Goal: Book appointment/travel/reservation

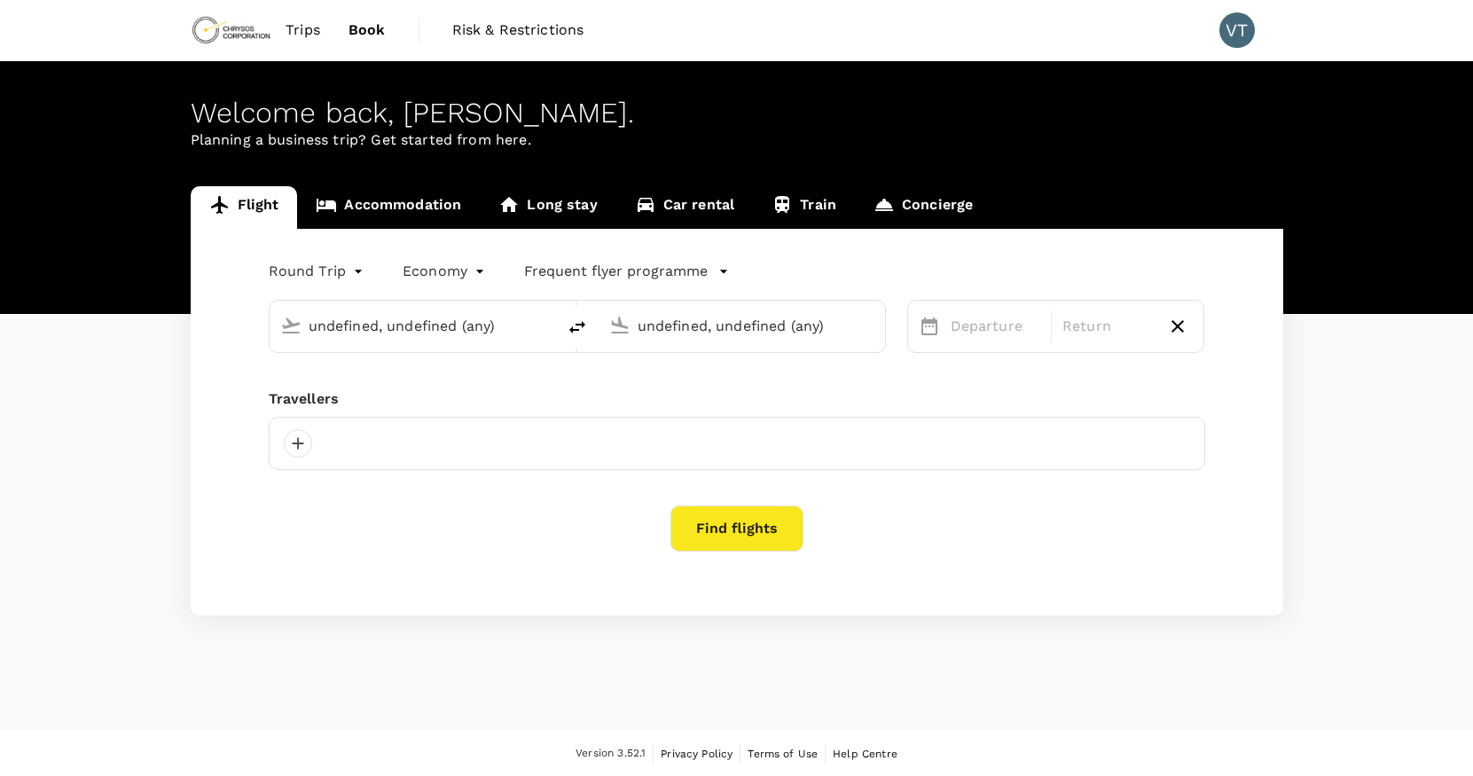
type input "Adelaide (ADL)"
type input "[GEOGRAPHIC_DATA] ([GEOGRAPHIC_DATA])"
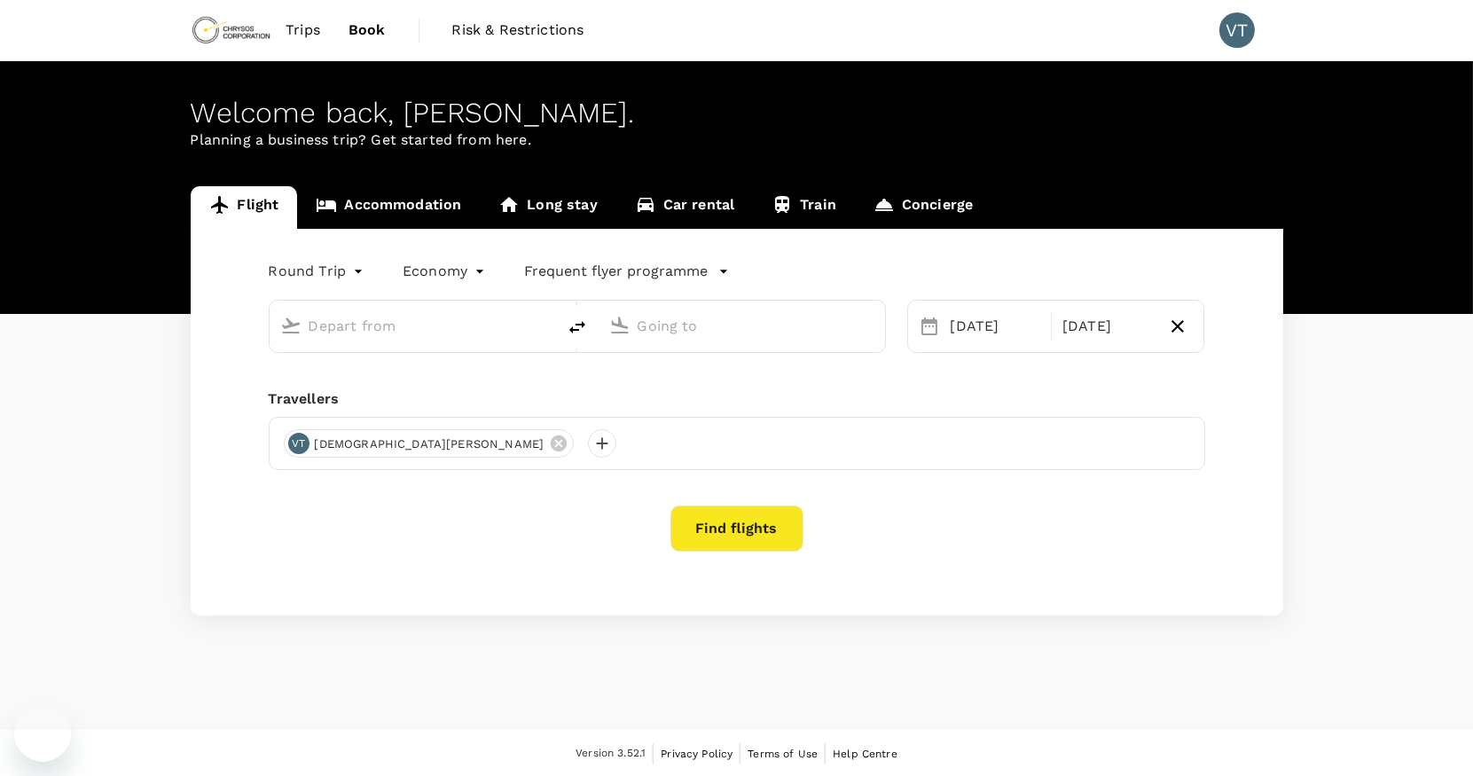
type input "Adelaide (ADL)"
type input "[GEOGRAPHIC_DATA] ([GEOGRAPHIC_DATA])"
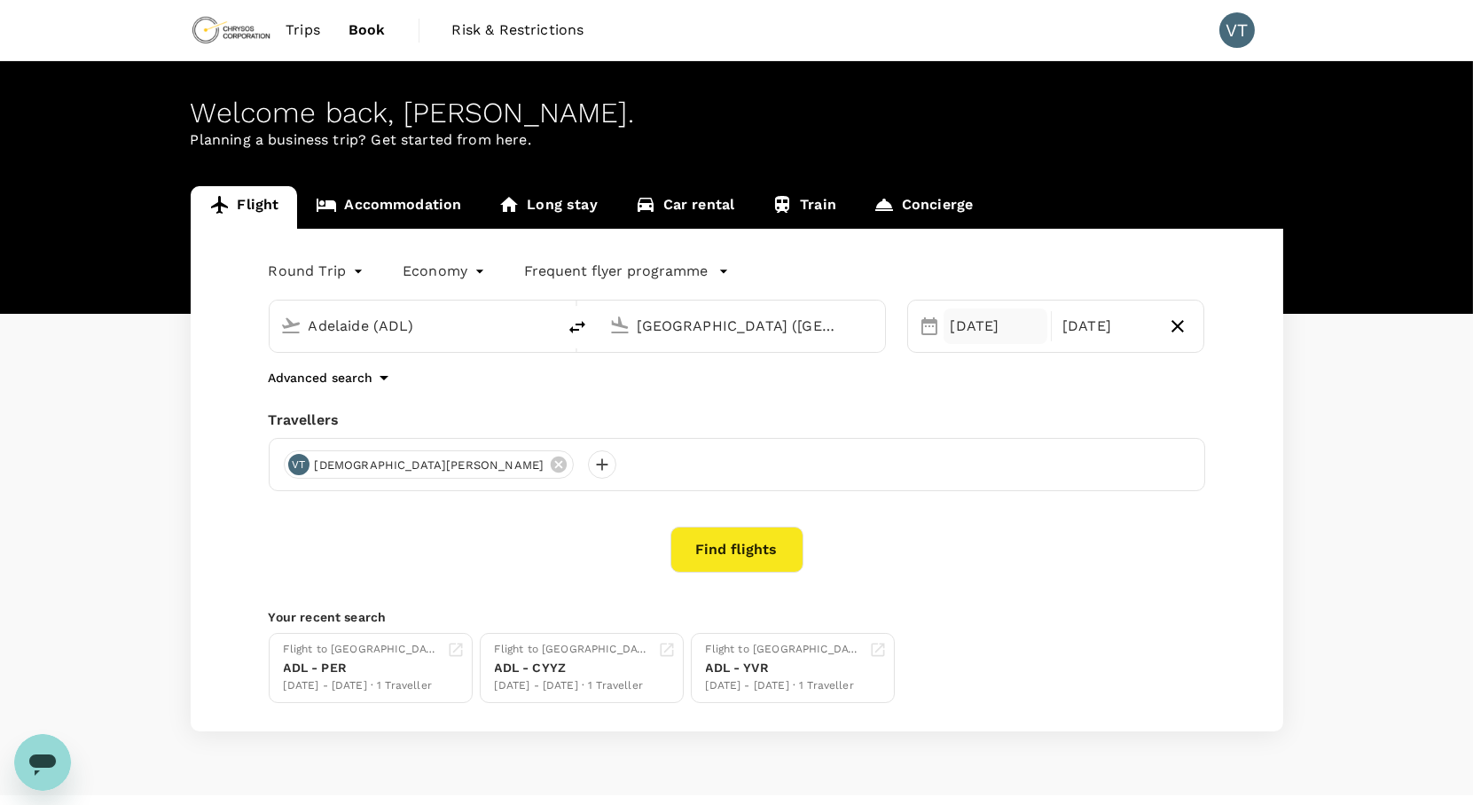
click at [999, 323] on div "[DATE]" at bounding box center [996, 326] width 104 height 35
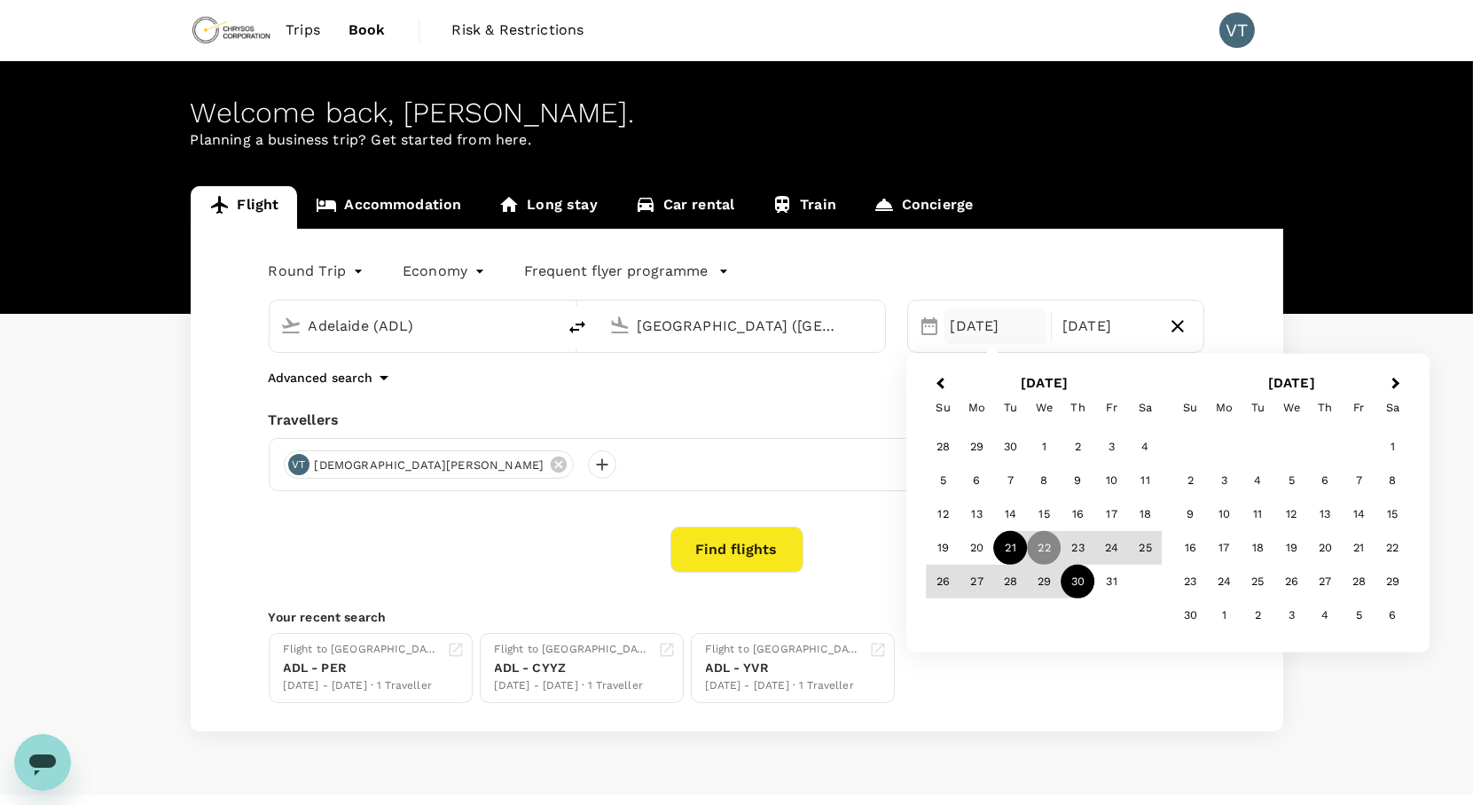
click at [1014, 542] on div "21" at bounding box center [1011, 548] width 34 height 34
click at [1367, 483] on div "7" at bounding box center [1359, 481] width 34 height 34
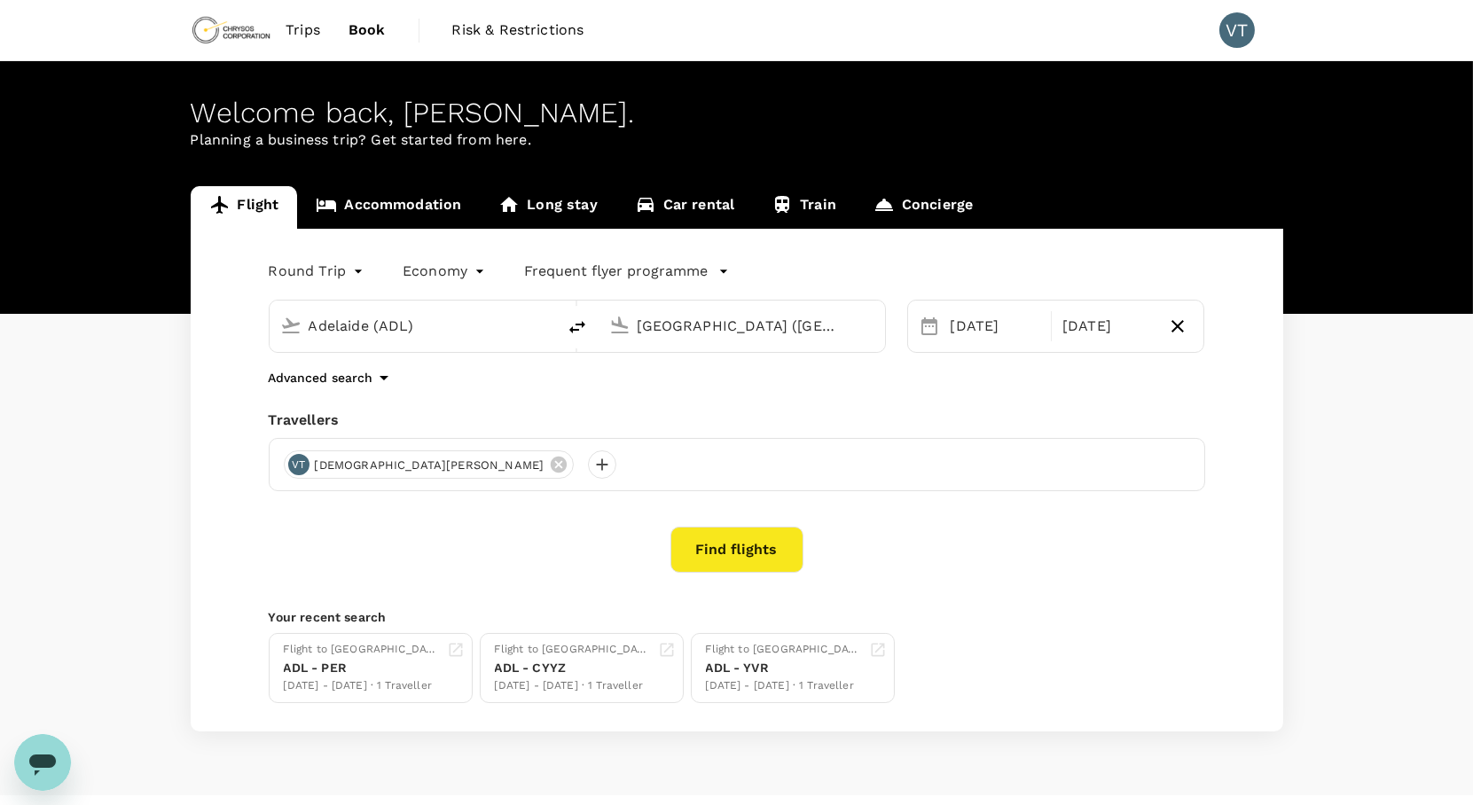
click at [773, 548] on button "Find flights" at bounding box center [737, 550] width 133 height 46
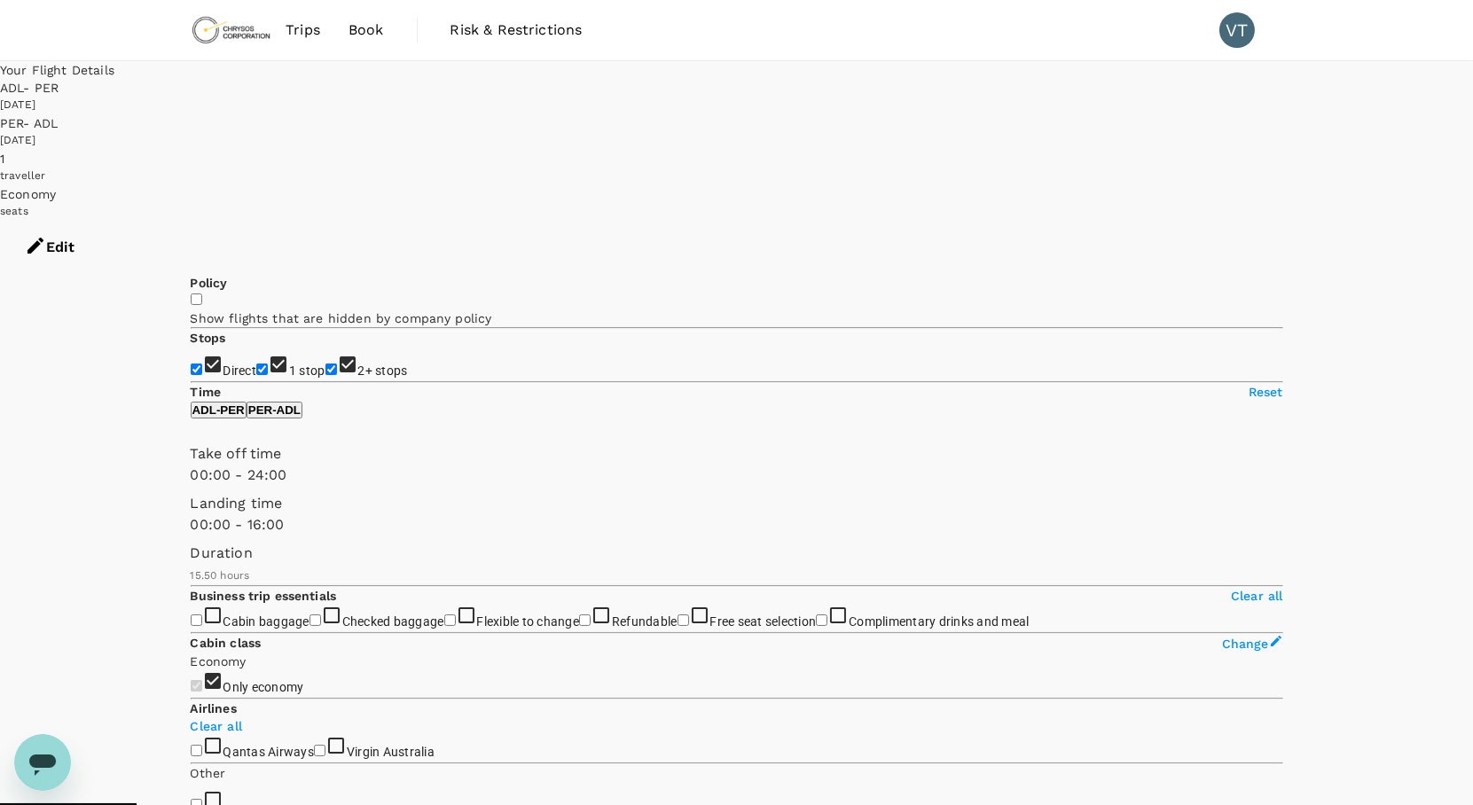
drag, startPoint x: 467, startPoint y: 608, endPoint x: 373, endPoint y: 623, distance: 95.1
click at [373, 585] on div "Take off time 00:00 - 24:00 Landing time 00:00 - 16:00 Duration 15.50 hours" at bounding box center [734, 510] width 1100 height 149
type input "1080"
drag, startPoint x: 379, startPoint y: 607, endPoint x: 395, endPoint y: 608, distance: 16.1
click at [191, 536] on span at bounding box center [191, 536] width 0 height 0
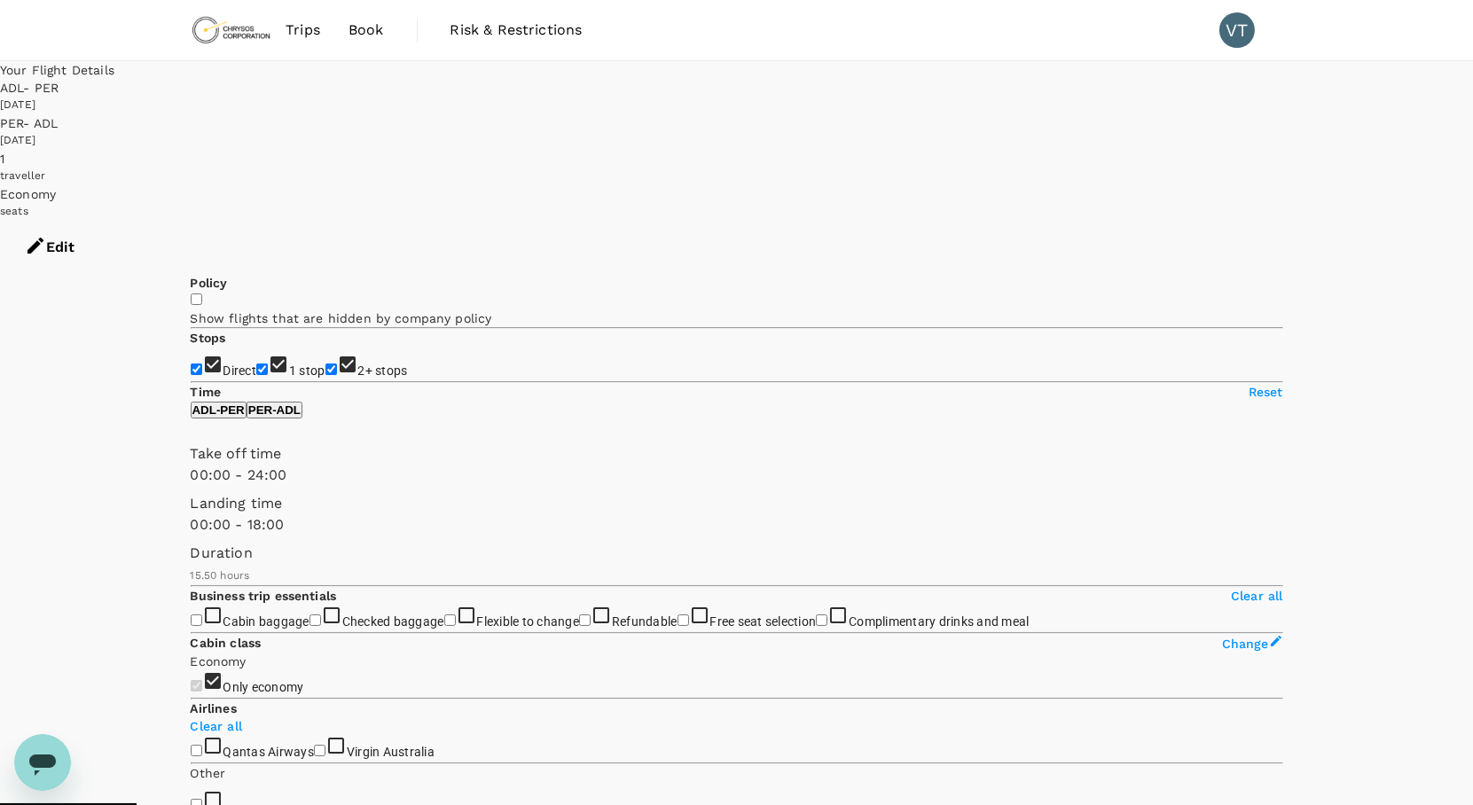
click at [301, 417] on p "PER - ADL" at bounding box center [274, 410] width 52 height 13
type input "1080"
drag, startPoint x: 464, startPoint y: 605, endPoint x: 393, endPoint y: 608, distance: 71.0
click at [191, 536] on span at bounding box center [191, 536] width 0 height 0
type input "660"
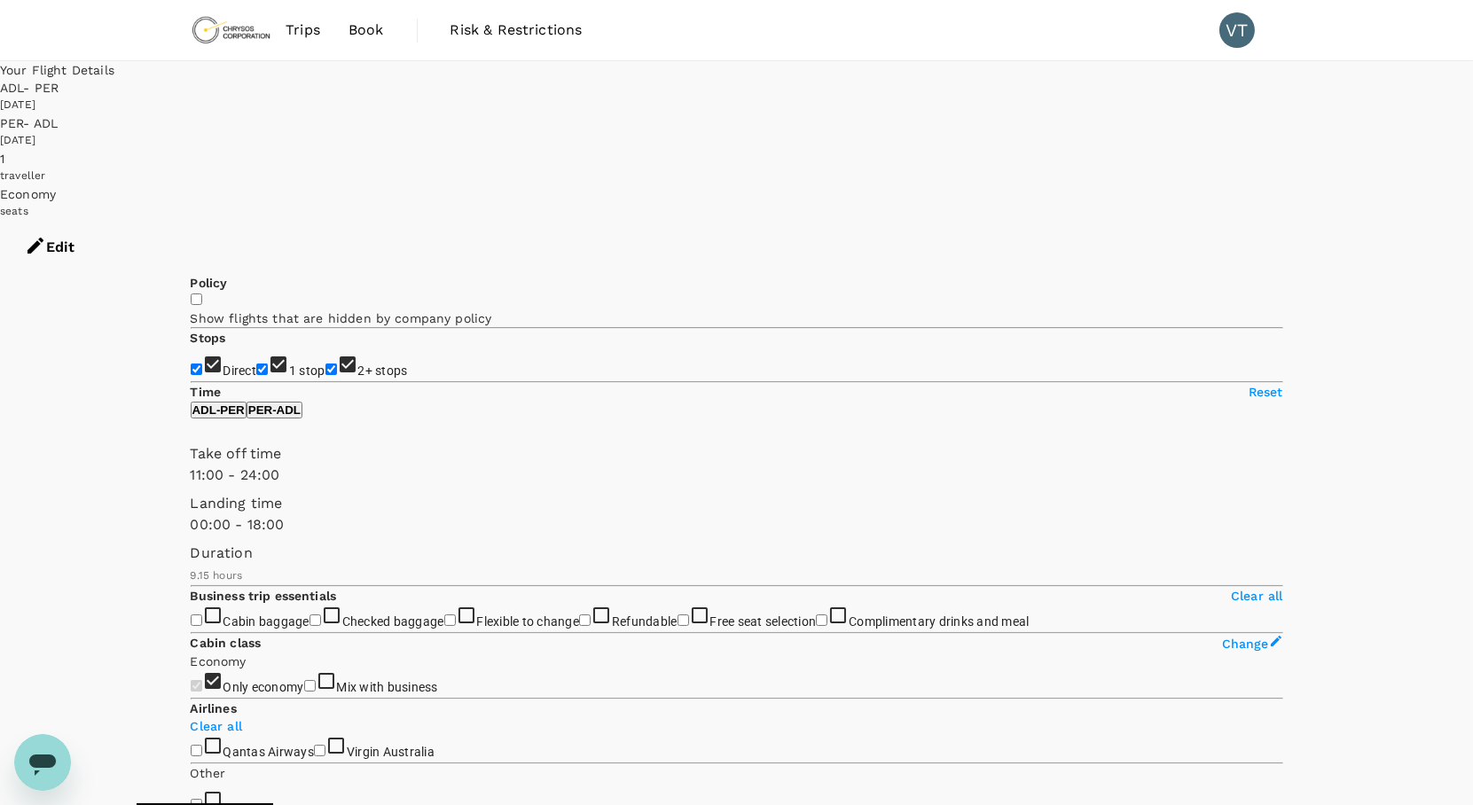
drag, startPoint x: 183, startPoint y: 528, endPoint x: 313, endPoint y: 535, distance: 130.6
click at [191, 486] on span at bounding box center [191, 486] width 0 height 0
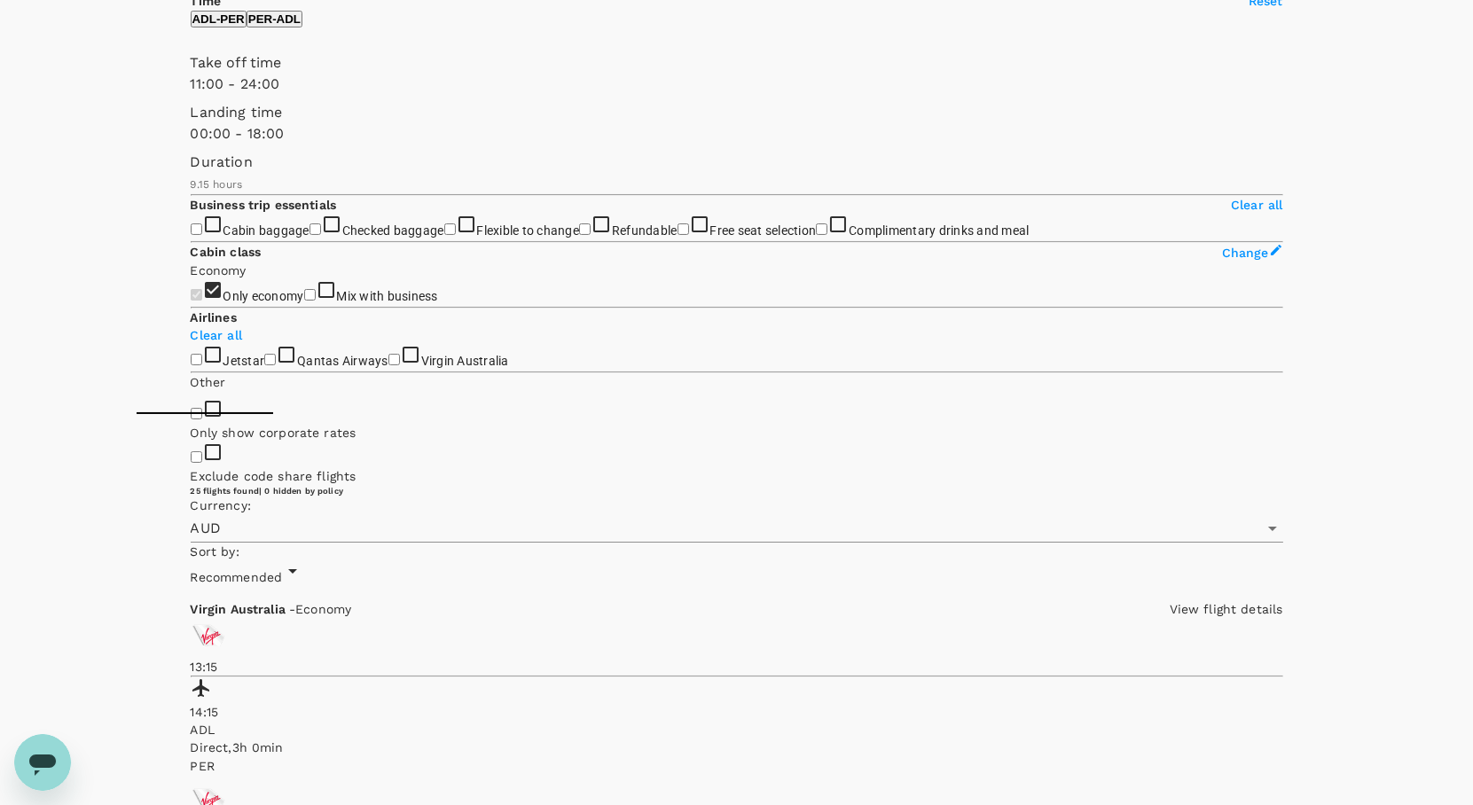
scroll to position [394, 0]
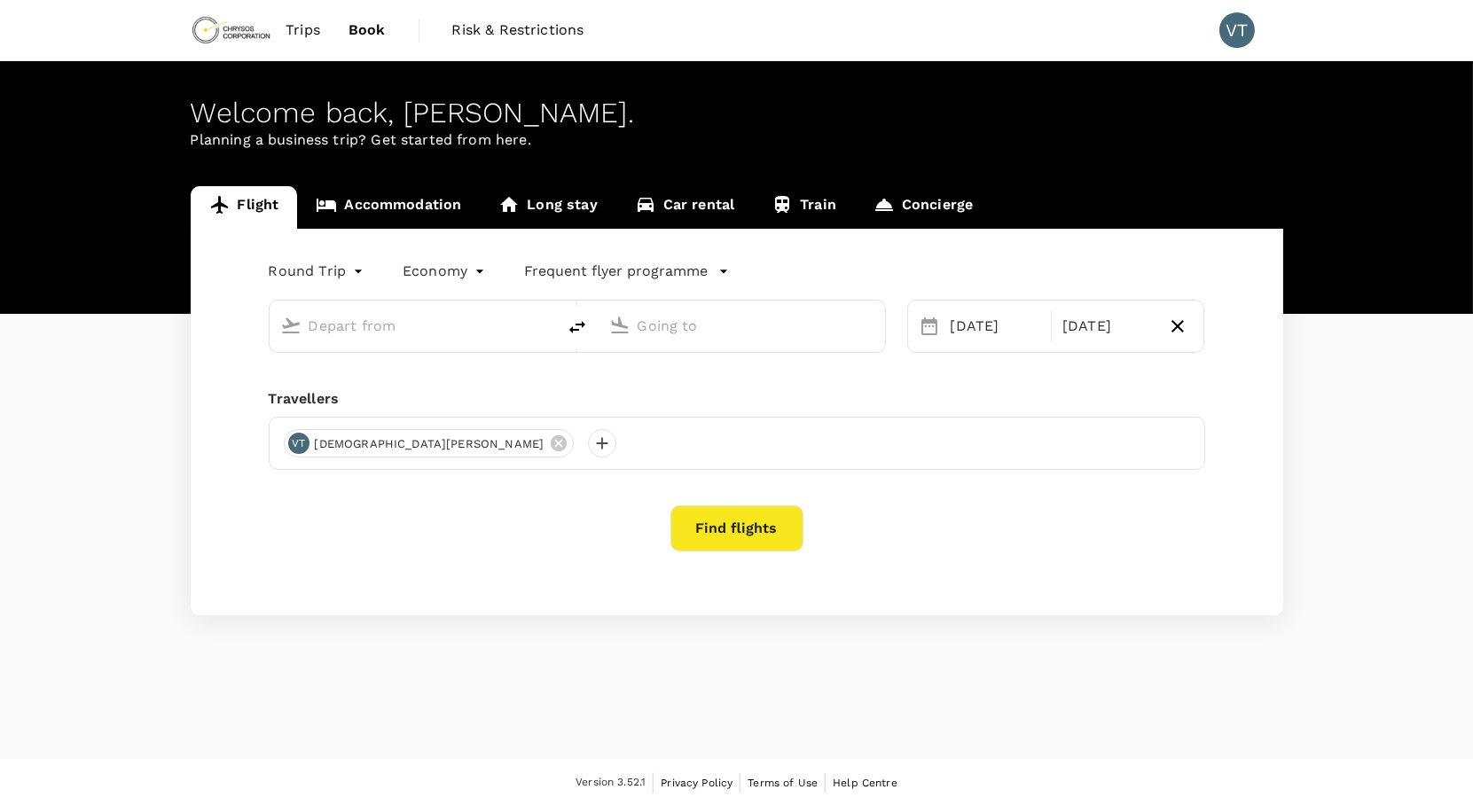
type input "Adelaide (ADL)"
type input "[GEOGRAPHIC_DATA] ([GEOGRAPHIC_DATA])"
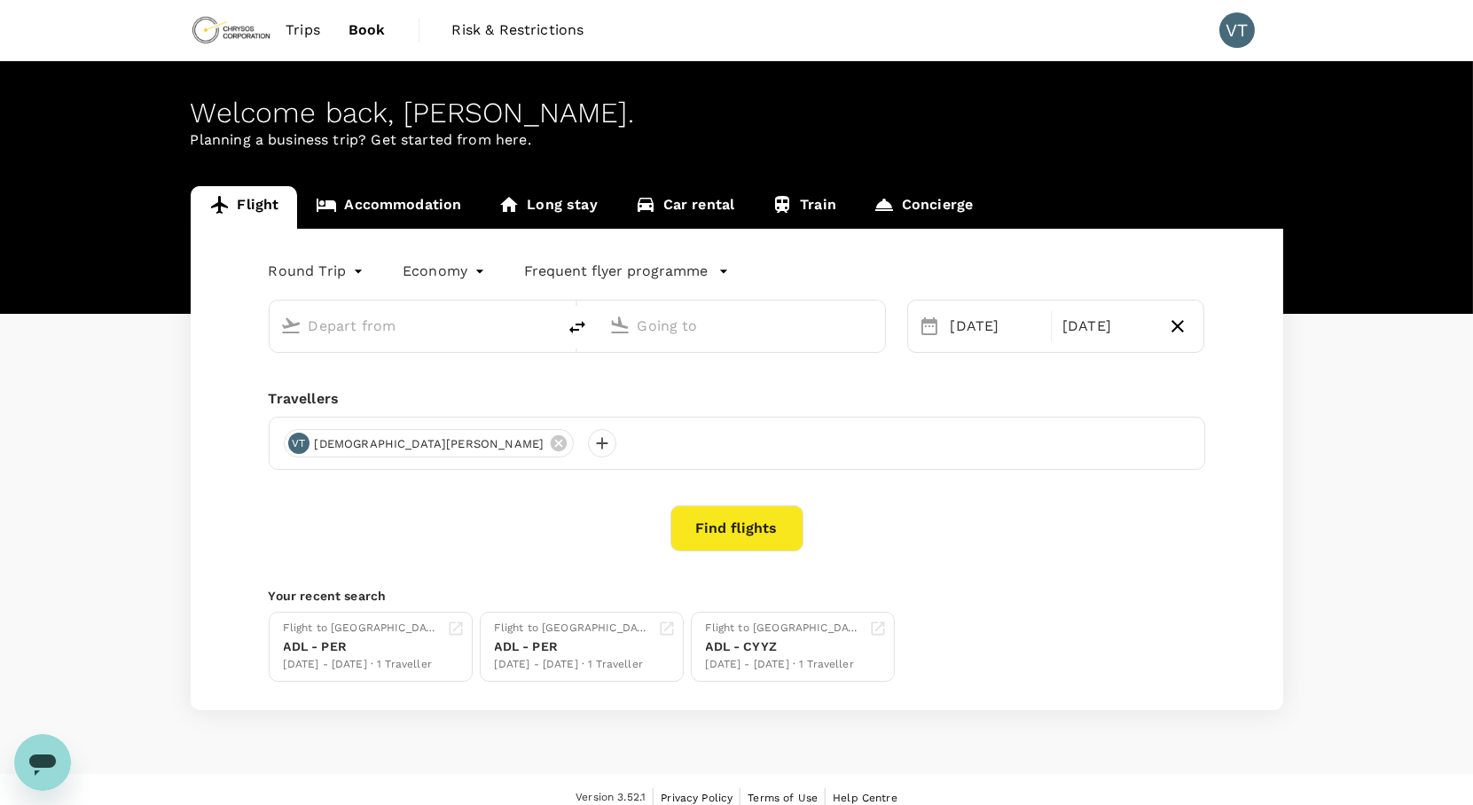
type input "Adelaide (ADL)"
type input "Perth (PER)"
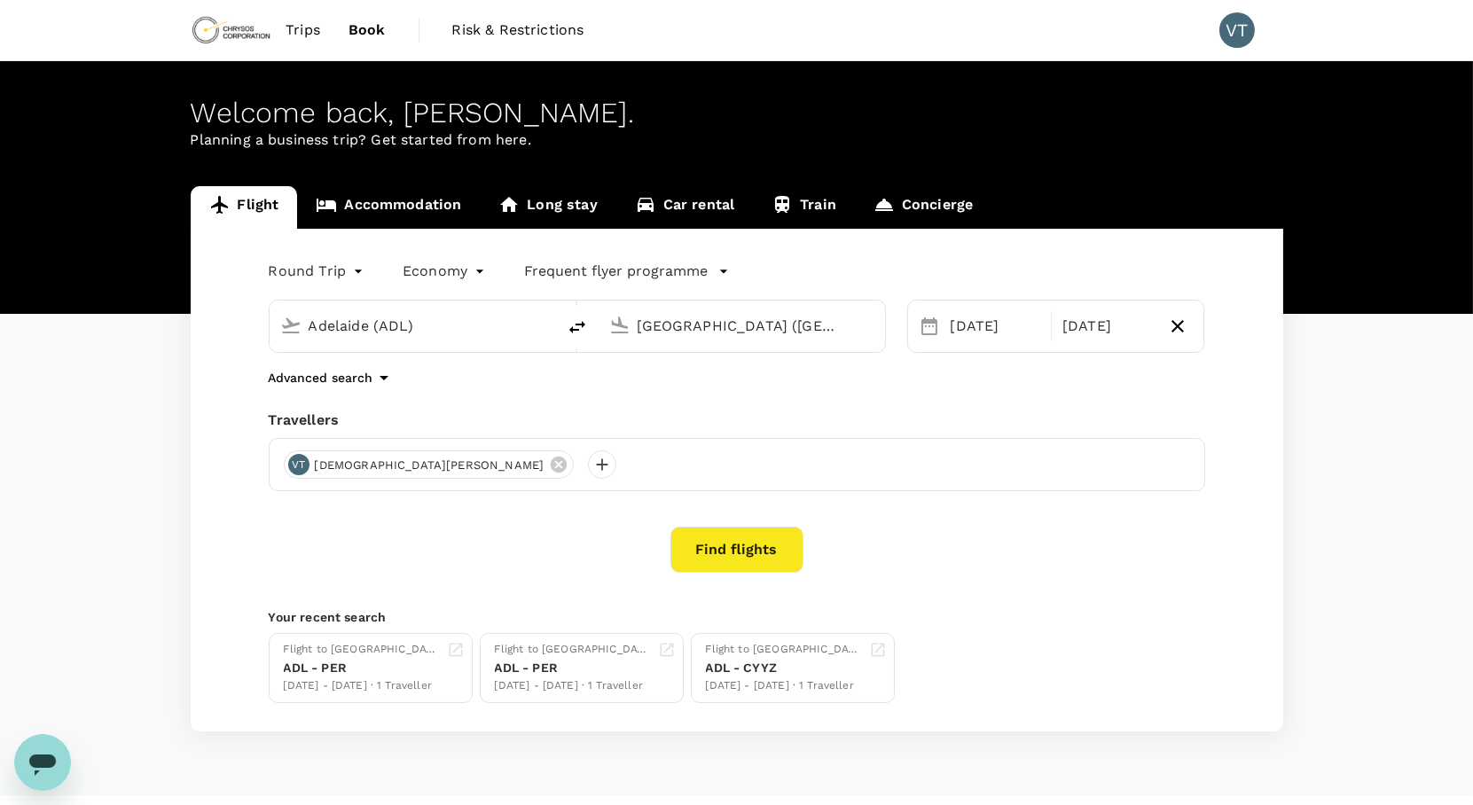
click at [391, 201] on link "Accommodation" at bounding box center [388, 207] width 183 height 43
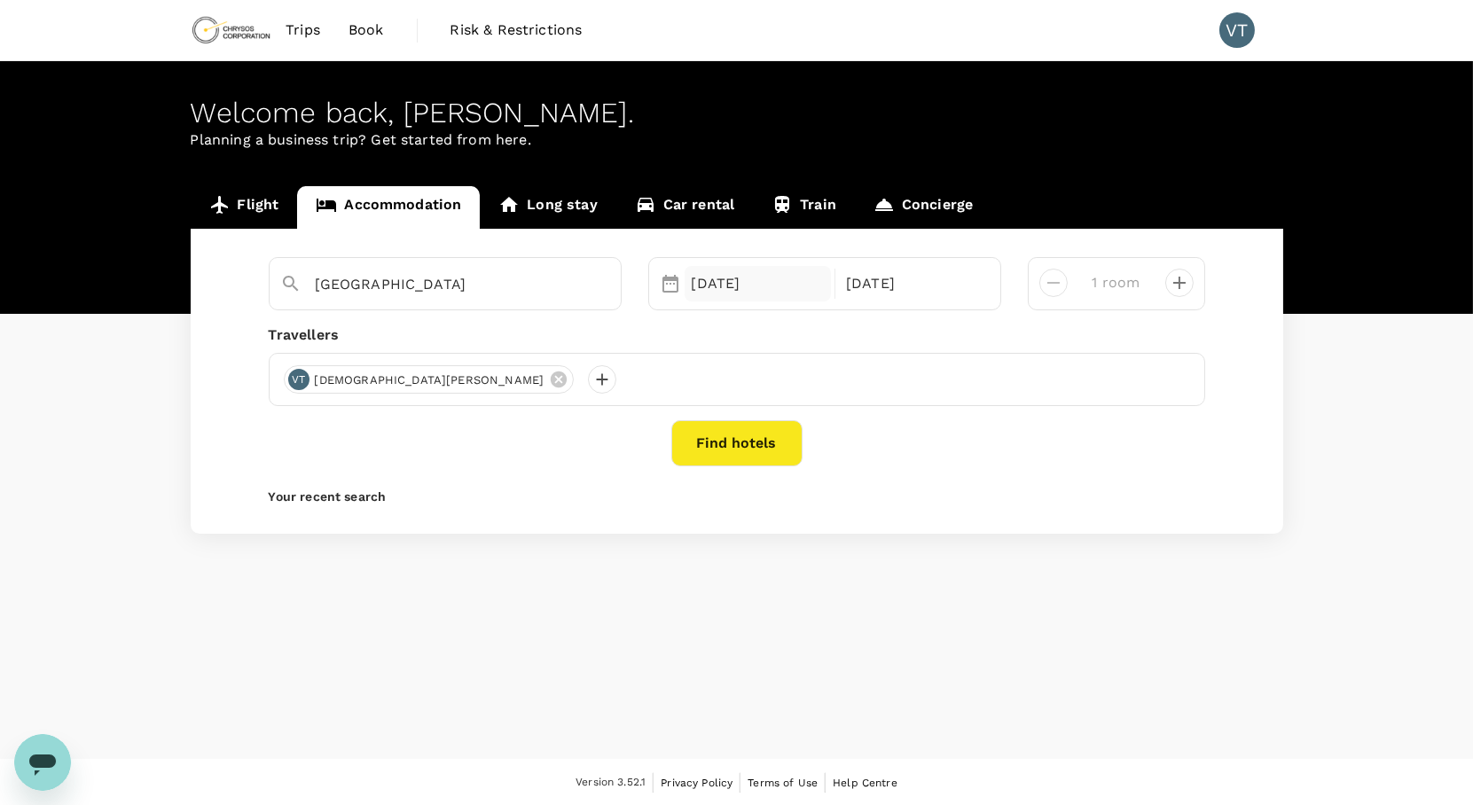
click at [699, 286] on div "22 Oct" at bounding box center [758, 283] width 147 height 35
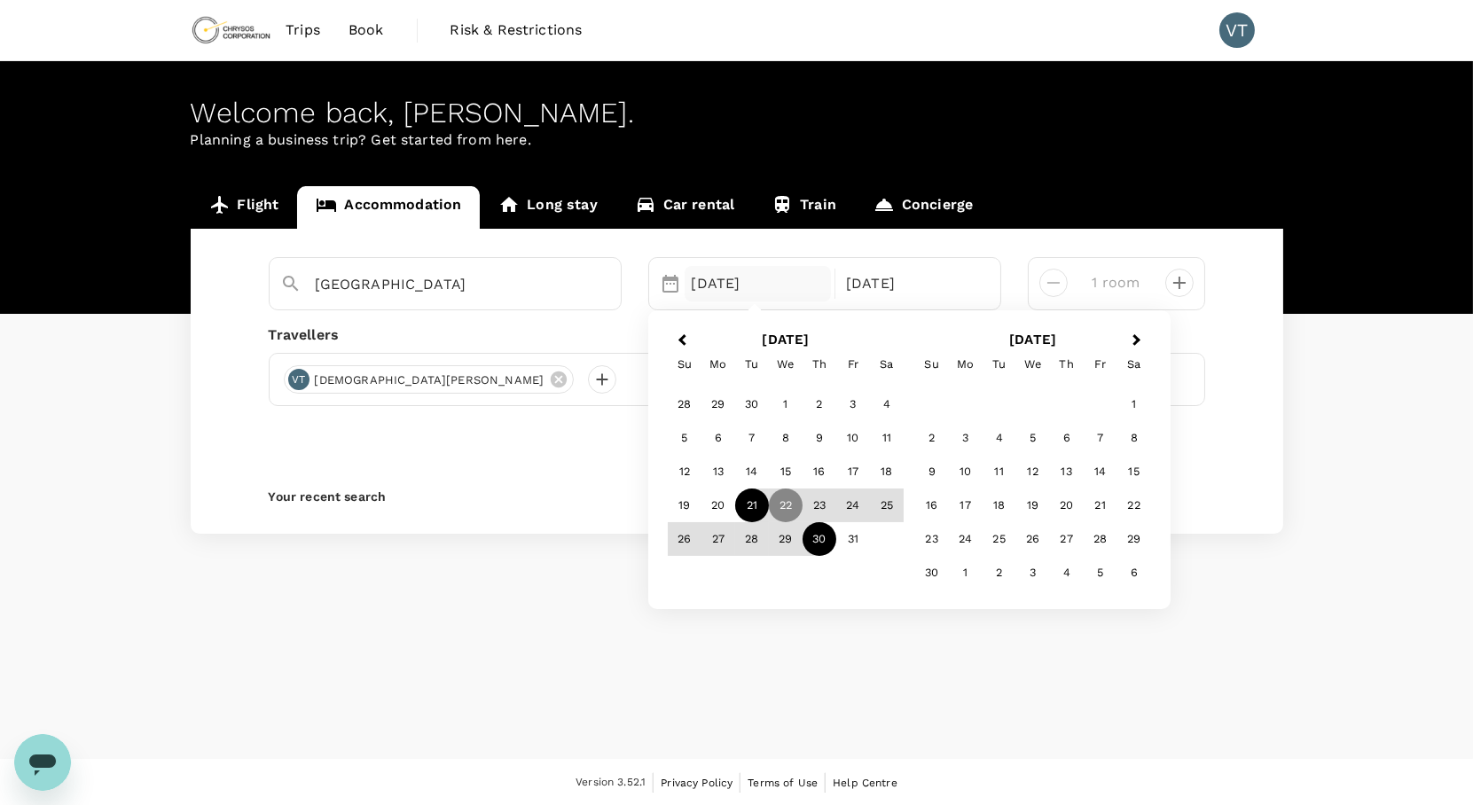
click at [763, 506] on div "21" at bounding box center [752, 506] width 34 height 34
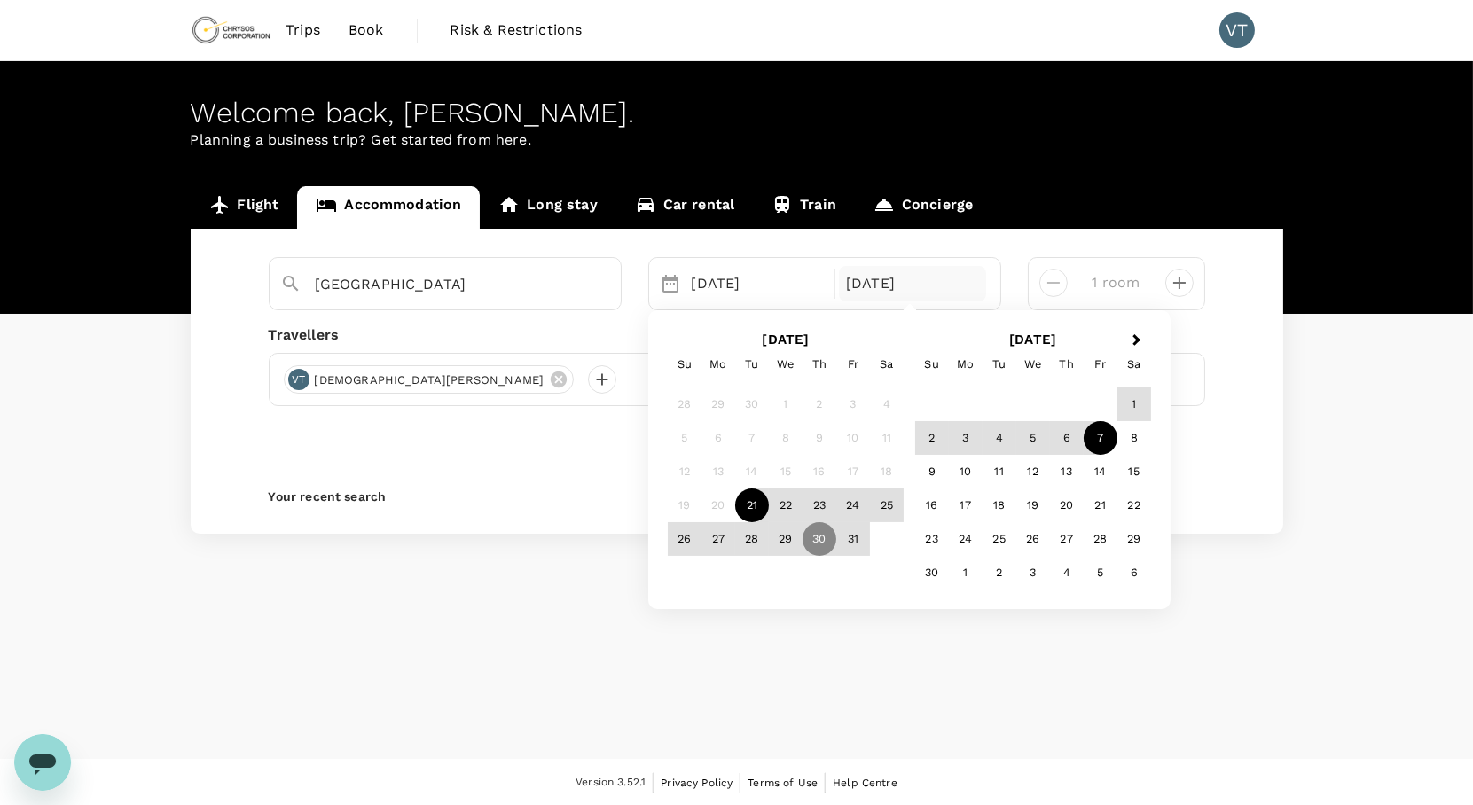
click at [1096, 442] on div "7" at bounding box center [1101, 438] width 34 height 34
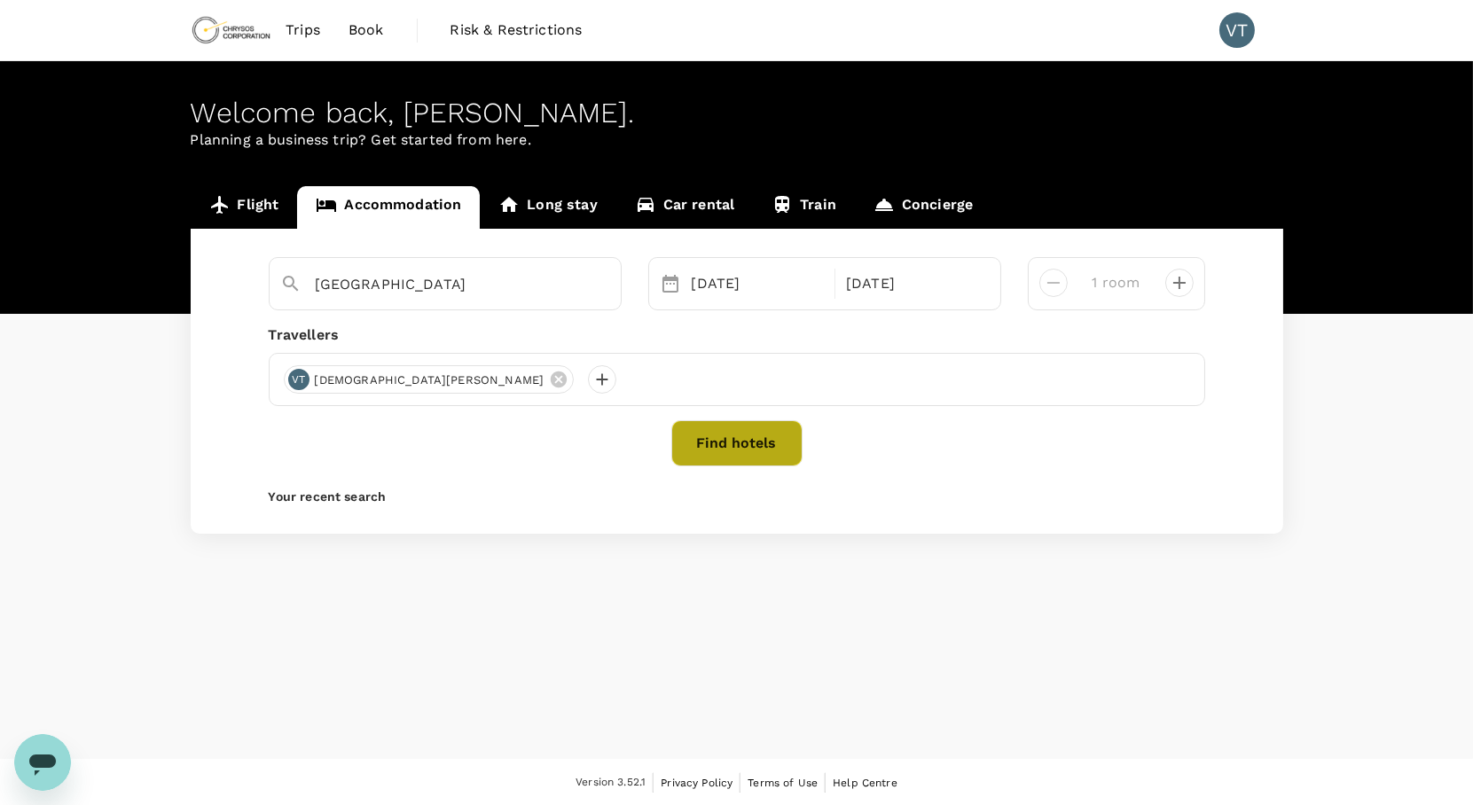
click at [704, 443] on button "Find hotels" at bounding box center [736, 443] width 131 height 46
click at [1173, 284] on icon "decrease" at bounding box center [1179, 282] width 21 height 21
click at [1052, 287] on icon "decrease" at bounding box center [1053, 282] width 21 height 21
type input "1 room"
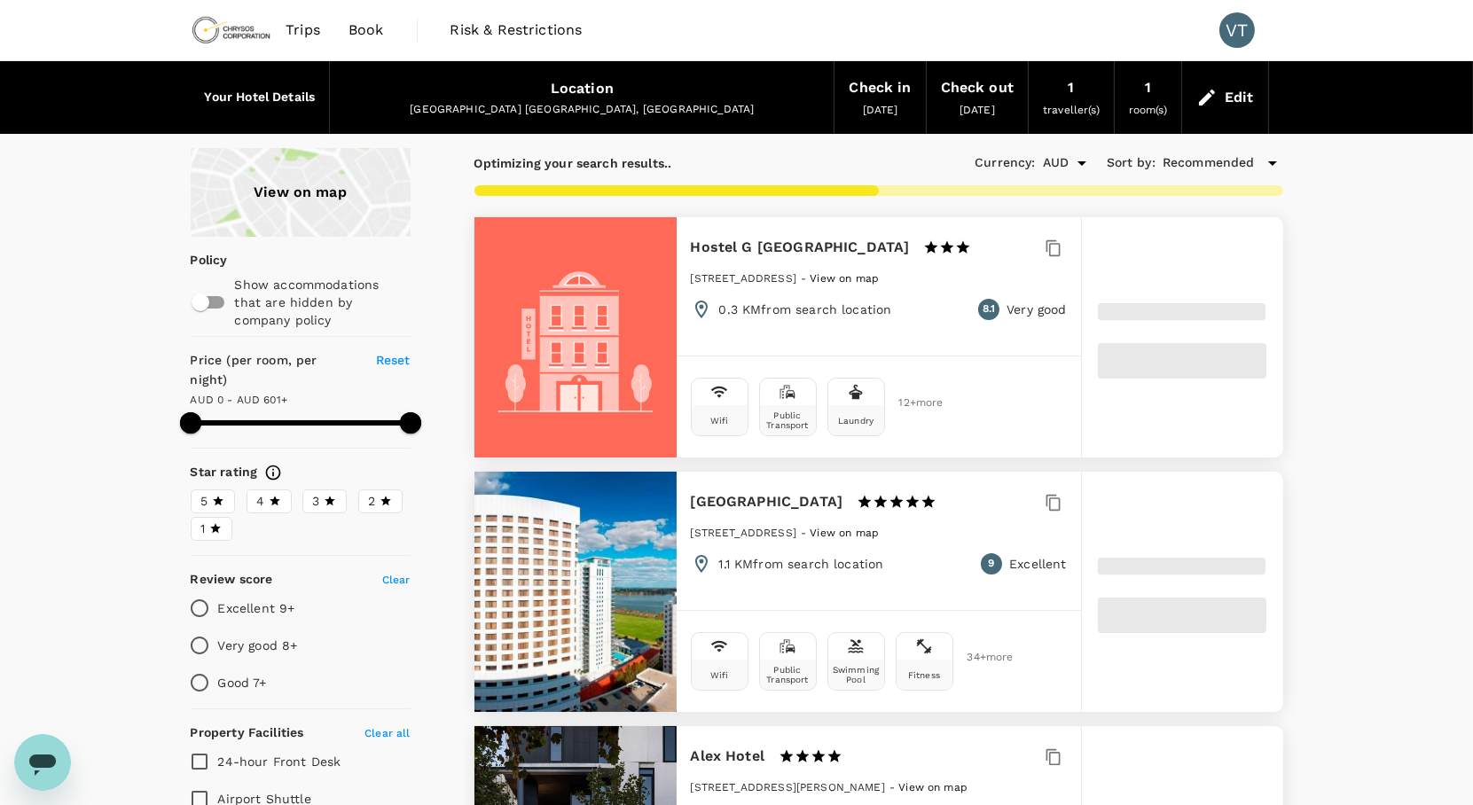
click at [317, 172] on div "View on map" at bounding box center [301, 192] width 220 height 89
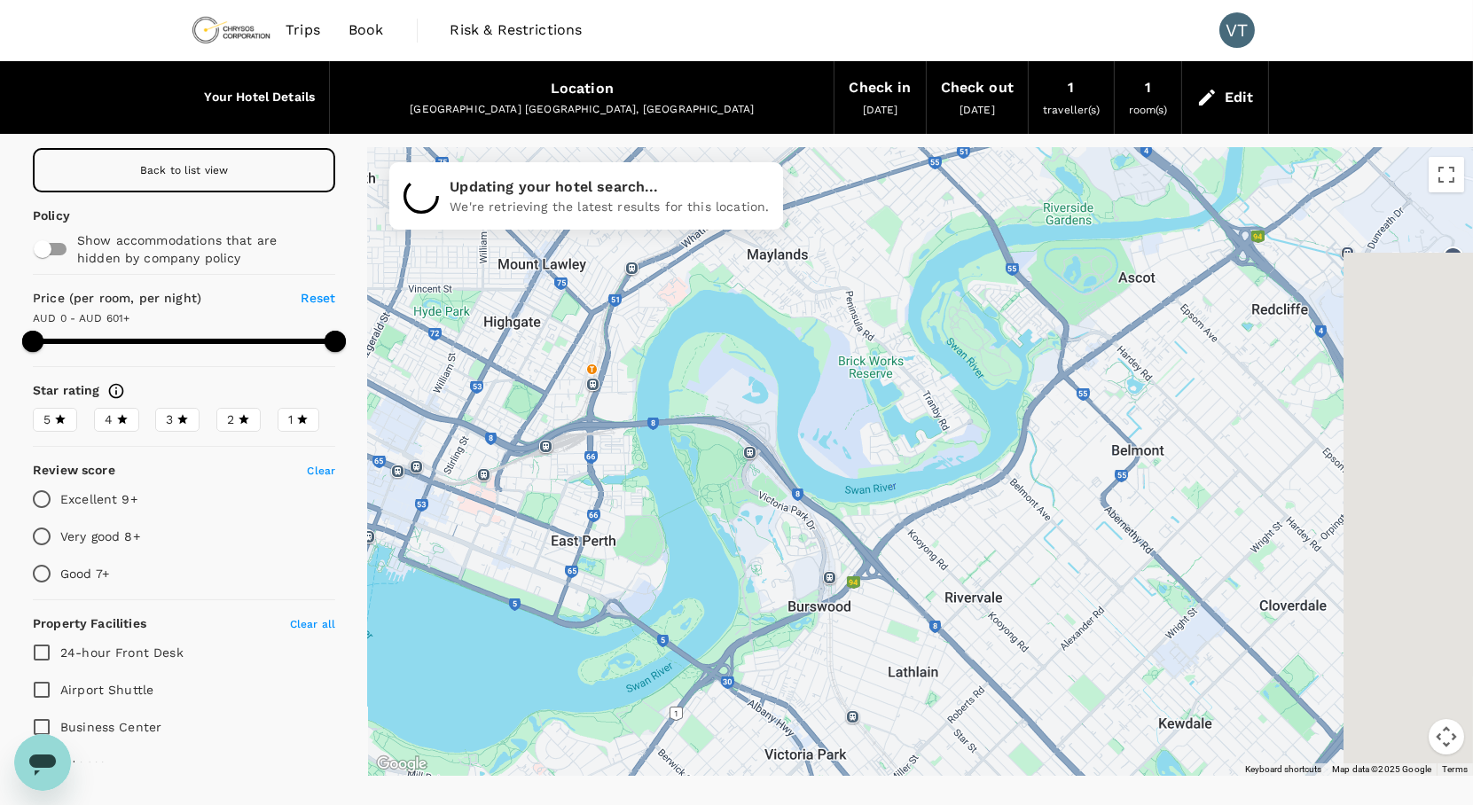
drag, startPoint x: 1256, startPoint y: 517, endPoint x: 854, endPoint y: 511, distance: 401.8
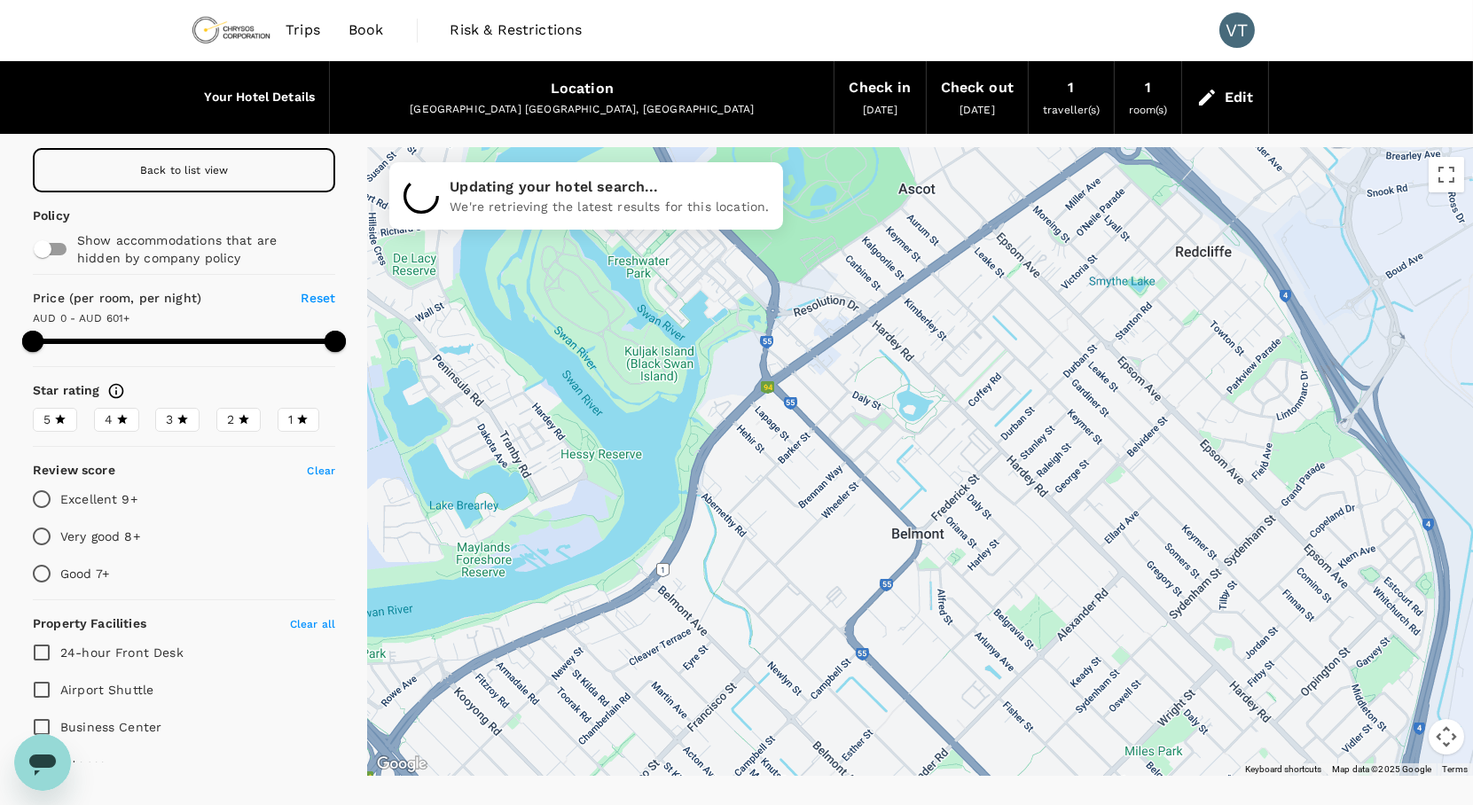
drag, startPoint x: 1166, startPoint y: 482, endPoint x: 1016, endPoint y: 589, distance: 184.4
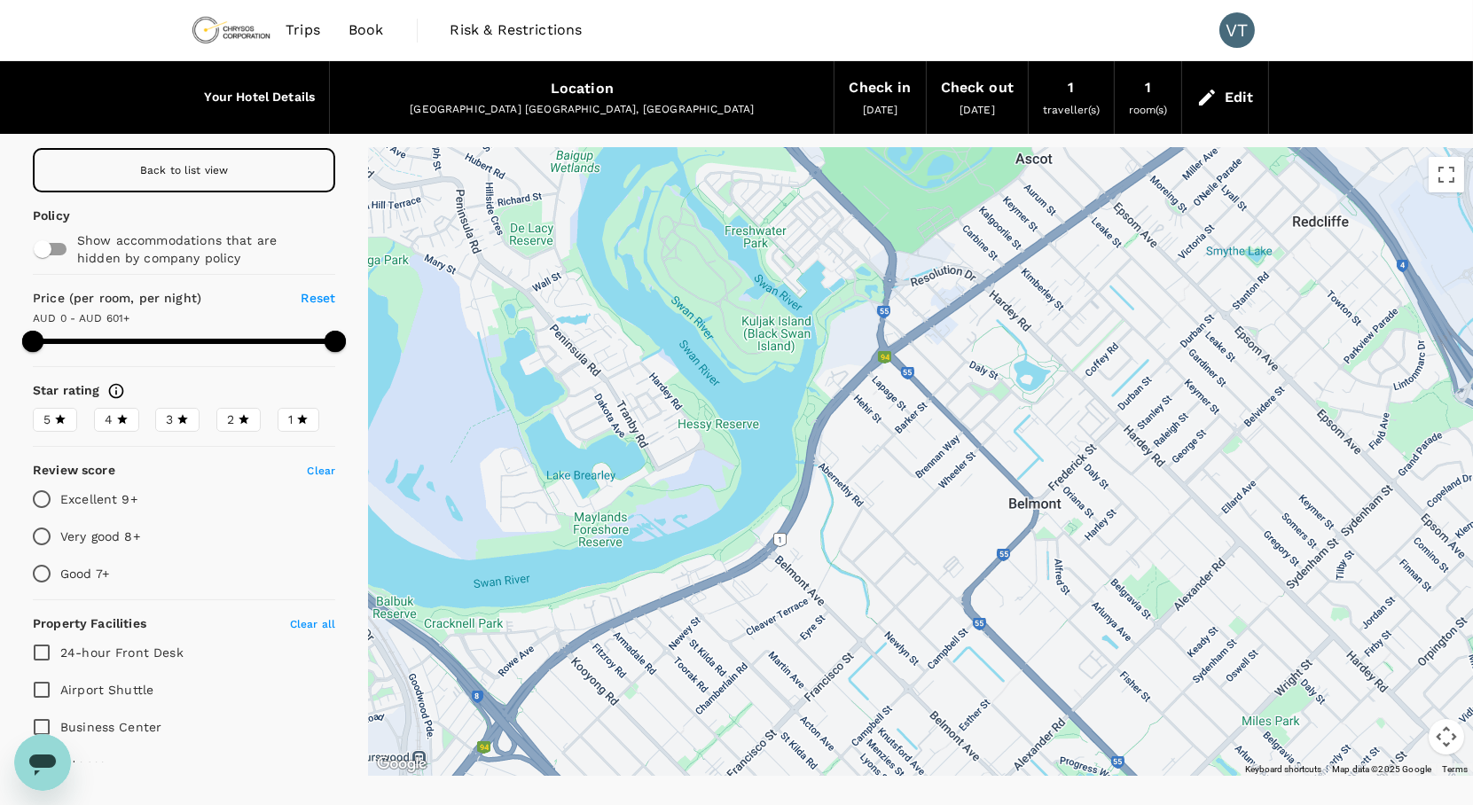
drag, startPoint x: 1153, startPoint y: 341, endPoint x: 1226, endPoint y: 315, distance: 77.4
click at [1226, 315] on div at bounding box center [920, 462] width 1105 height 628
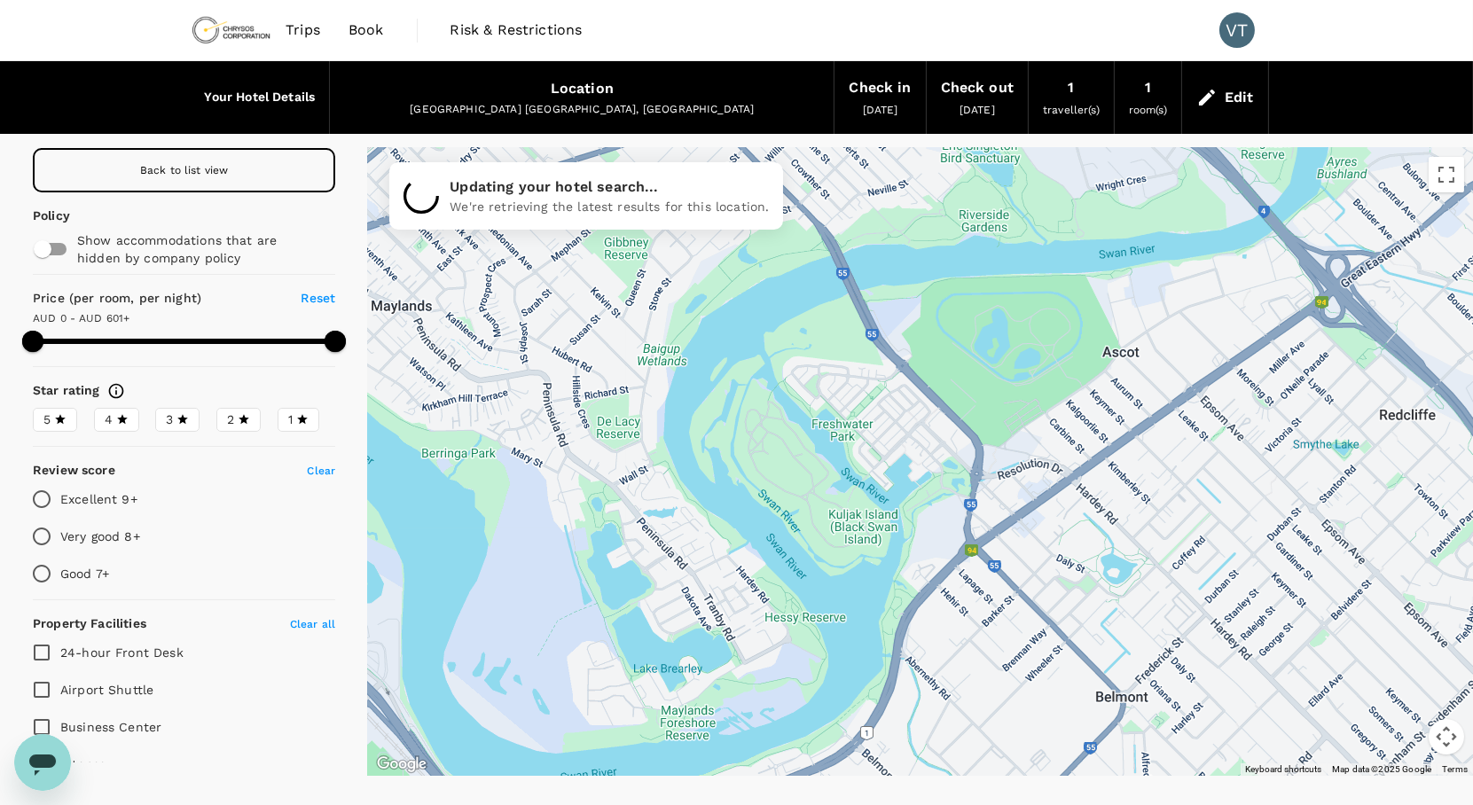
drag, startPoint x: 1228, startPoint y: 350, endPoint x: 1310, endPoint y: 506, distance: 176.6
click at [1316, 509] on div at bounding box center [920, 462] width 1105 height 628
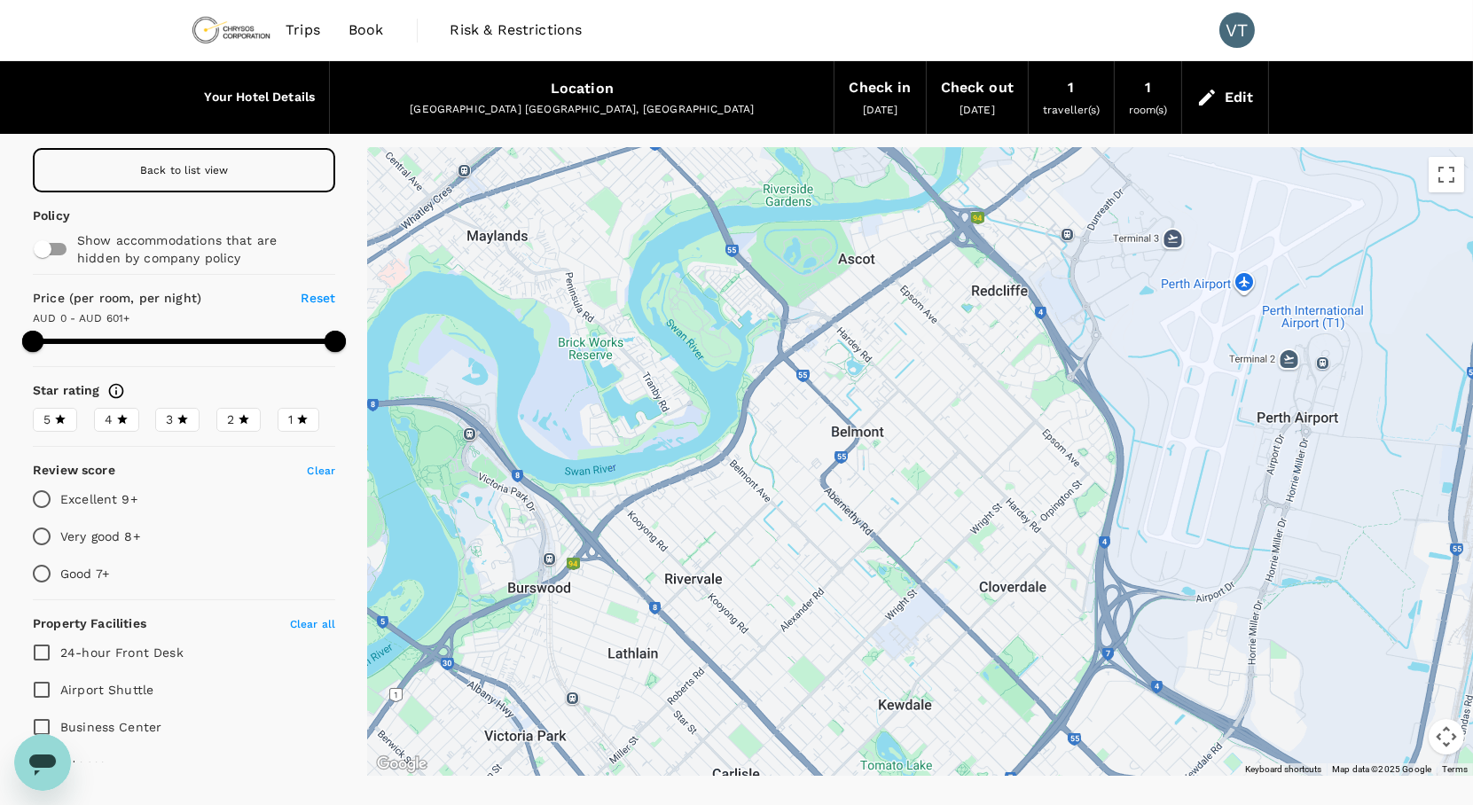
drag, startPoint x: 1272, startPoint y: 500, endPoint x: 917, endPoint y: 334, distance: 391.6
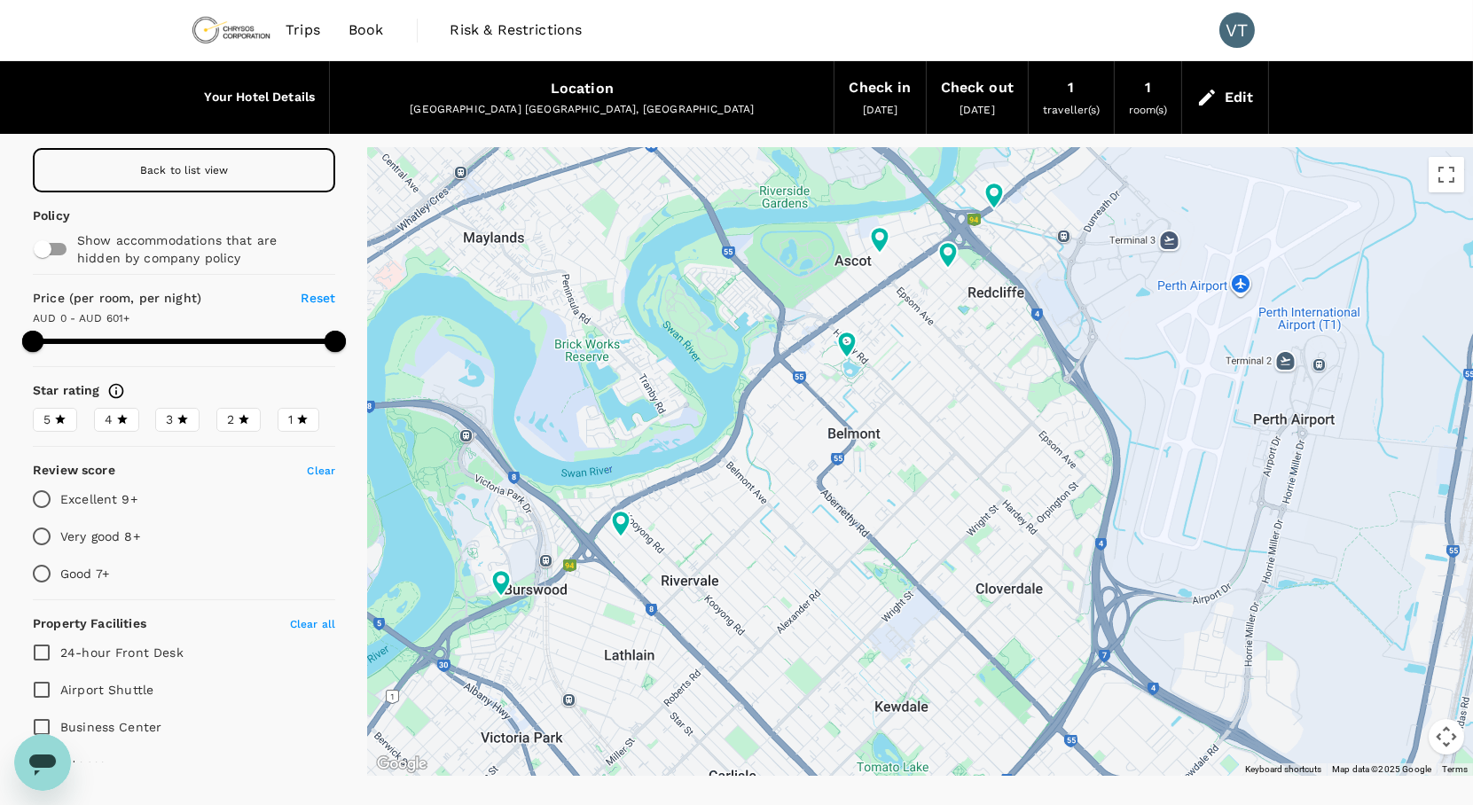
click at [239, 169] on div "Back to list view" at bounding box center [184, 170] width 302 height 44
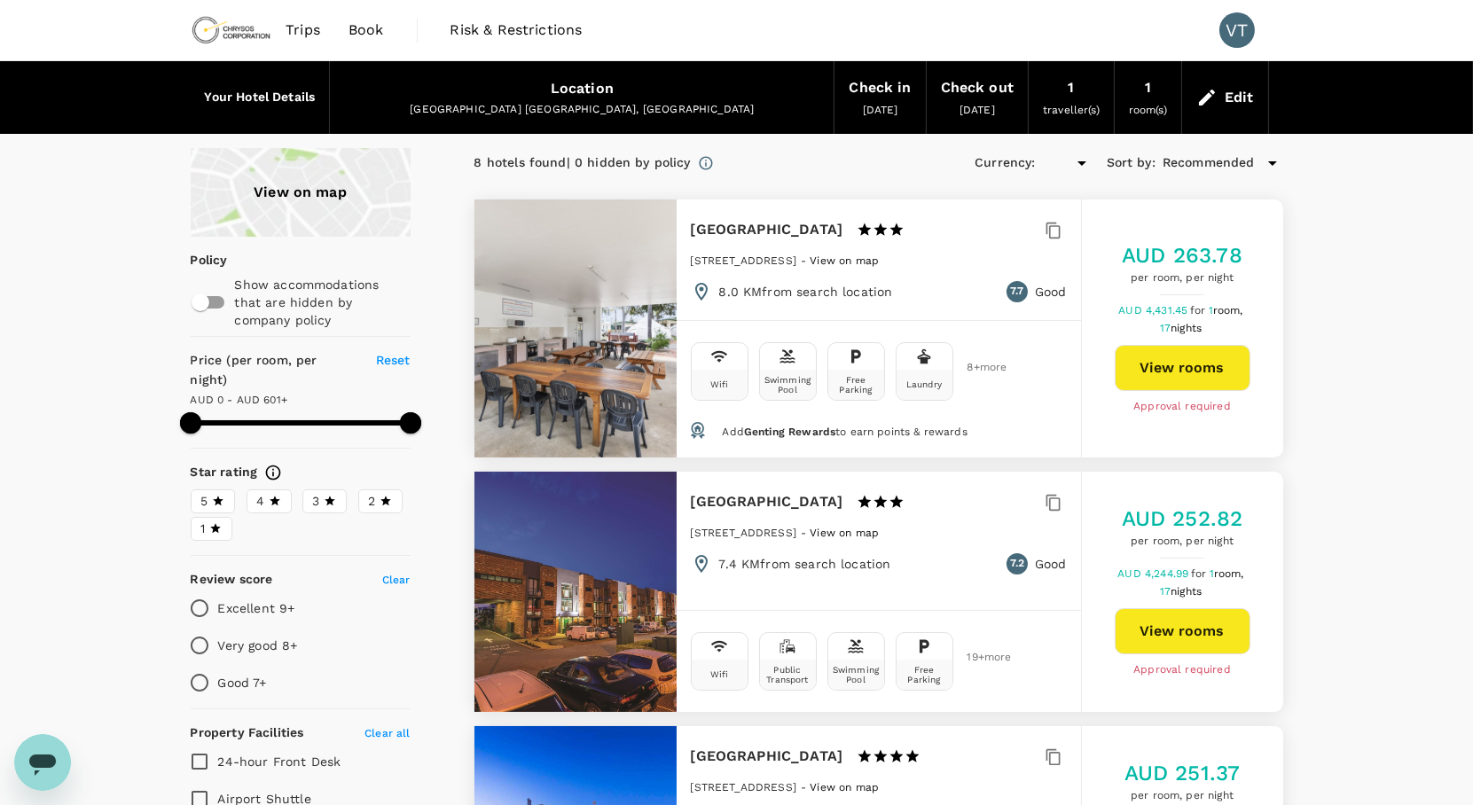
type input "600"
type input "AUD"
click at [195, 627] on input "Very good 8+" at bounding box center [199, 645] width 37 height 37
radio input "true"
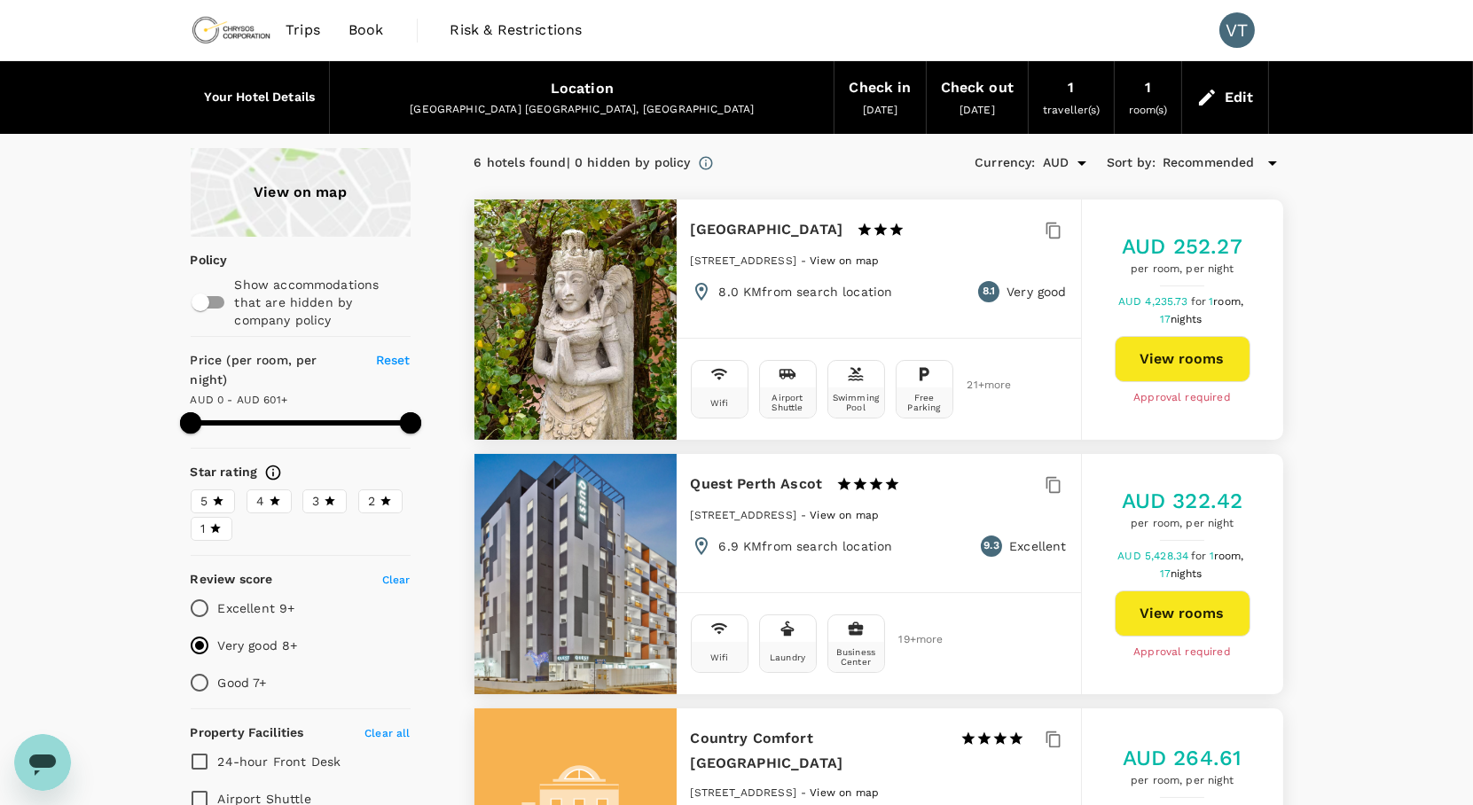
click at [391, 574] on span "Clear" at bounding box center [396, 580] width 28 height 12
type input "600"
radio input "false"
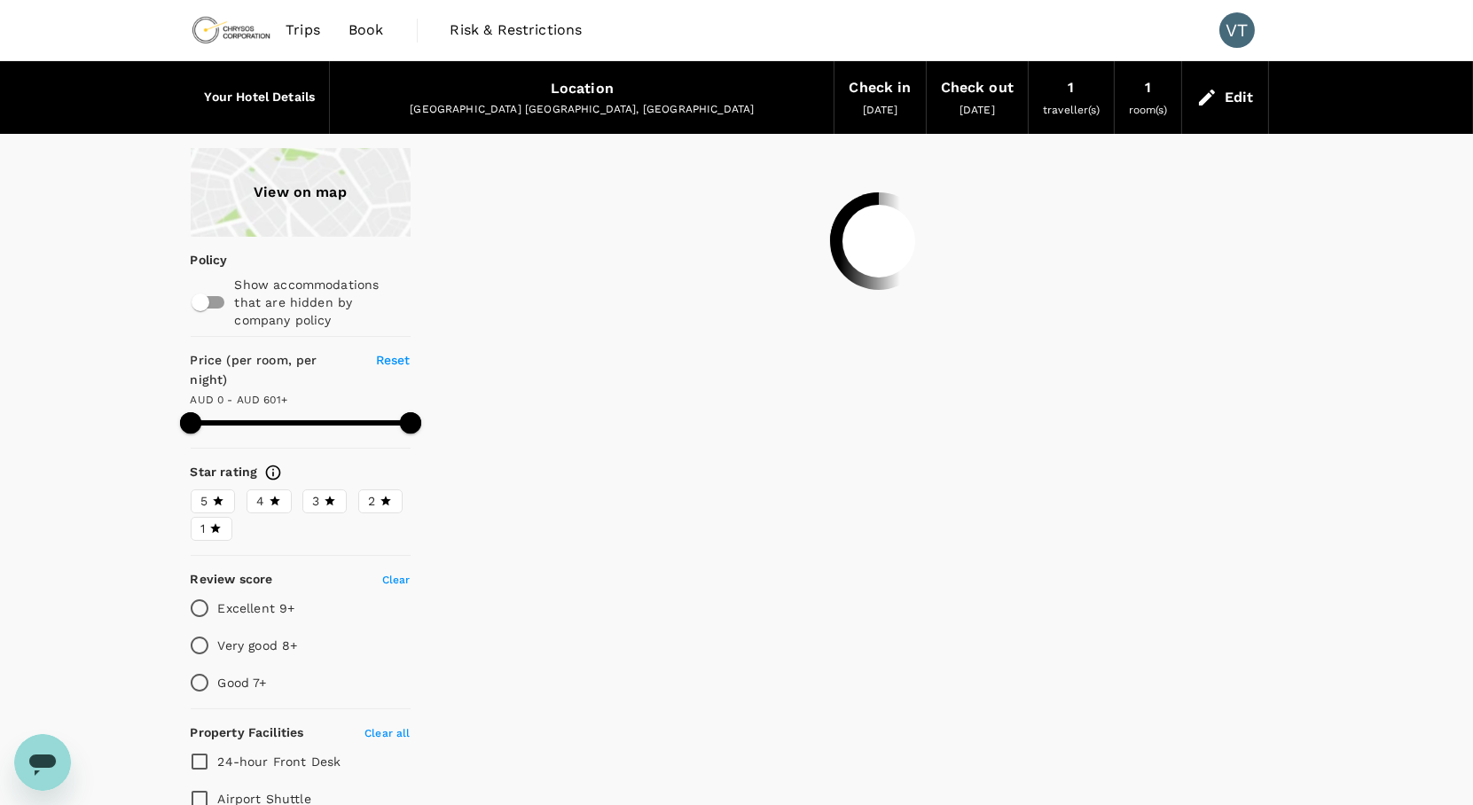
type input "600"
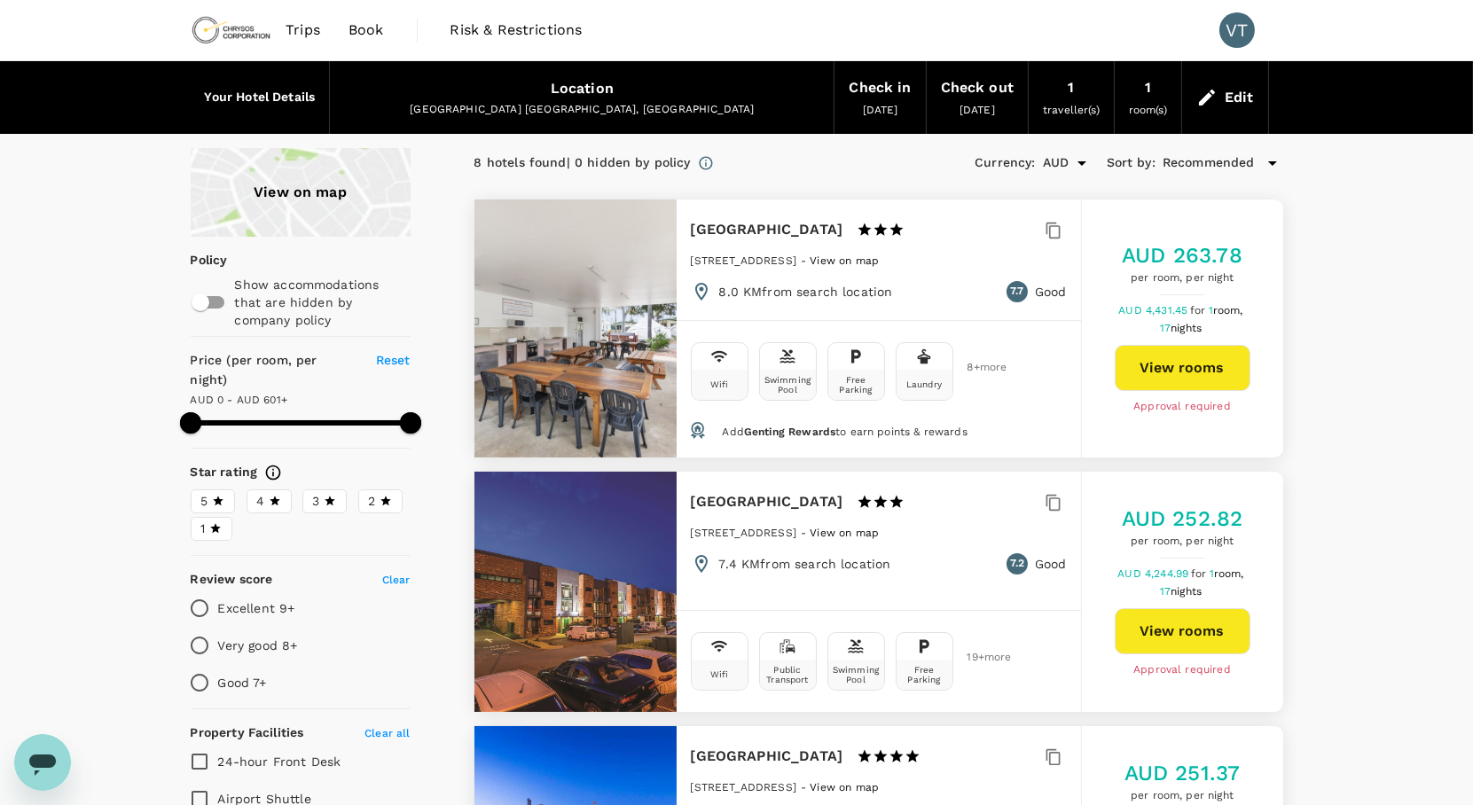
click at [196, 632] on input "Very good 8+" at bounding box center [199, 645] width 37 height 37
radio input "true"
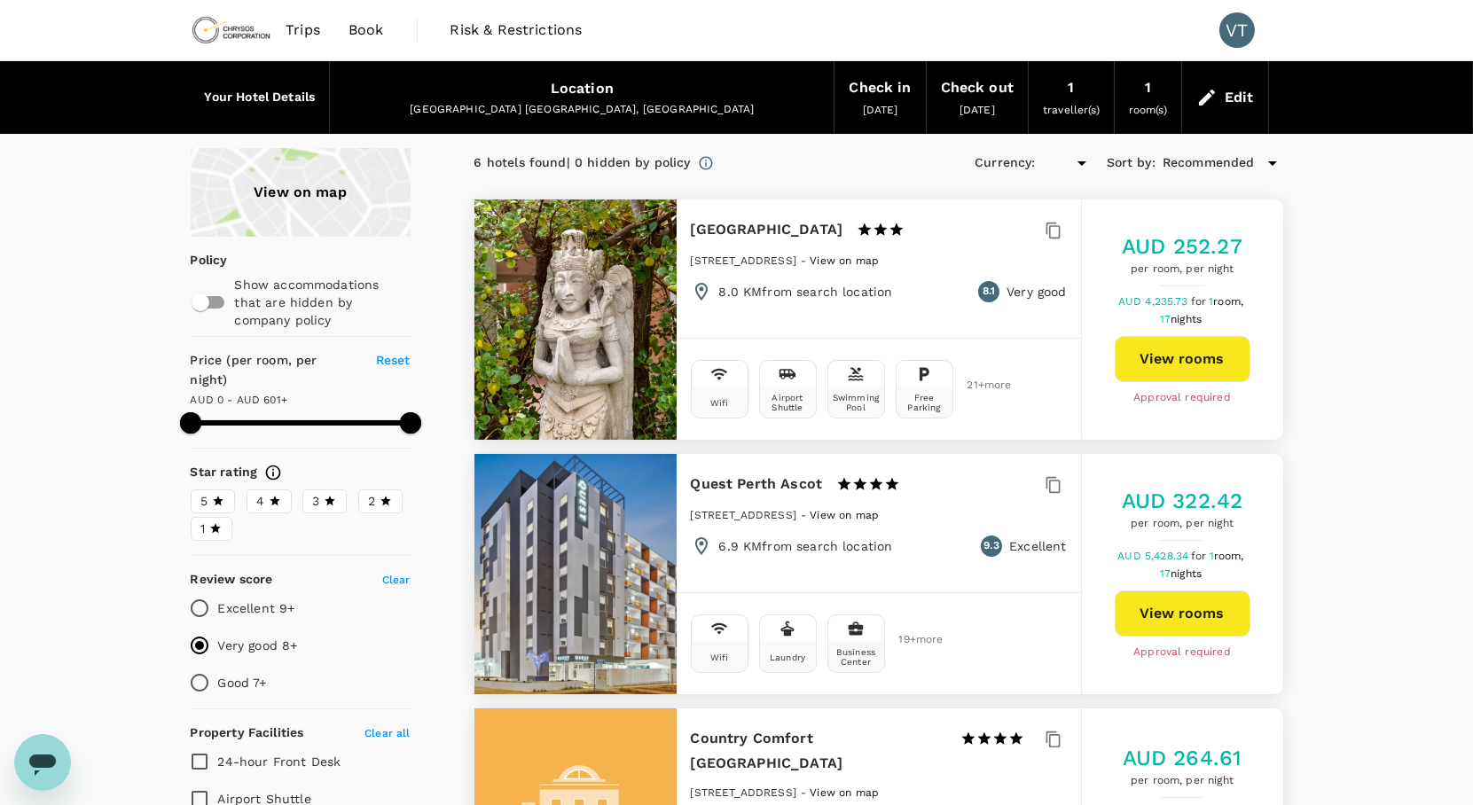
type input "600"
type input "AUD"
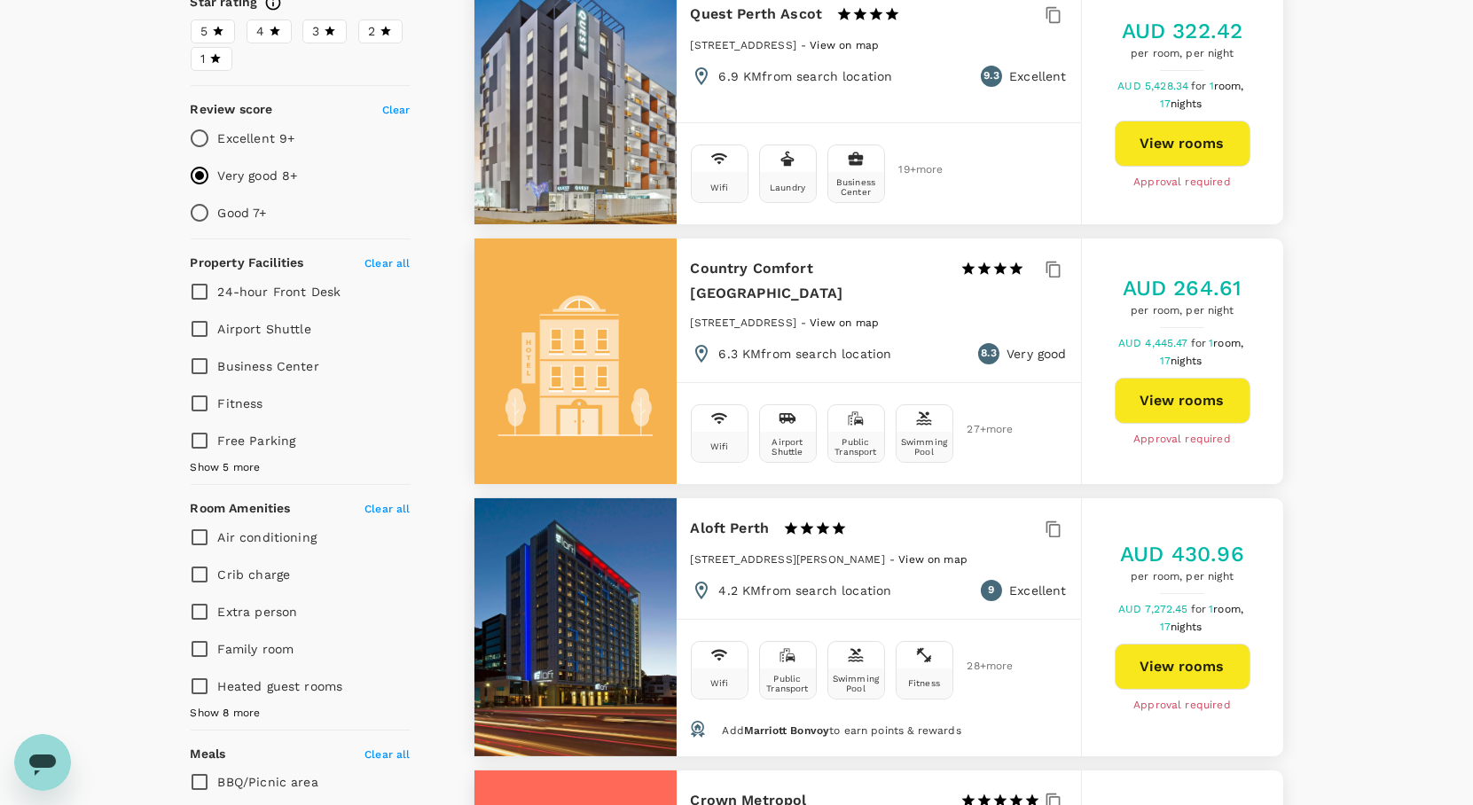
scroll to position [492, 0]
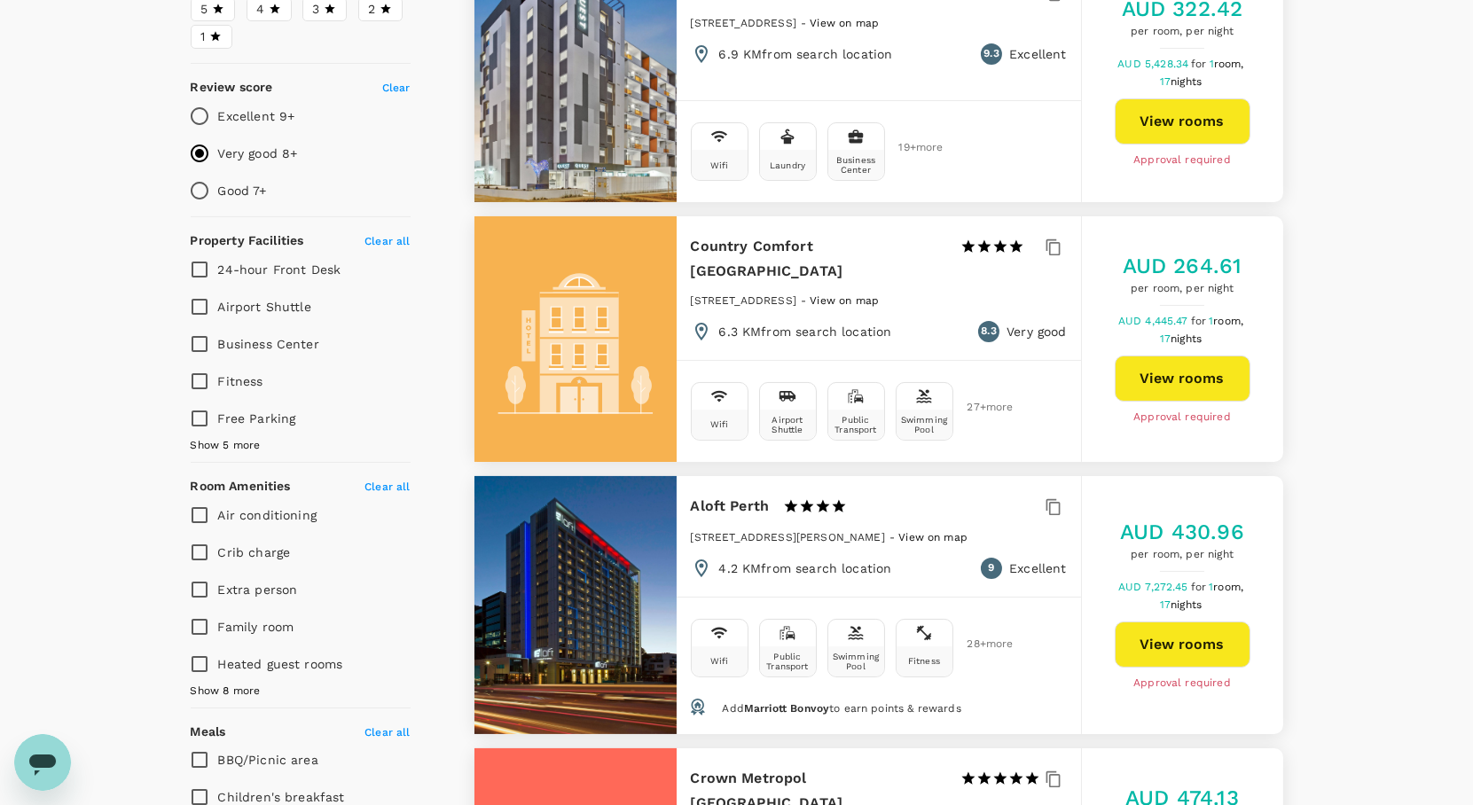
click at [191, 500] on input "Air conditioning" at bounding box center [199, 515] width 37 height 37
checkbox input "true"
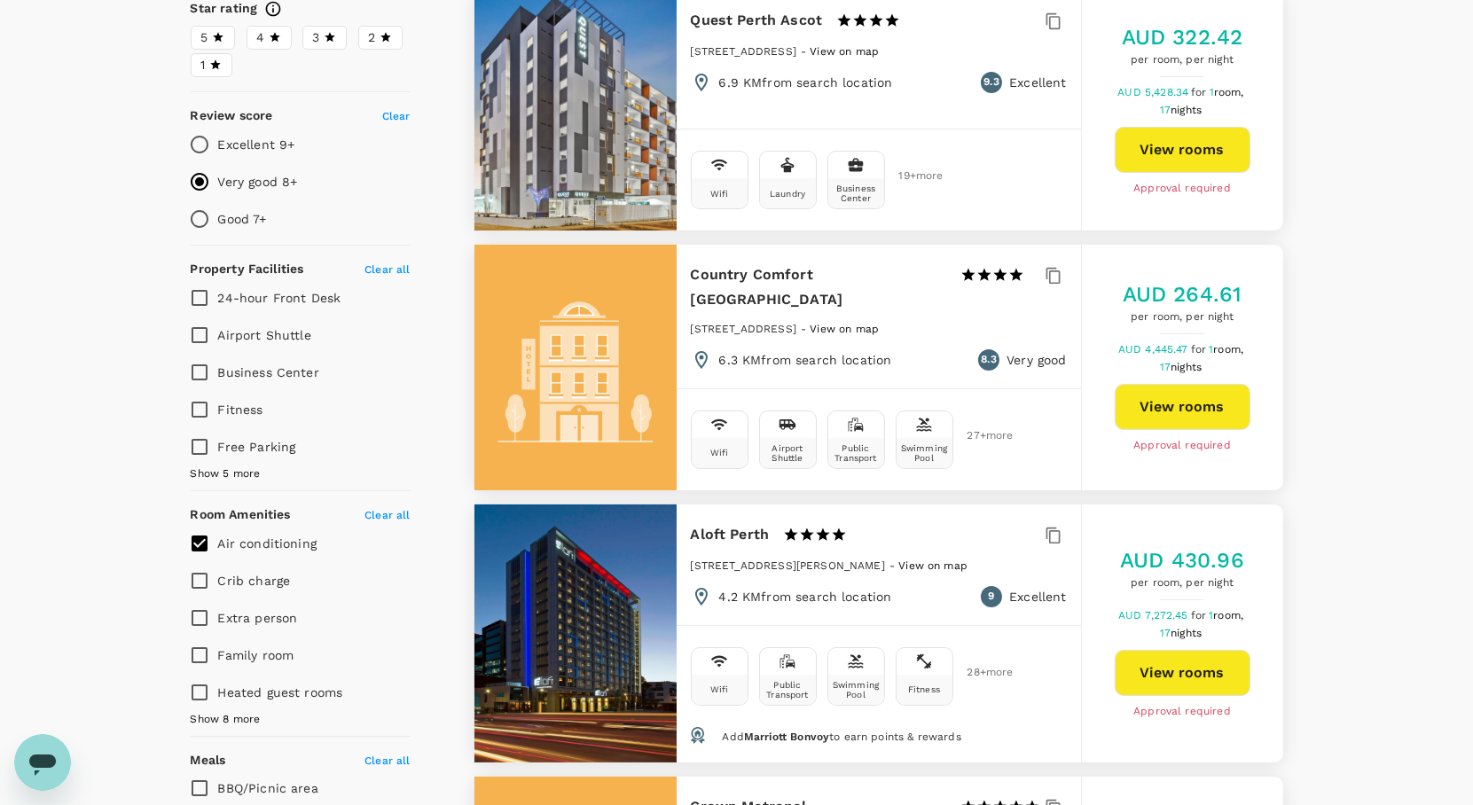
scroll to position [0, 0]
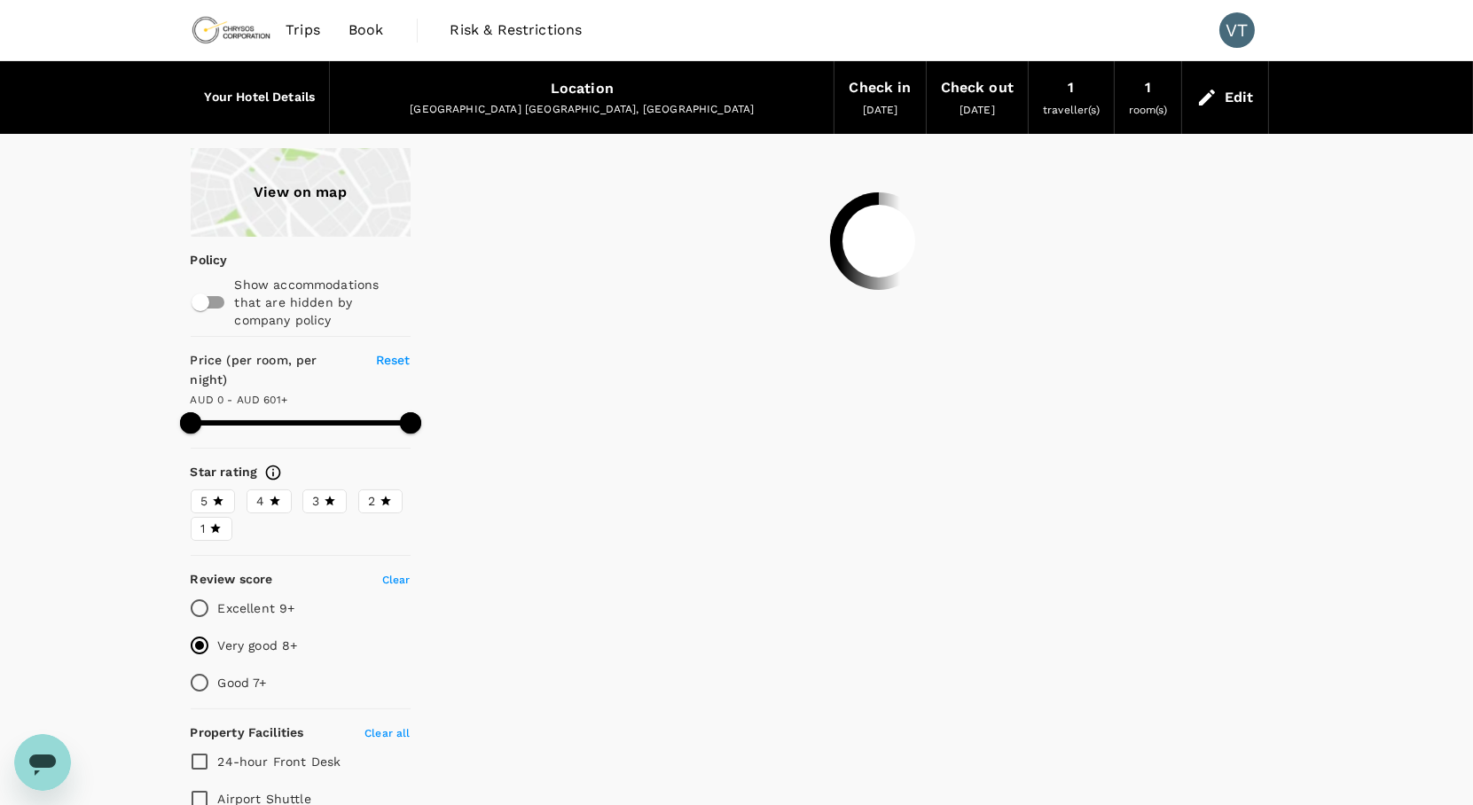
type input "600"
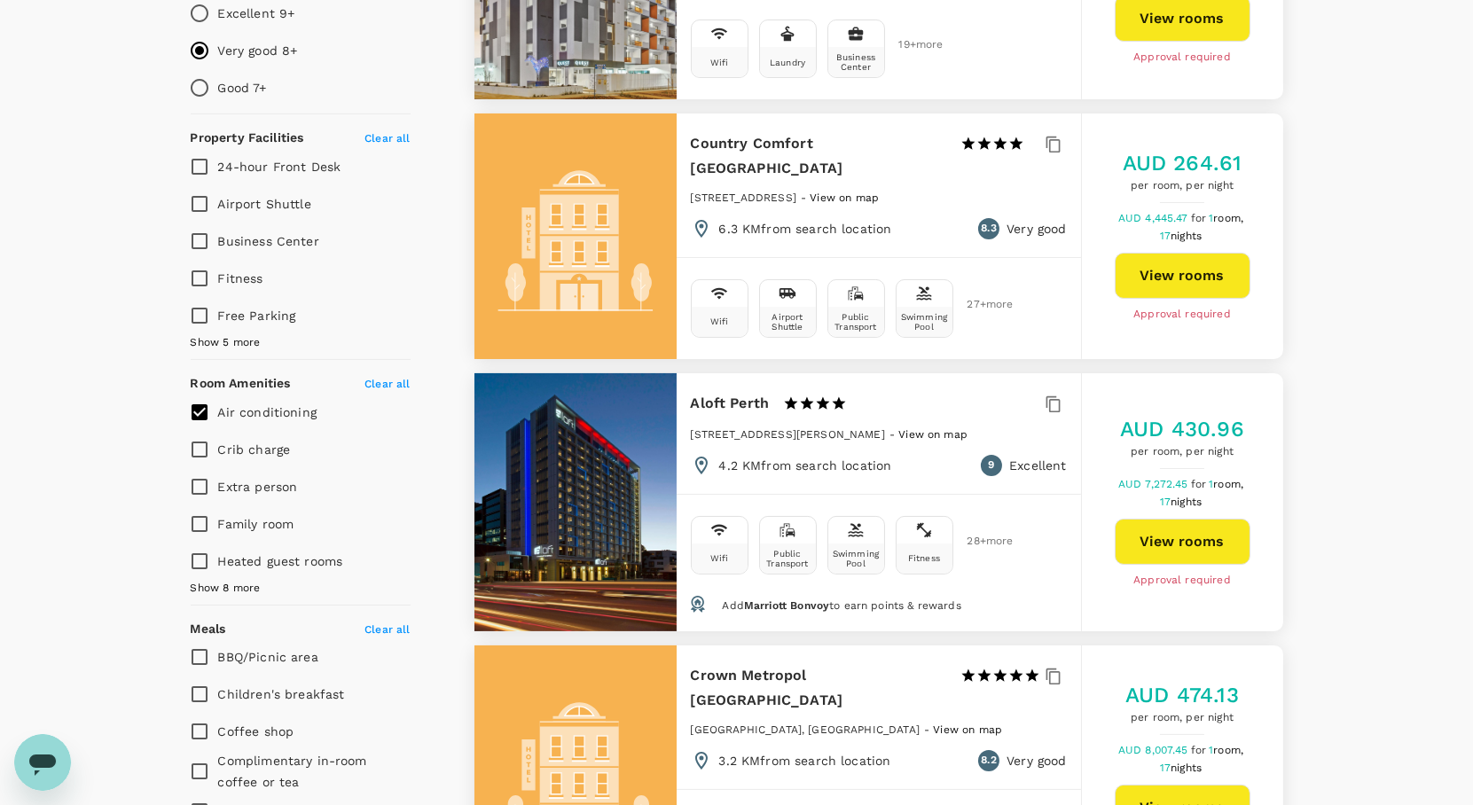
scroll to position [591, 0]
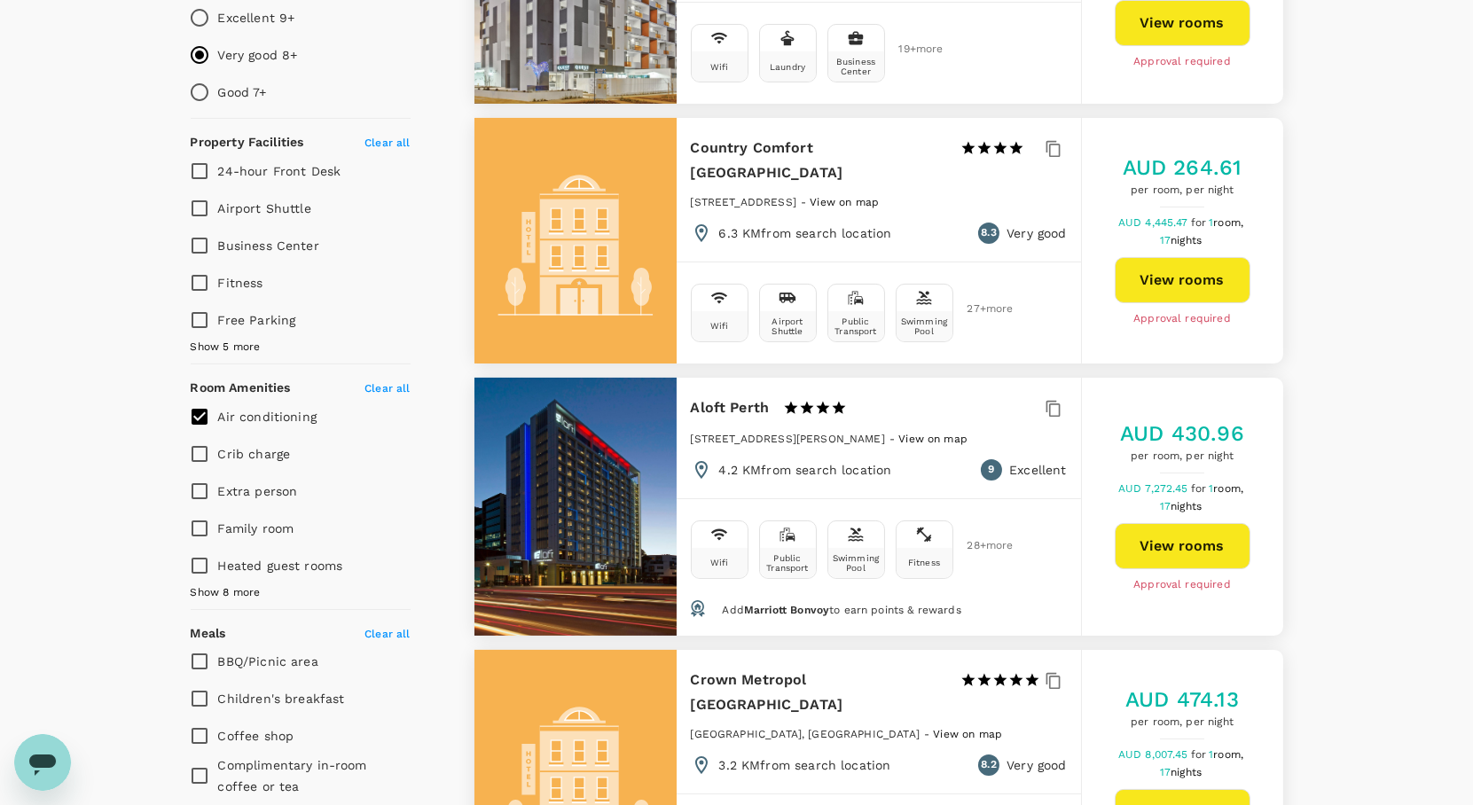
click at [231, 339] on span "Show 5 more" at bounding box center [226, 348] width 70 height 18
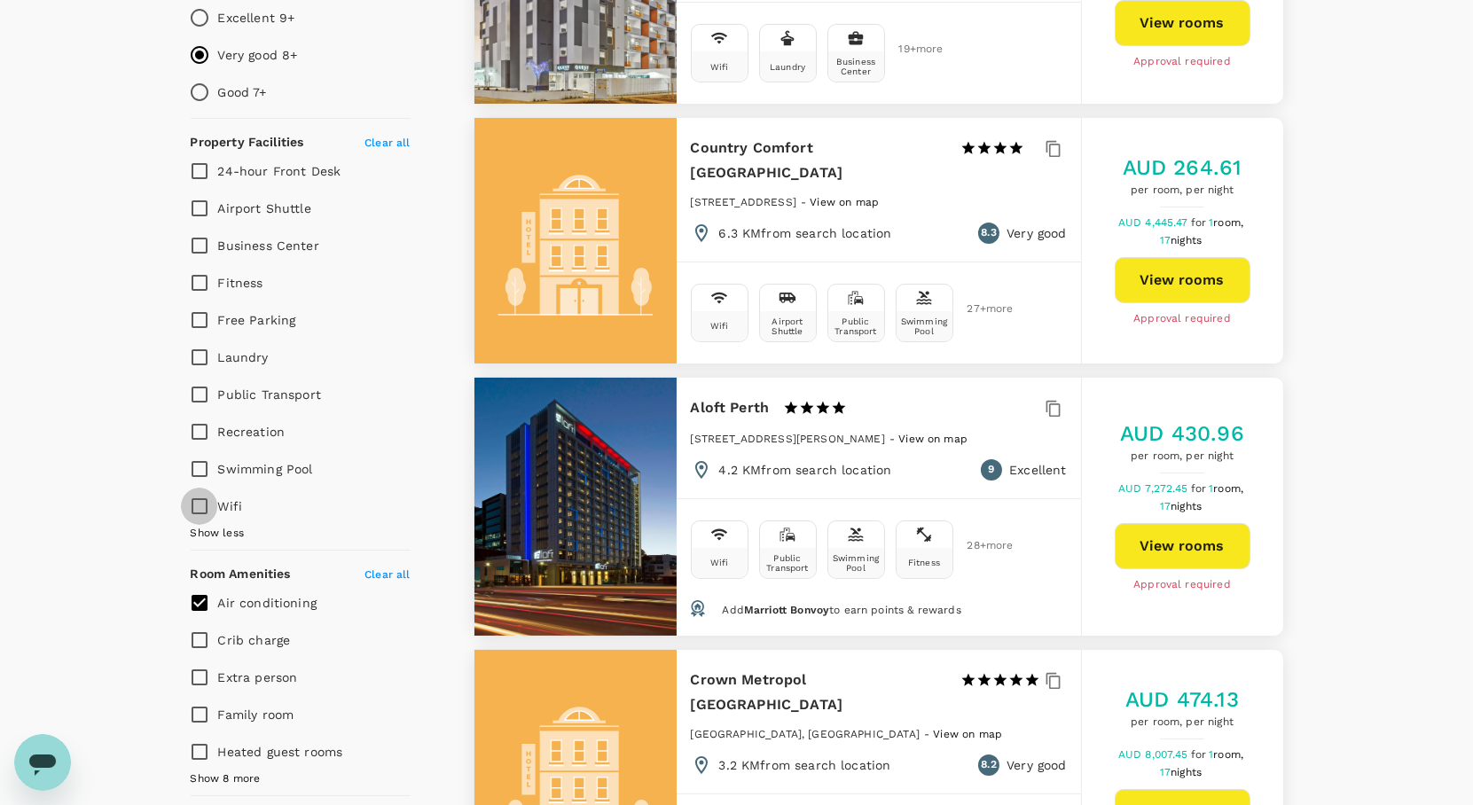
click at [198, 488] on input "Wifi" at bounding box center [199, 506] width 37 height 37
checkbox input "true"
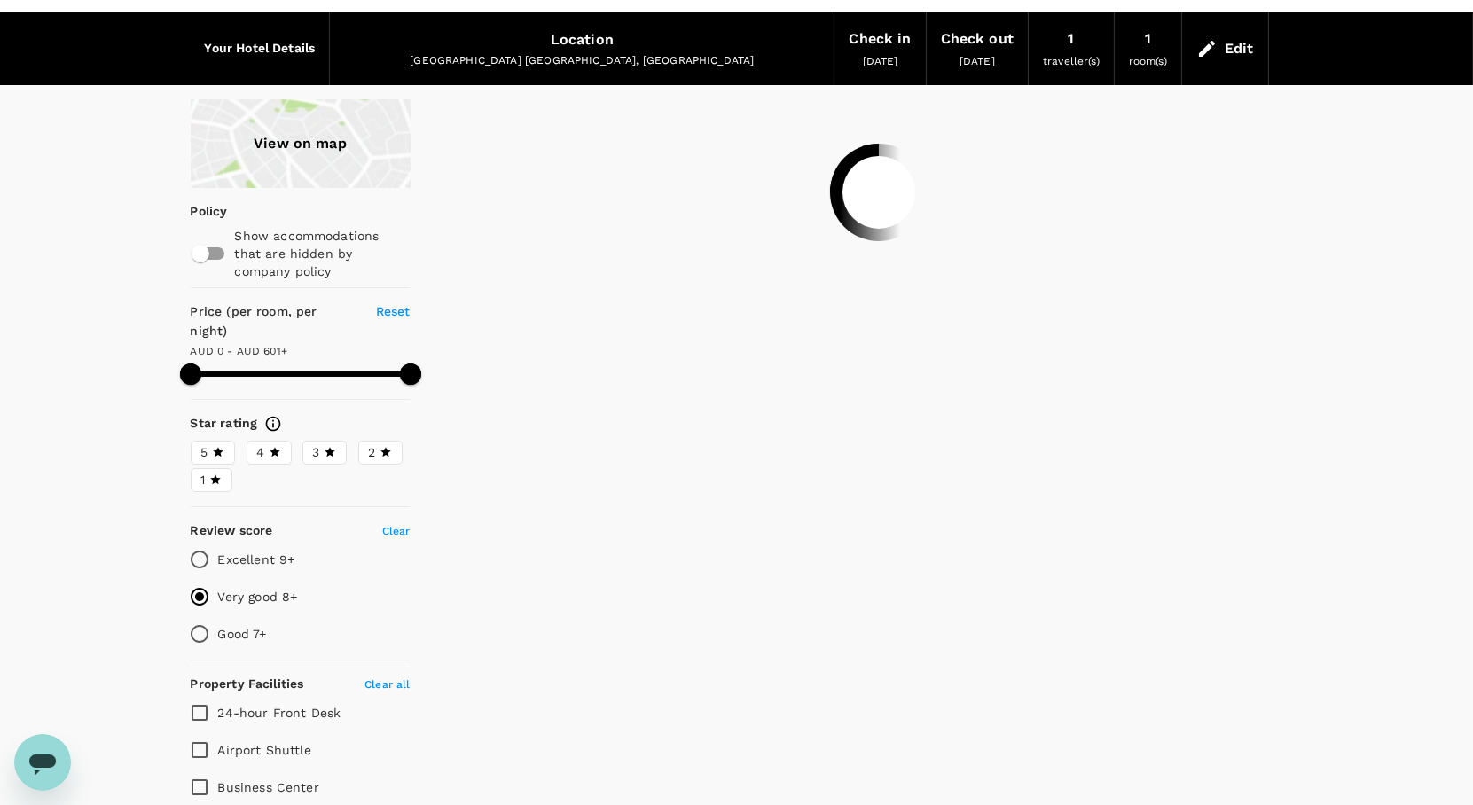
scroll to position [0, 0]
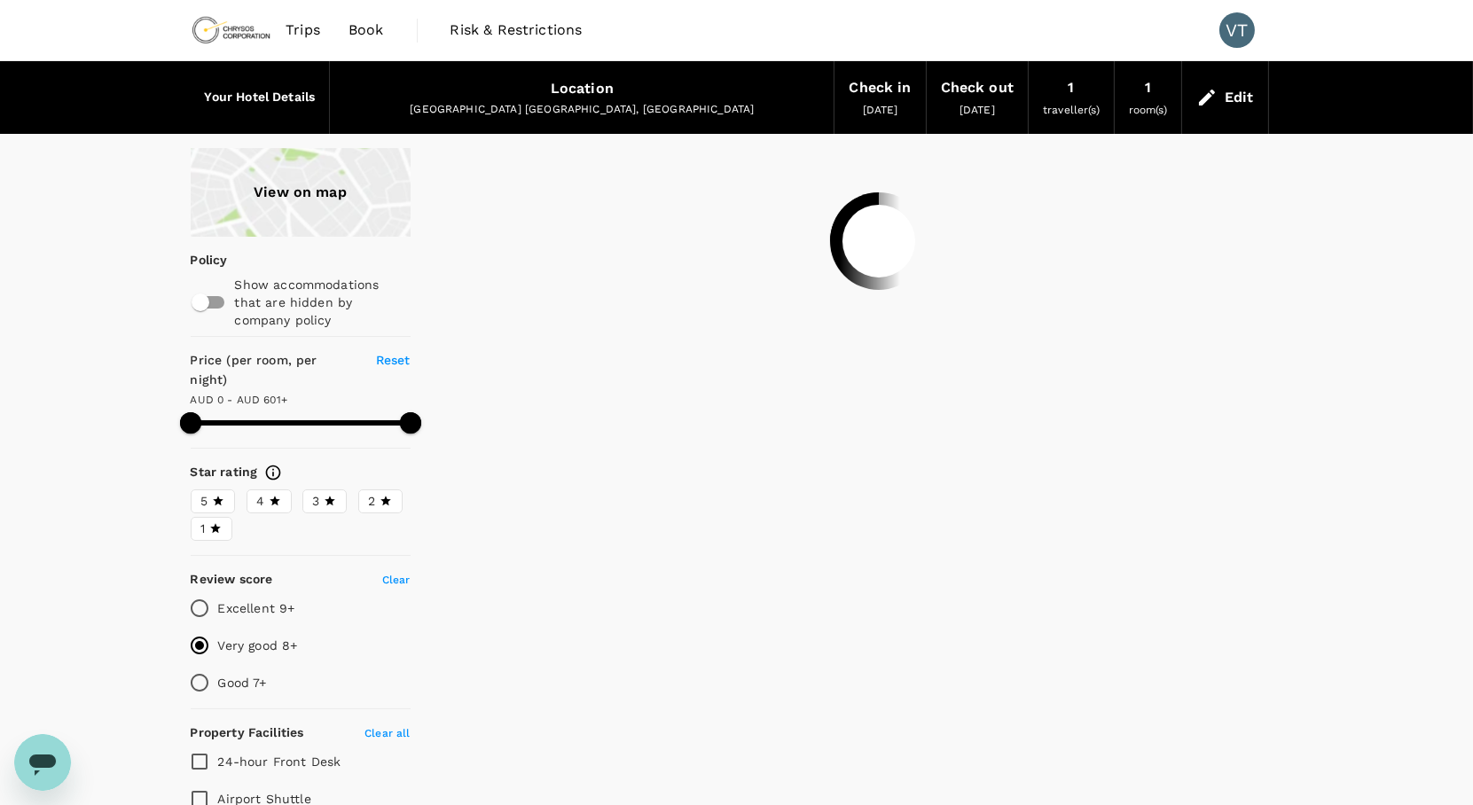
type input "600"
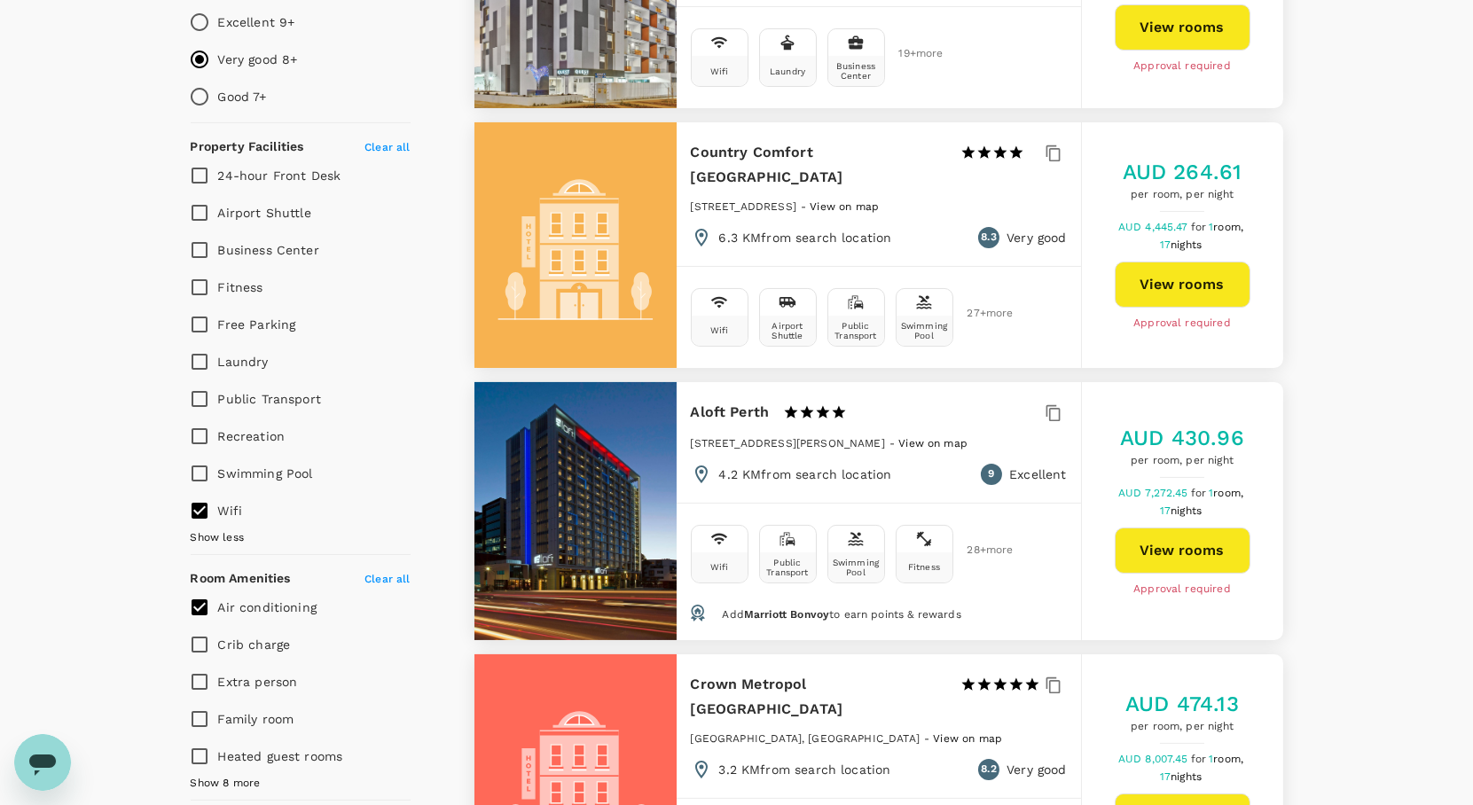
scroll to position [591, 0]
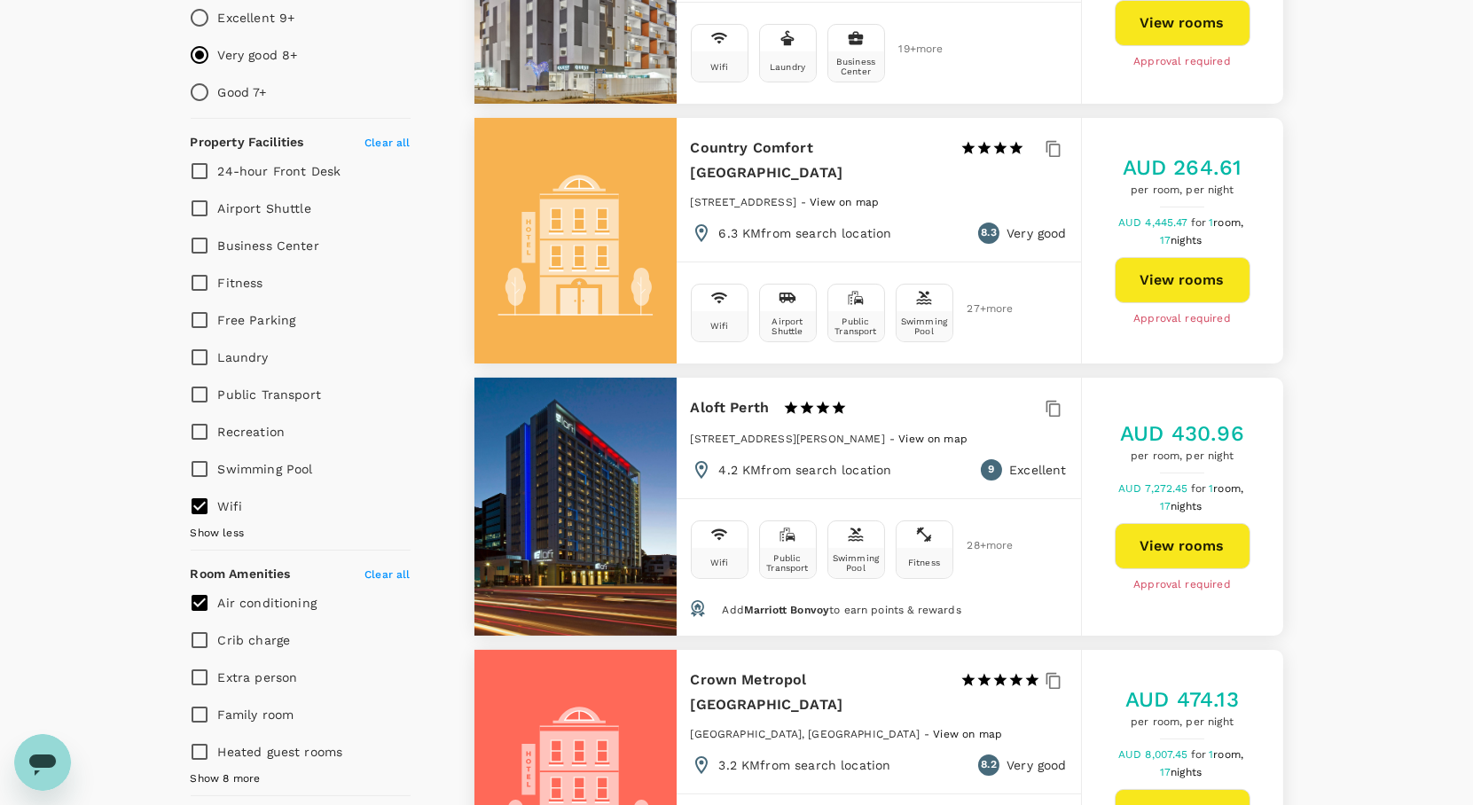
click at [200, 307] on input "Free Parking" at bounding box center [199, 320] width 37 height 37
checkbox input "true"
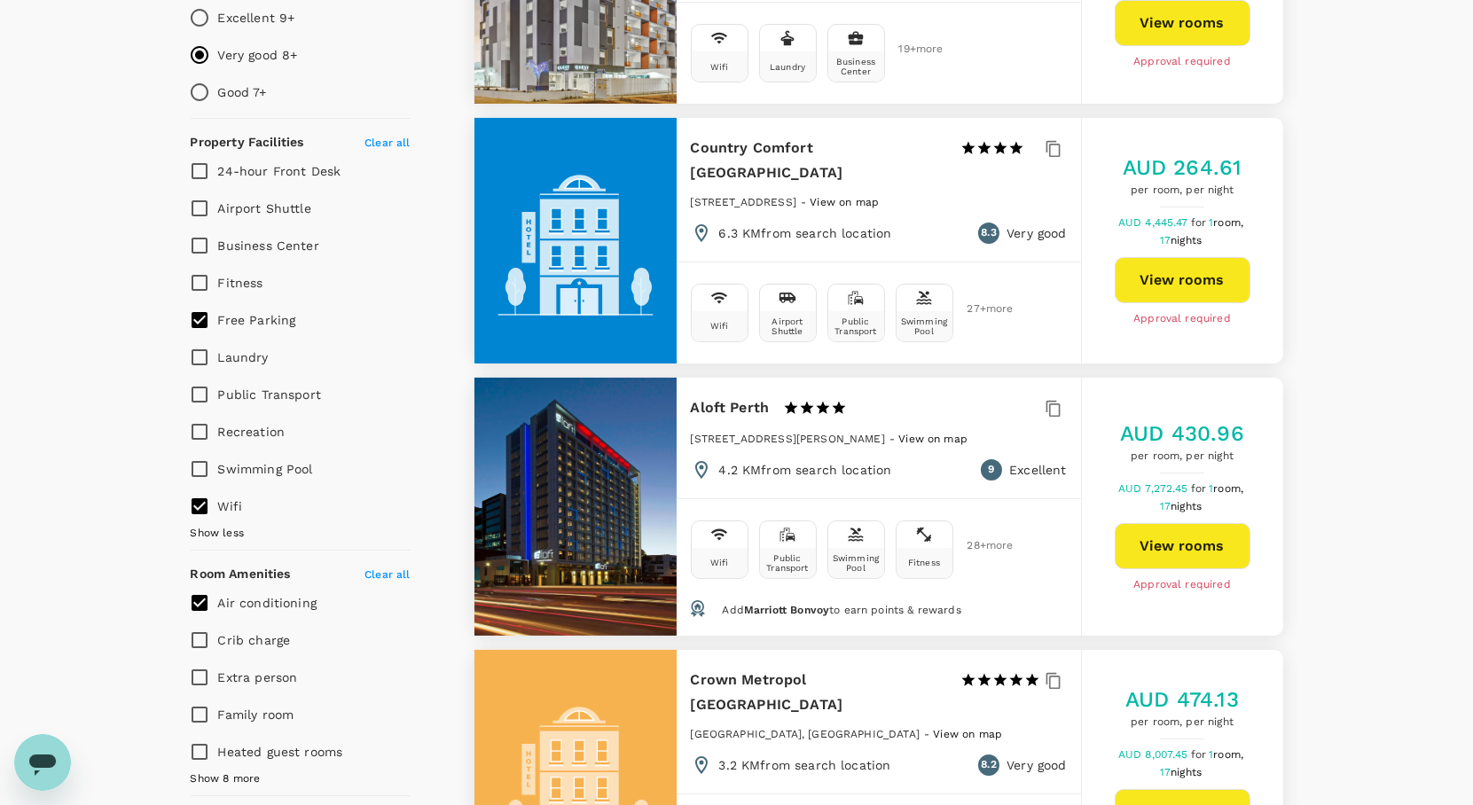
type input "600"
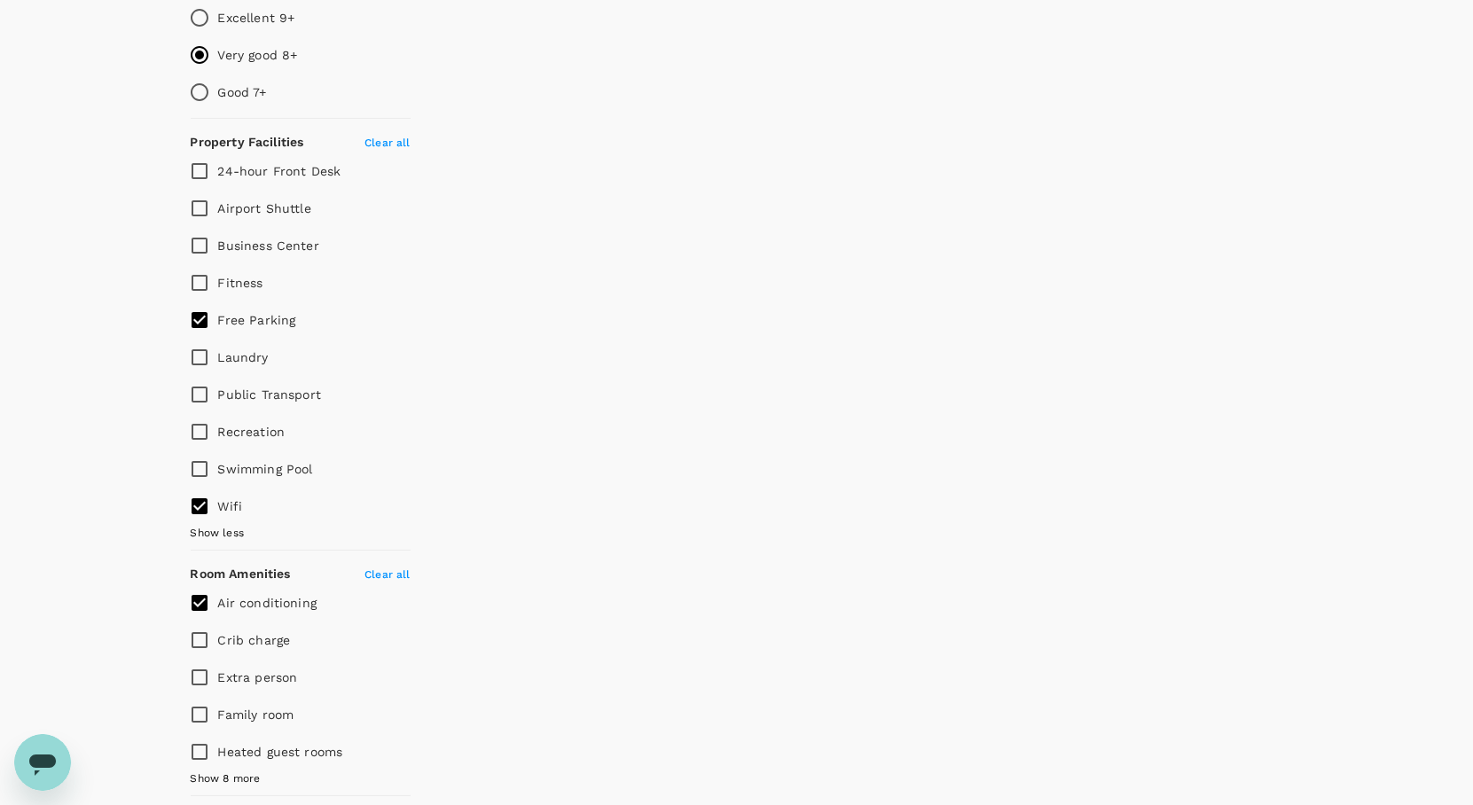
click at [200, 307] on input "Free Parking" at bounding box center [199, 320] width 37 height 37
checkbox input "false"
type input "600"
click at [200, 340] on input "Laundry" at bounding box center [199, 357] width 37 height 37
checkbox input "true"
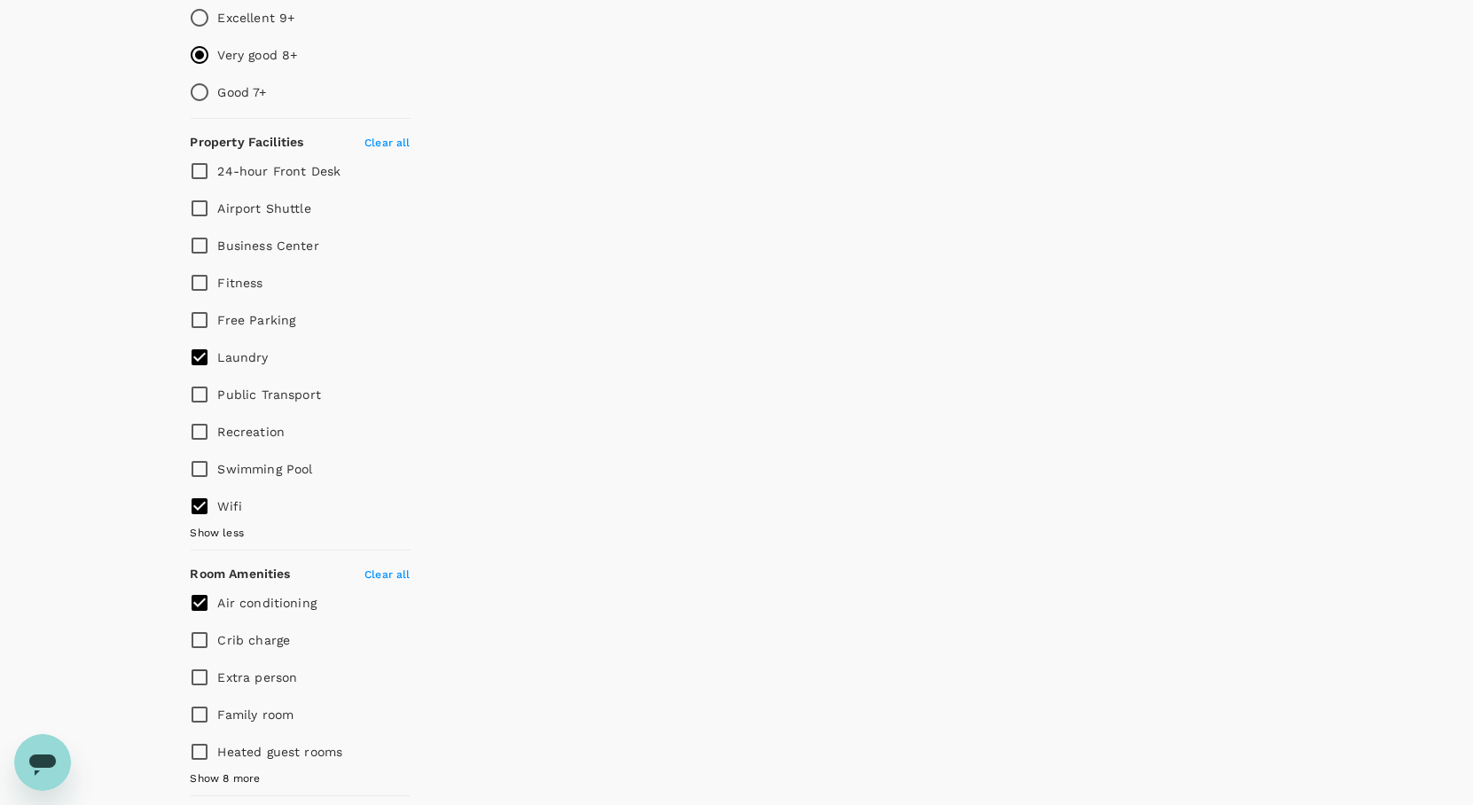
scroll to position [98, 0]
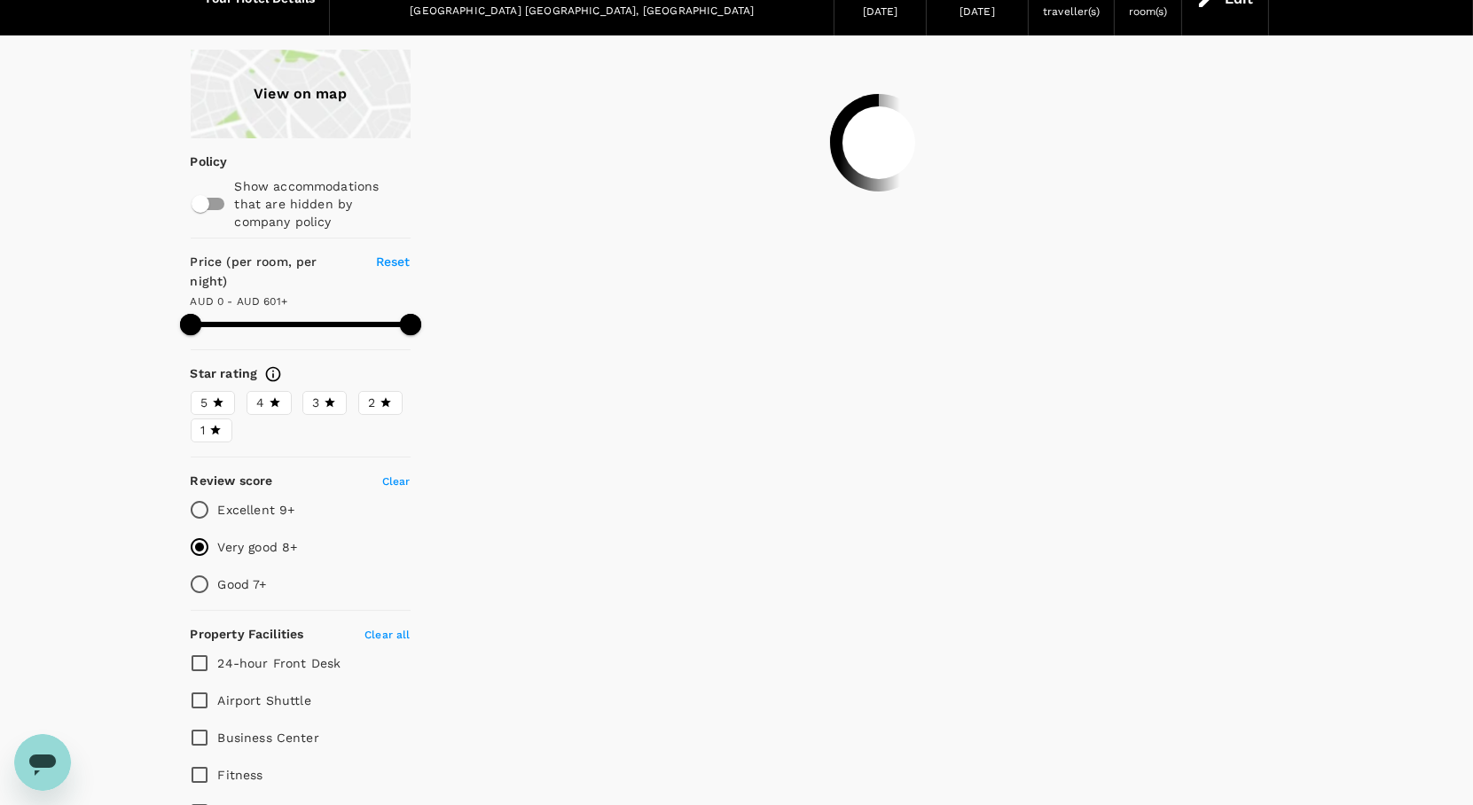
type input "600"
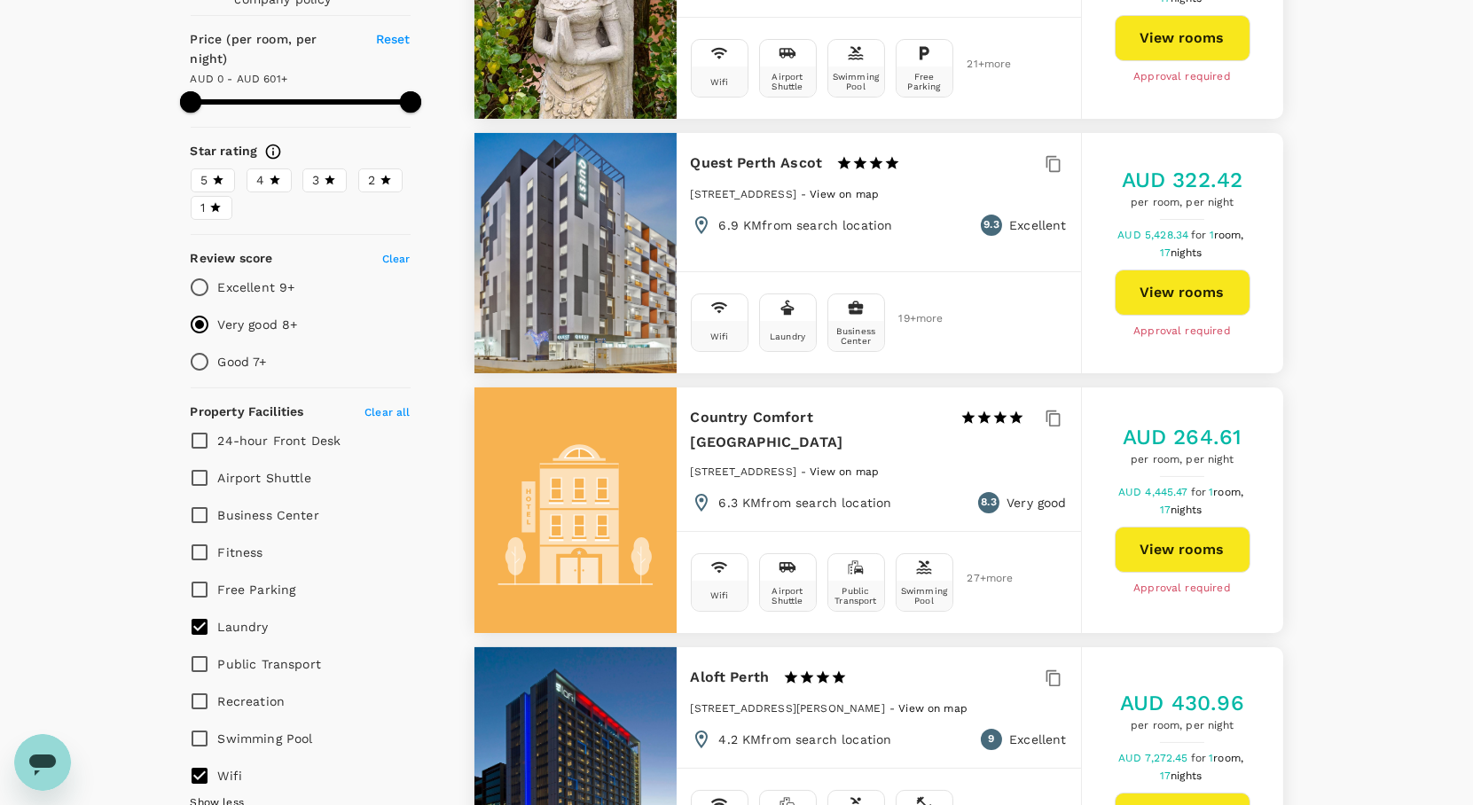
scroll to position [0, 0]
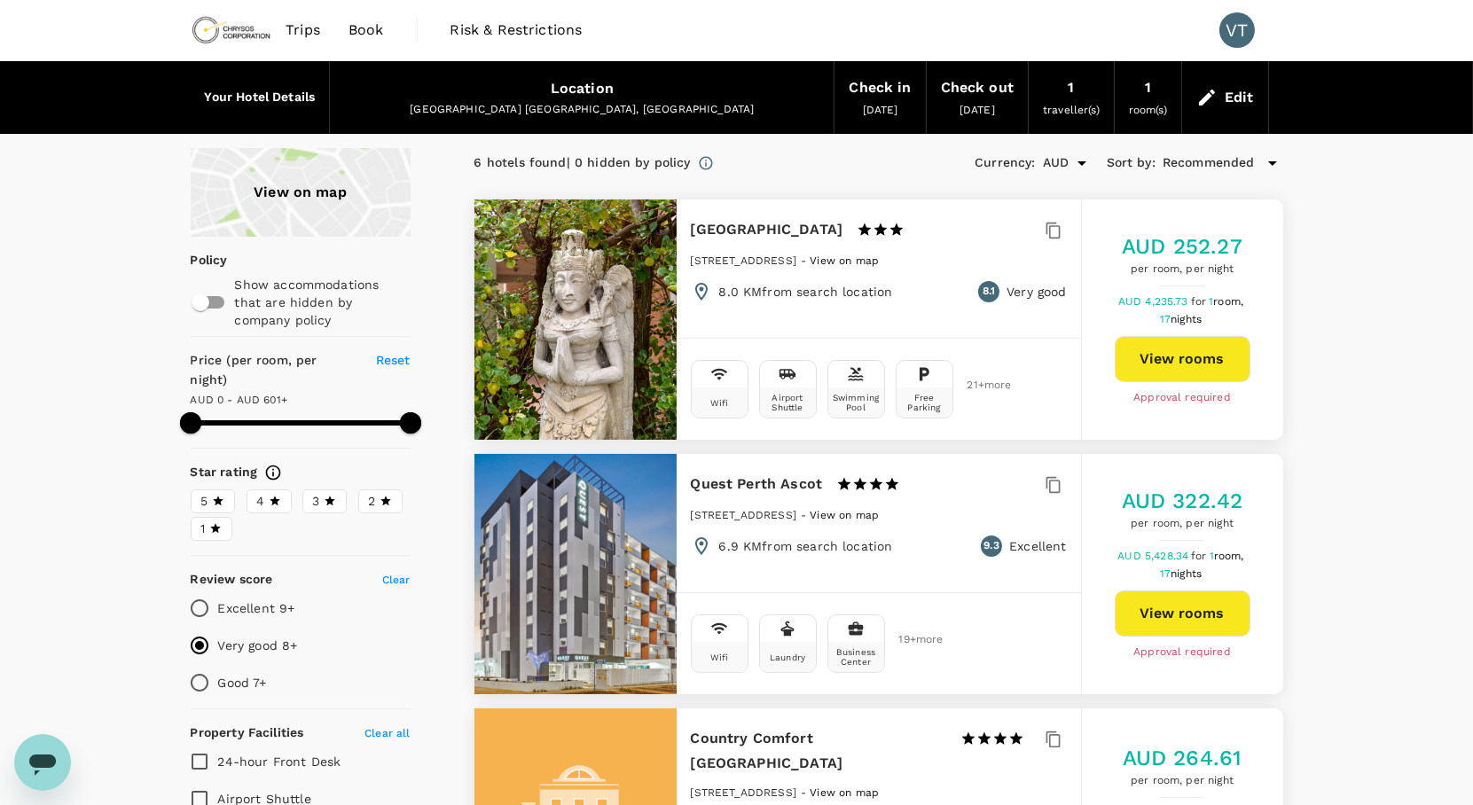
click at [298, 192] on div "View on map" at bounding box center [301, 192] width 220 height 89
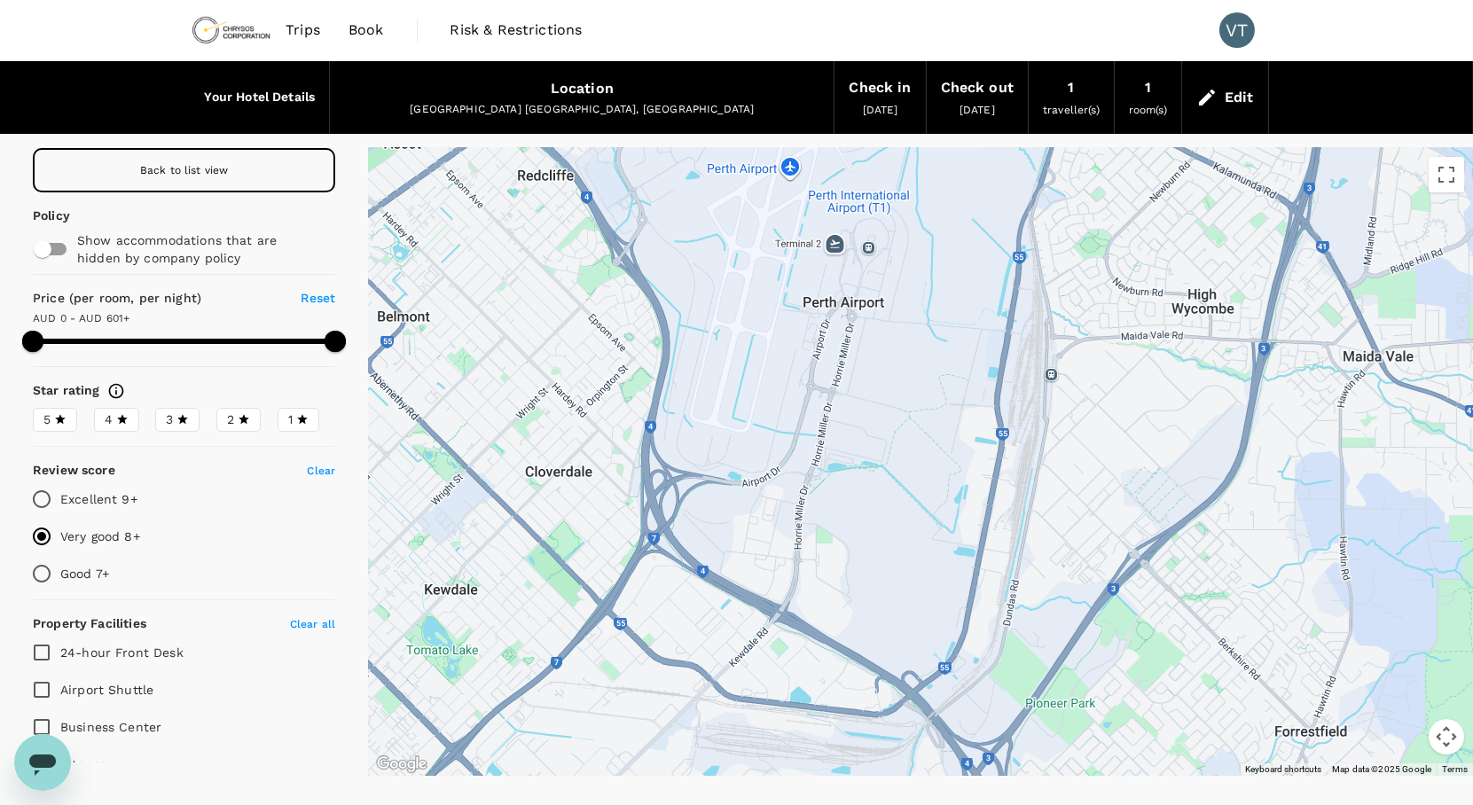
drag, startPoint x: 869, startPoint y: 710, endPoint x: 385, endPoint y: 384, distance: 583.5
click at [385, 384] on div at bounding box center [920, 462] width 1105 height 628
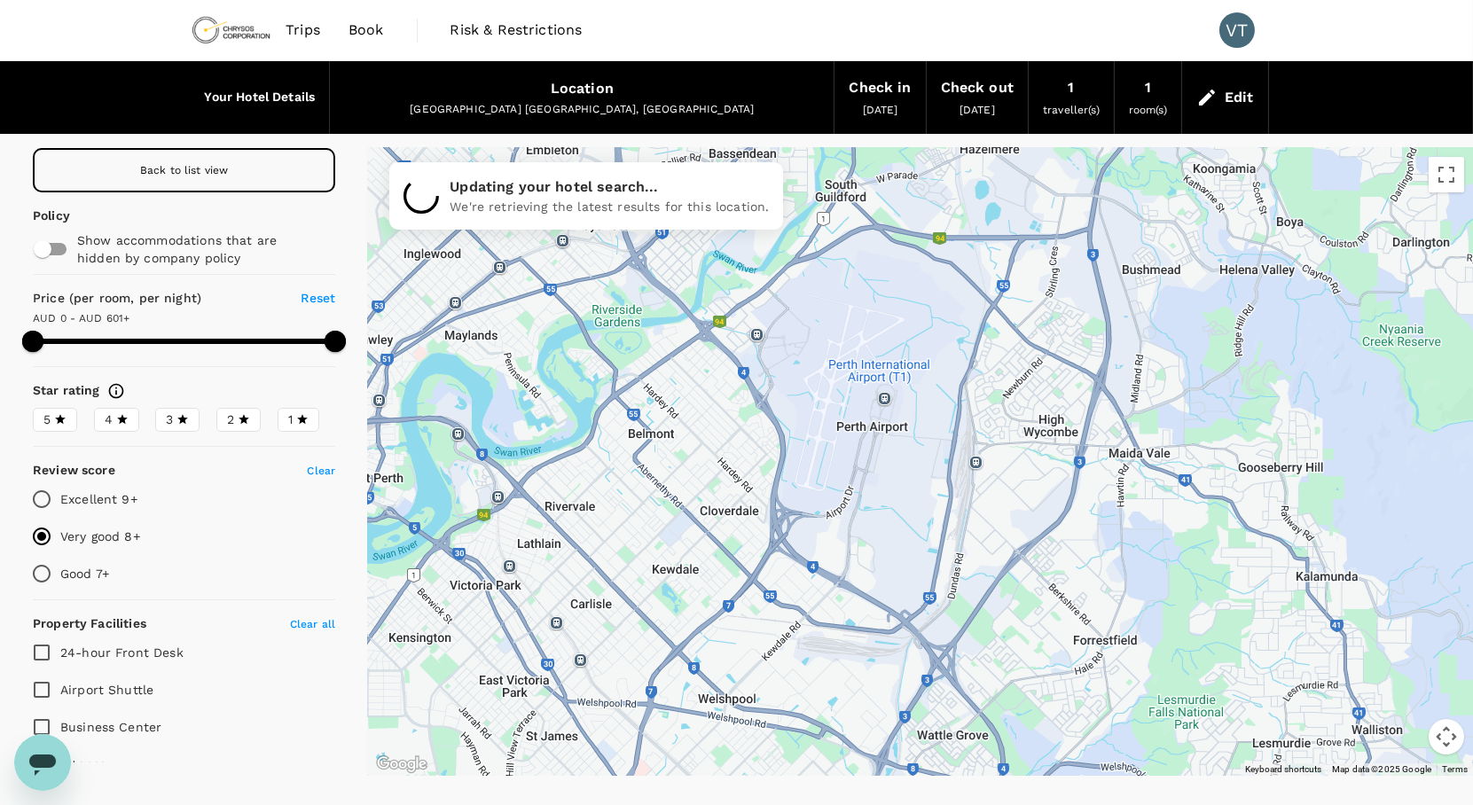
drag, startPoint x: 632, startPoint y: 437, endPoint x: 813, endPoint y: 488, distance: 188.7
click at [813, 488] on div at bounding box center [920, 462] width 1105 height 628
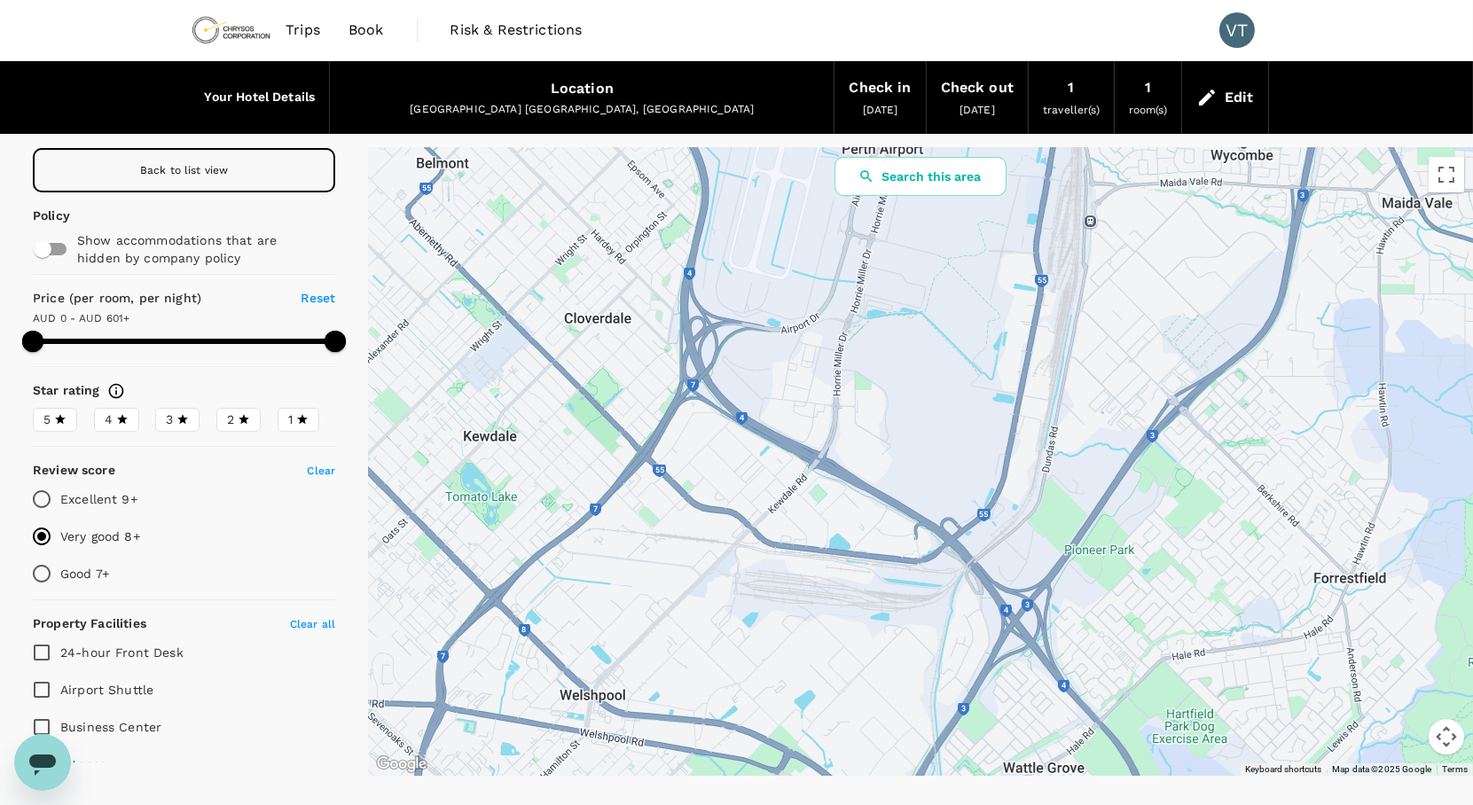
drag, startPoint x: 816, startPoint y: 498, endPoint x: 769, endPoint y: 303, distance: 199.8
click at [769, 300] on div at bounding box center [920, 462] width 1105 height 628
click at [244, 163] on div "Back to list view" at bounding box center [184, 170] width 302 height 44
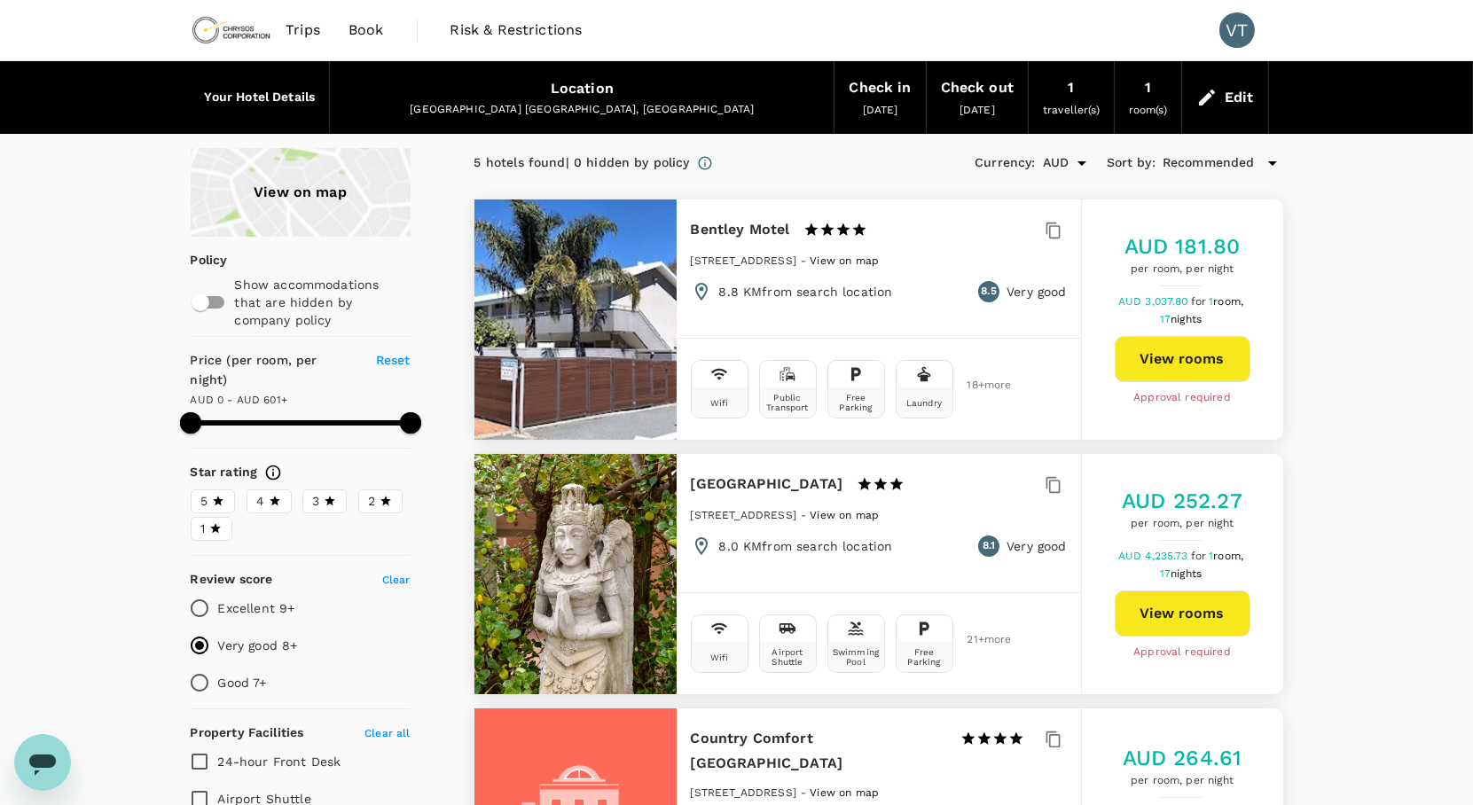
click at [263, 189] on div "View on map" at bounding box center [301, 192] width 220 height 89
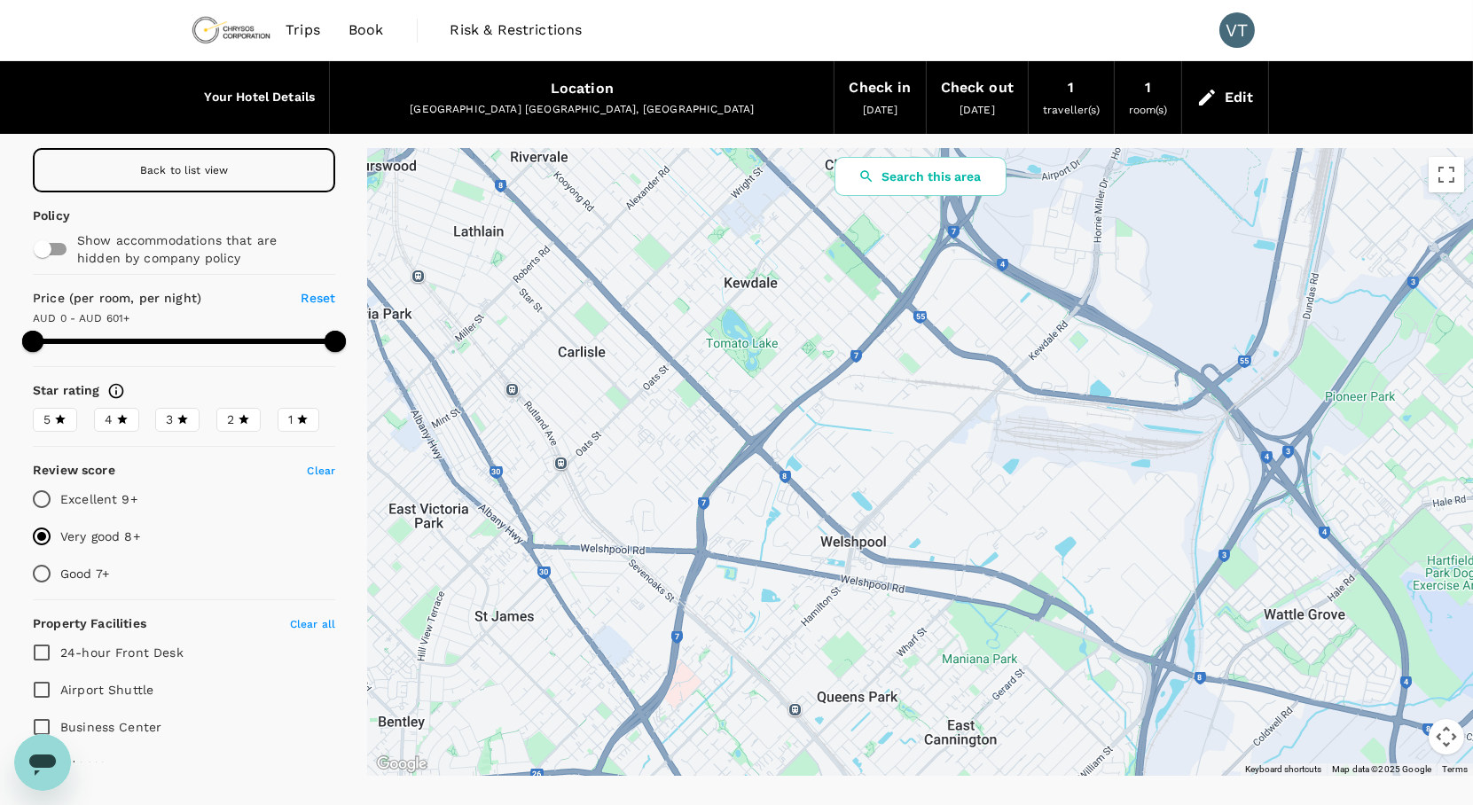
drag, startPoint x: 1124, startPoint y: 341, endPoint x: 845, endPoint y: 632, distance: 403.4
click at [845, 632] on div at bounding box center [920, 462] width 1105 height 628
click at [945, 177] on button "Search this area" at bounding box center [921, 176] width 172 height 39
click at [161, 177] on div "Back to list view" at bounding box center [184, 170] width 302 height 44
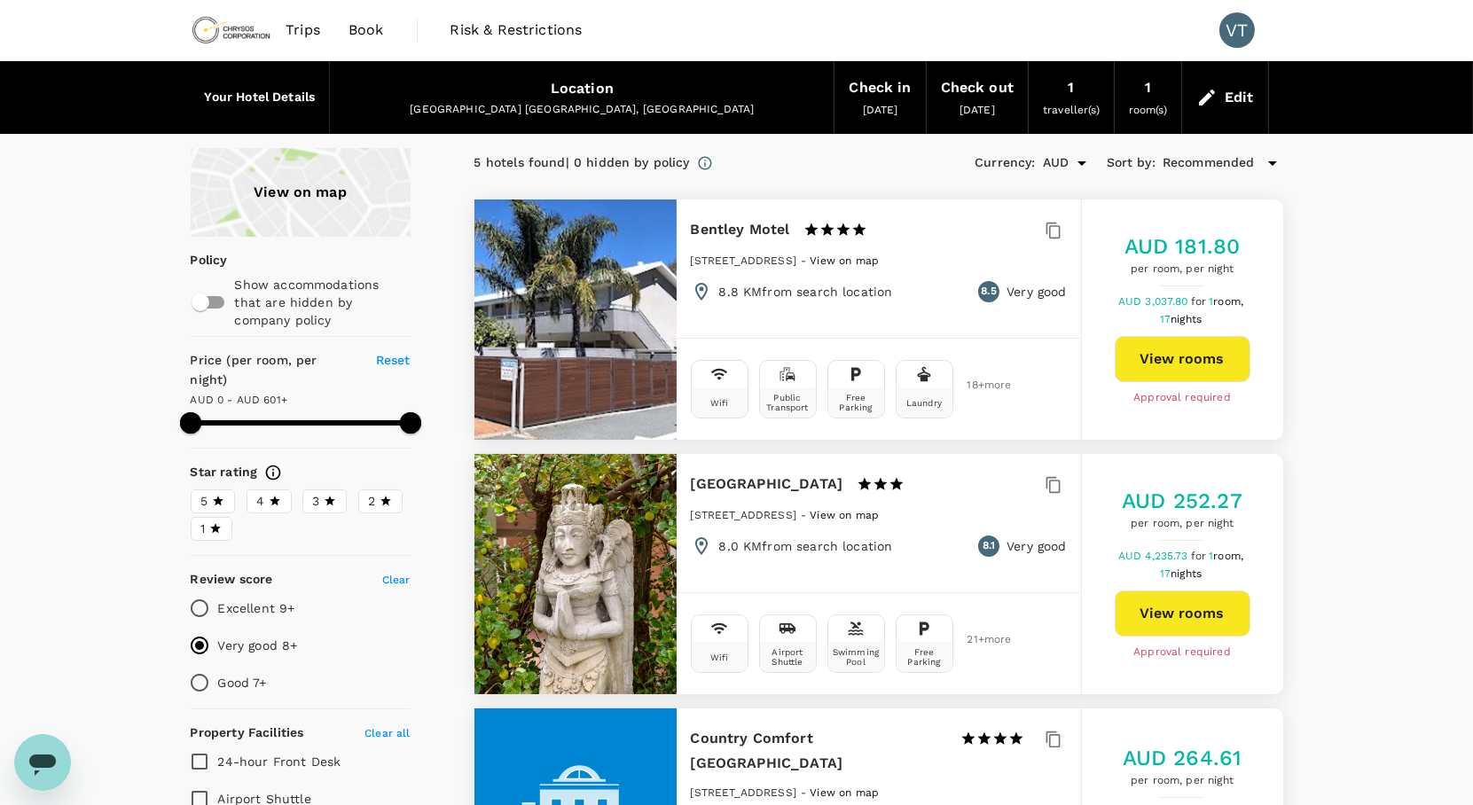
click at [298, 200] on div "View on map" at bounding box center [301, 192] width 220 height 89
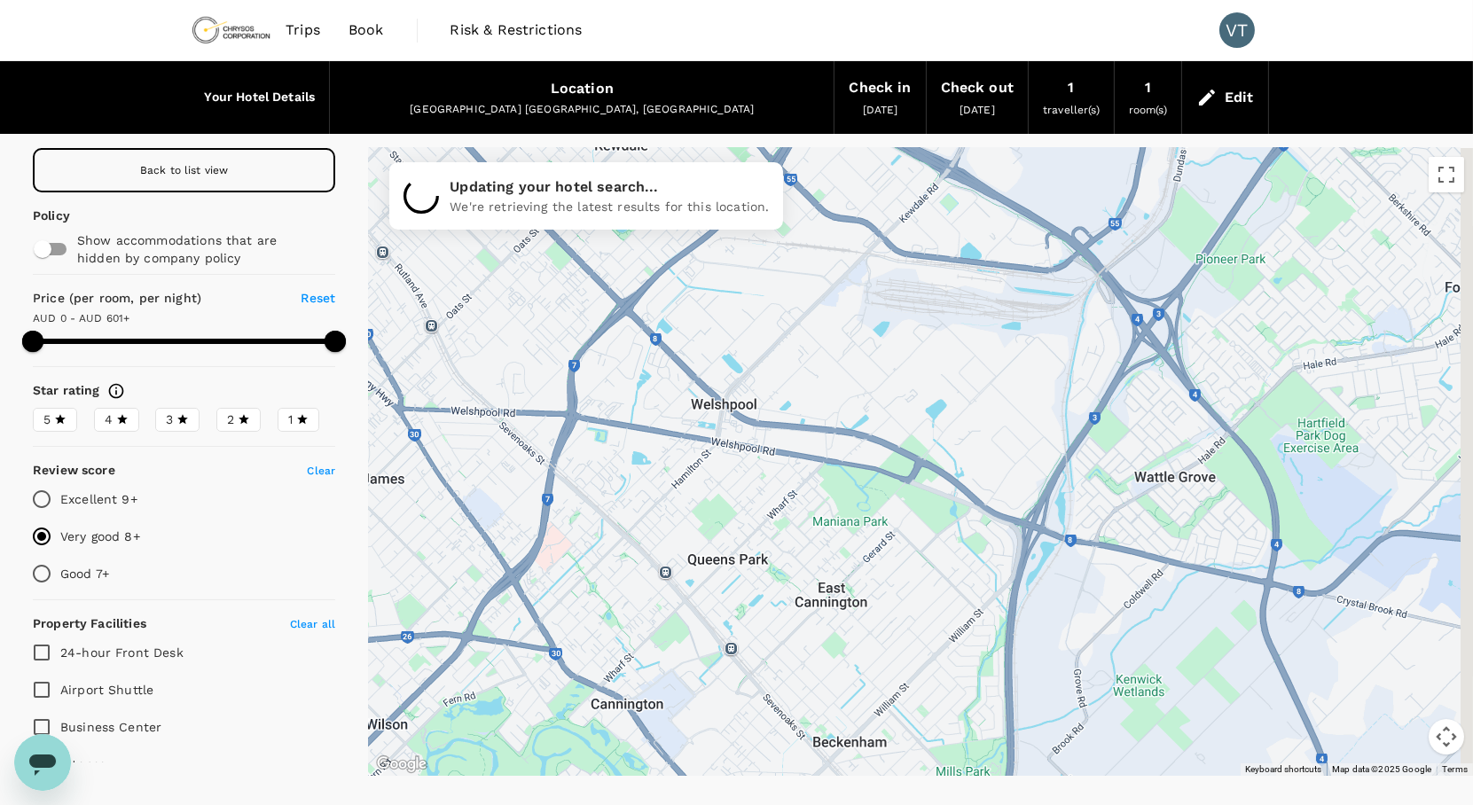
drag, startPoint x: 1181, startPoint y: 371, endPoint x: 671, endPoint y: 553, distance: 540.9
click at [680, 551] on div at bounding box center [920, 462] width 1105 height 628
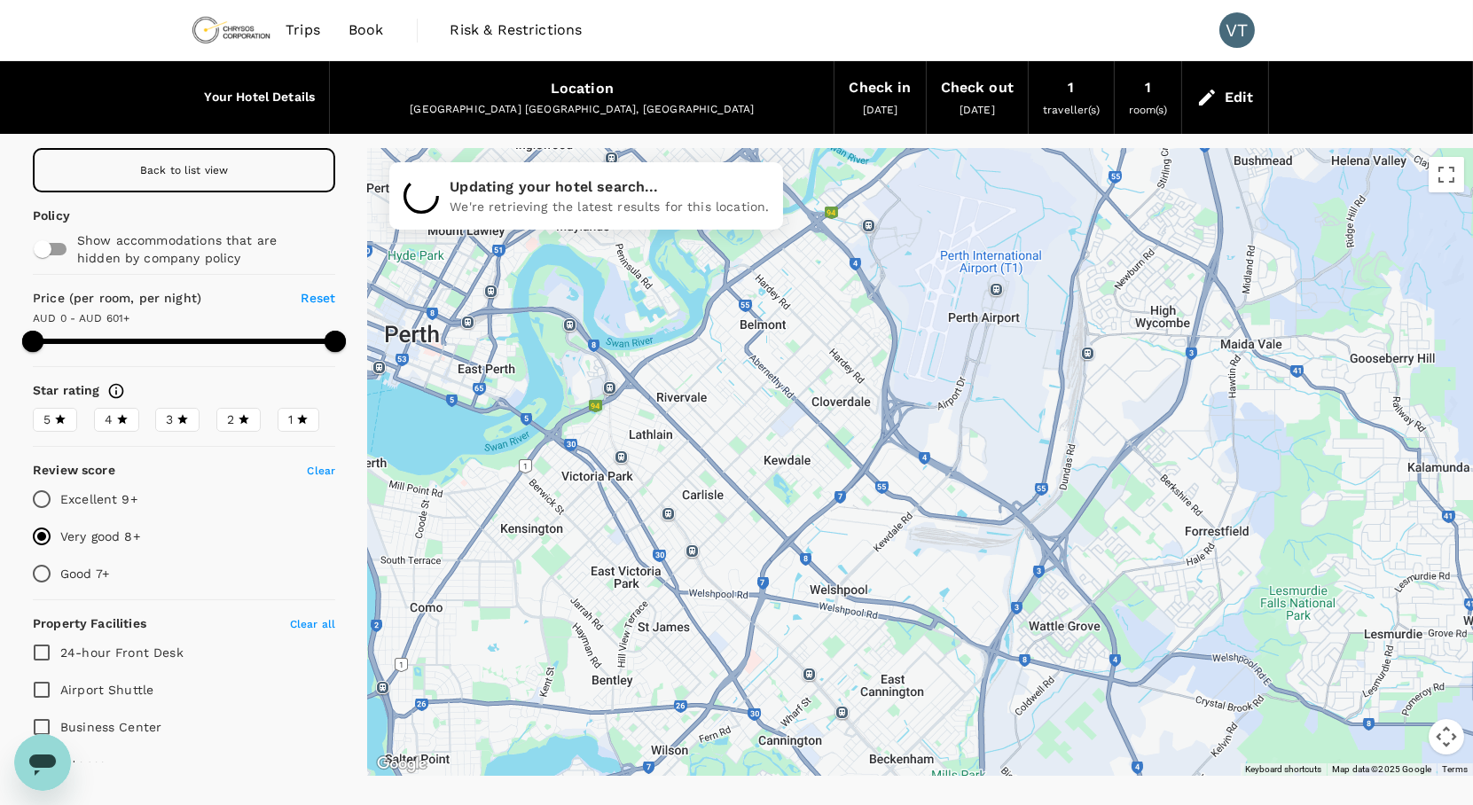
type input "600"
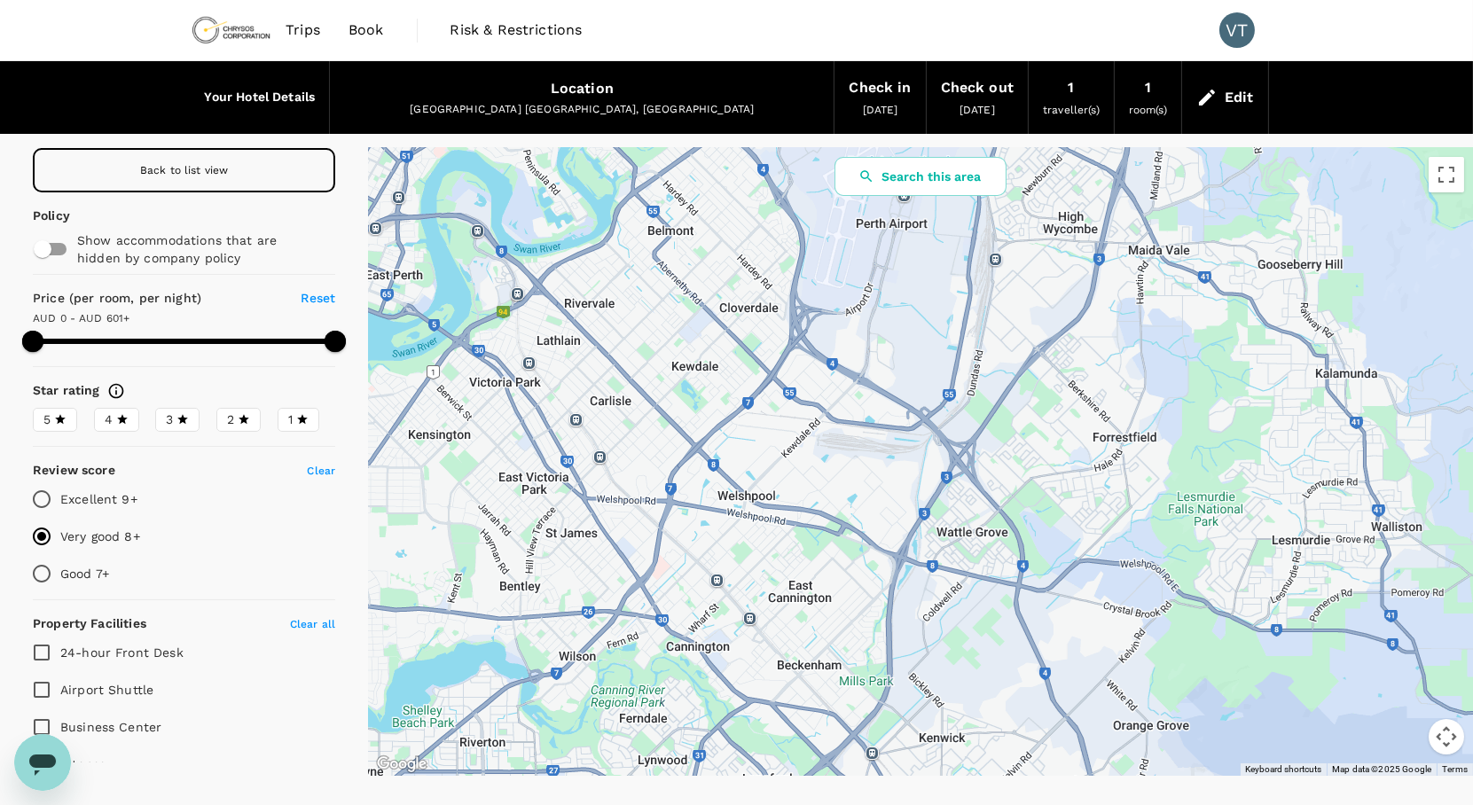
drag, startPoint x: 808, startPoint y: 488, endPoint x: 799, endPoint y: 500, distance: 15.3
click at [799, 500] on div at bounding box center [920, 462] width 1105 height 628
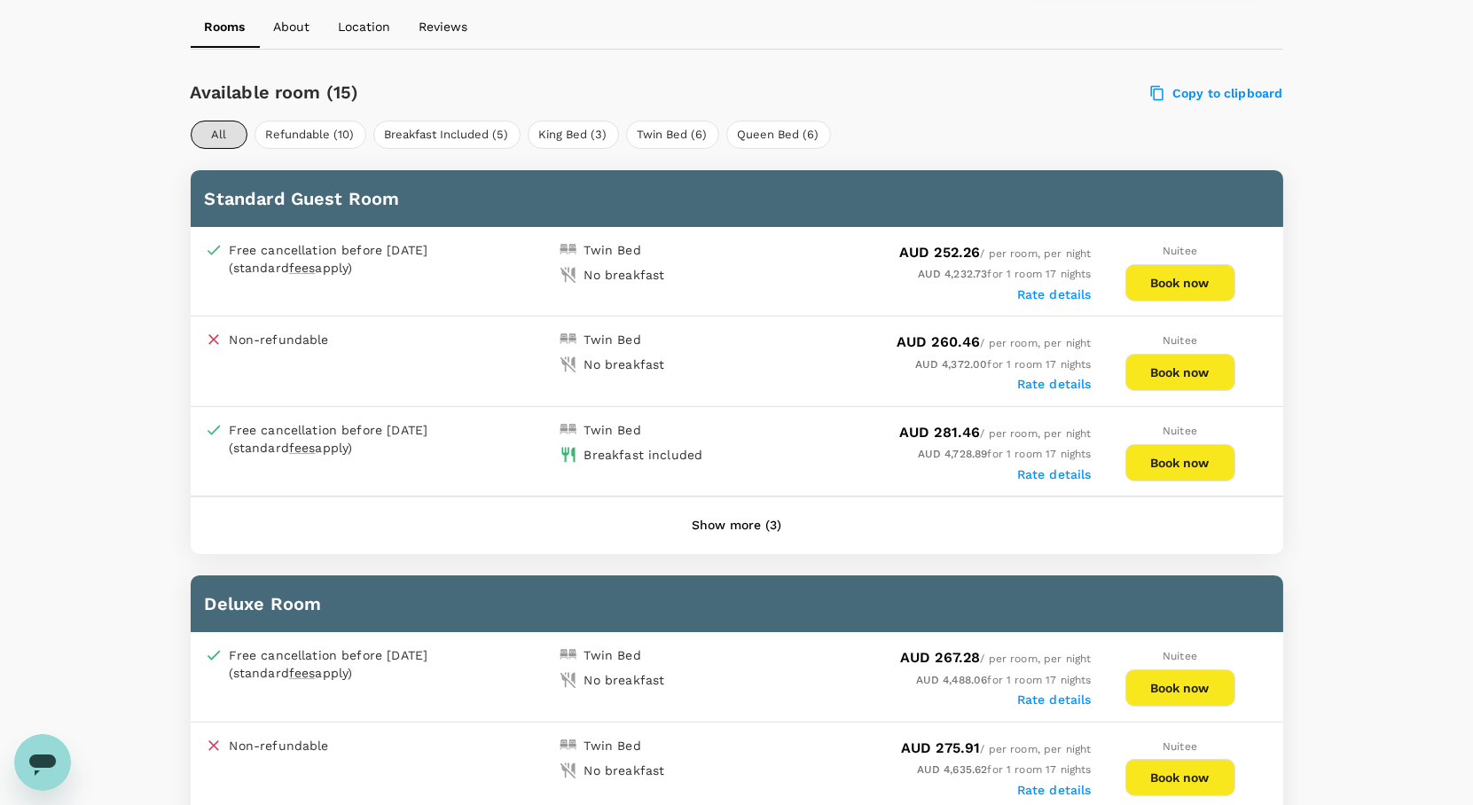
scroll to position [887, 0]
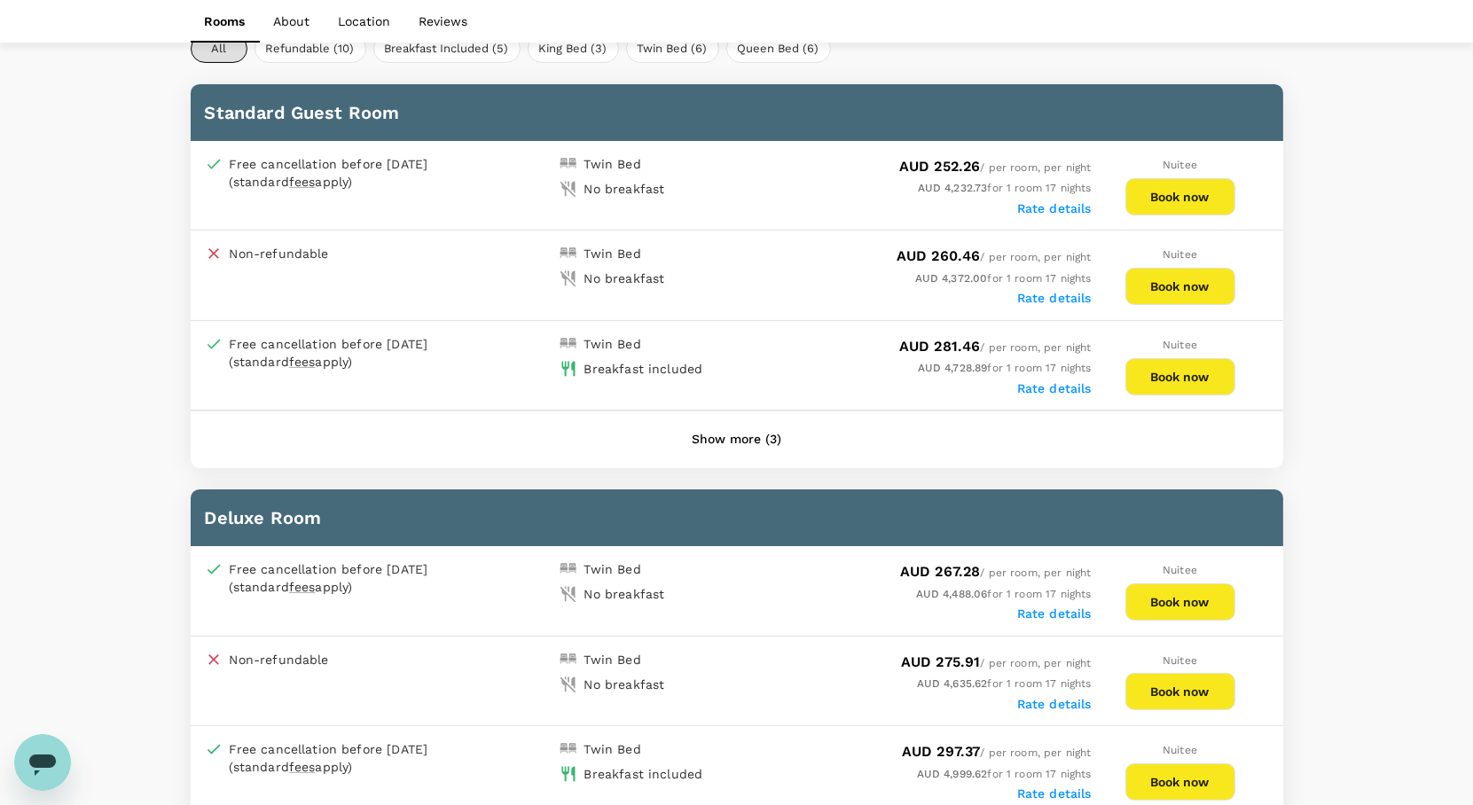
click at [734, 438] on button "Show more (3)" at bounding box center [736, 440] width 139 height 43
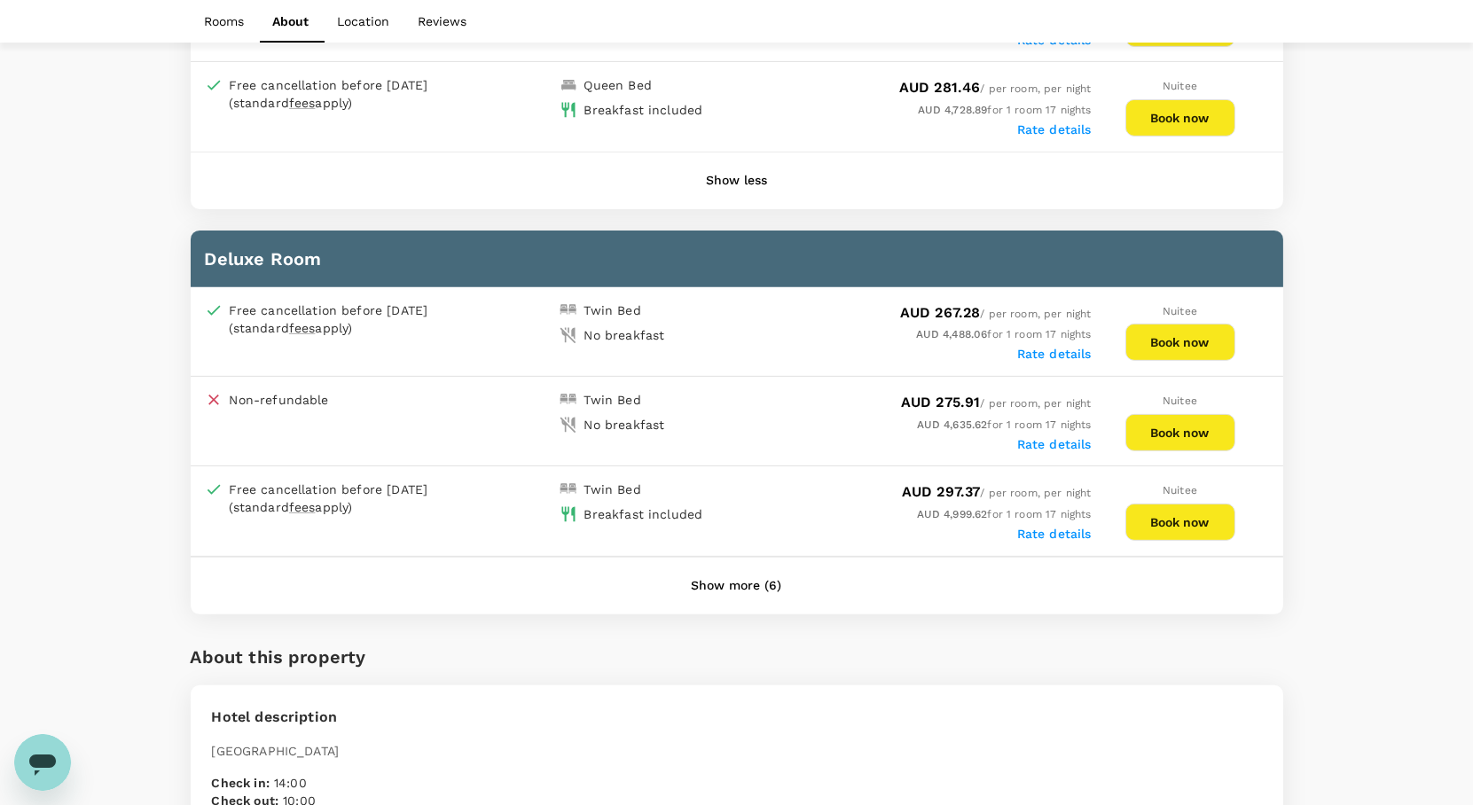
scroll to position [1478, 0]
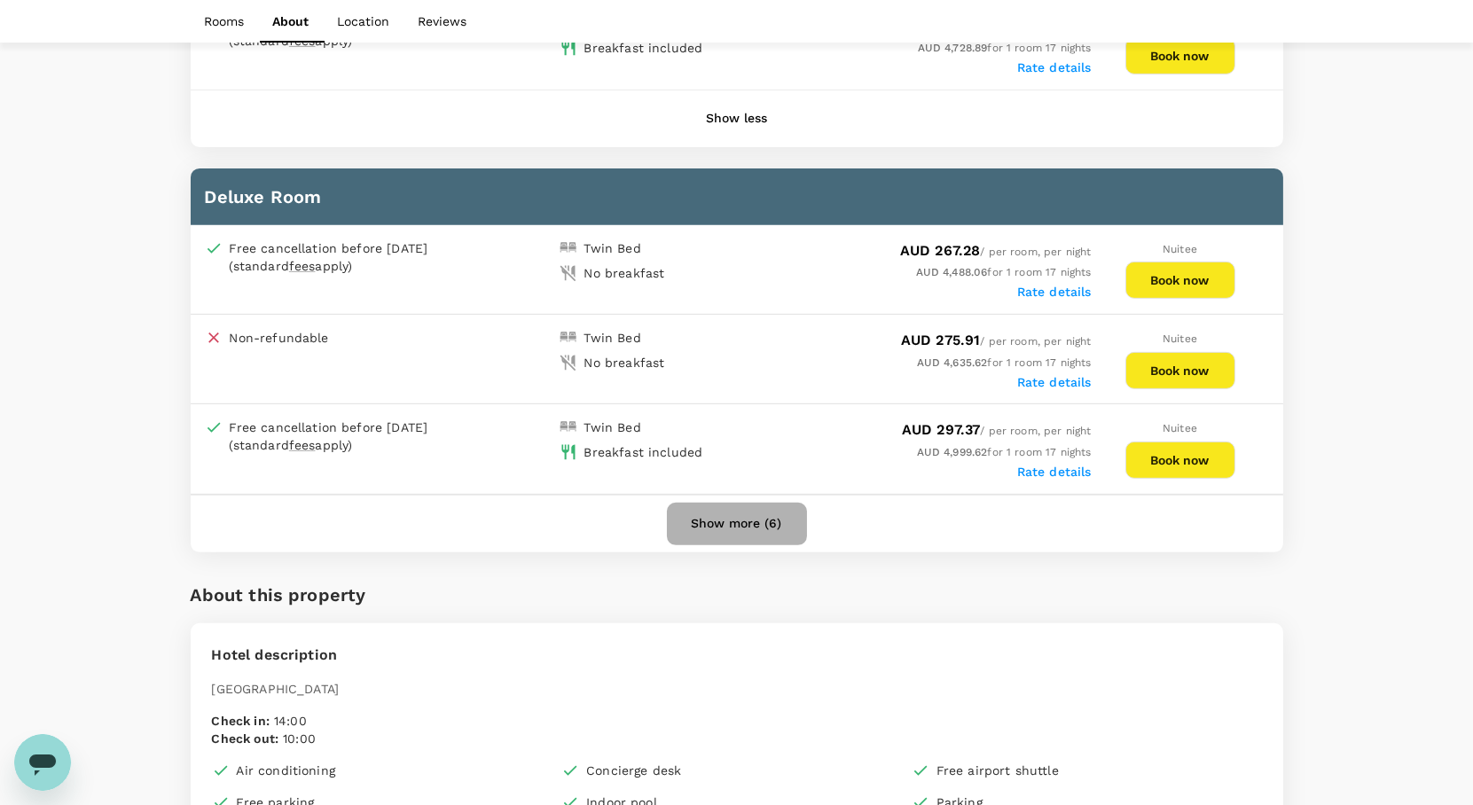
click at [765, 519] on button "Show more (6)" at bounding box center [737, 524] width 140 height 43
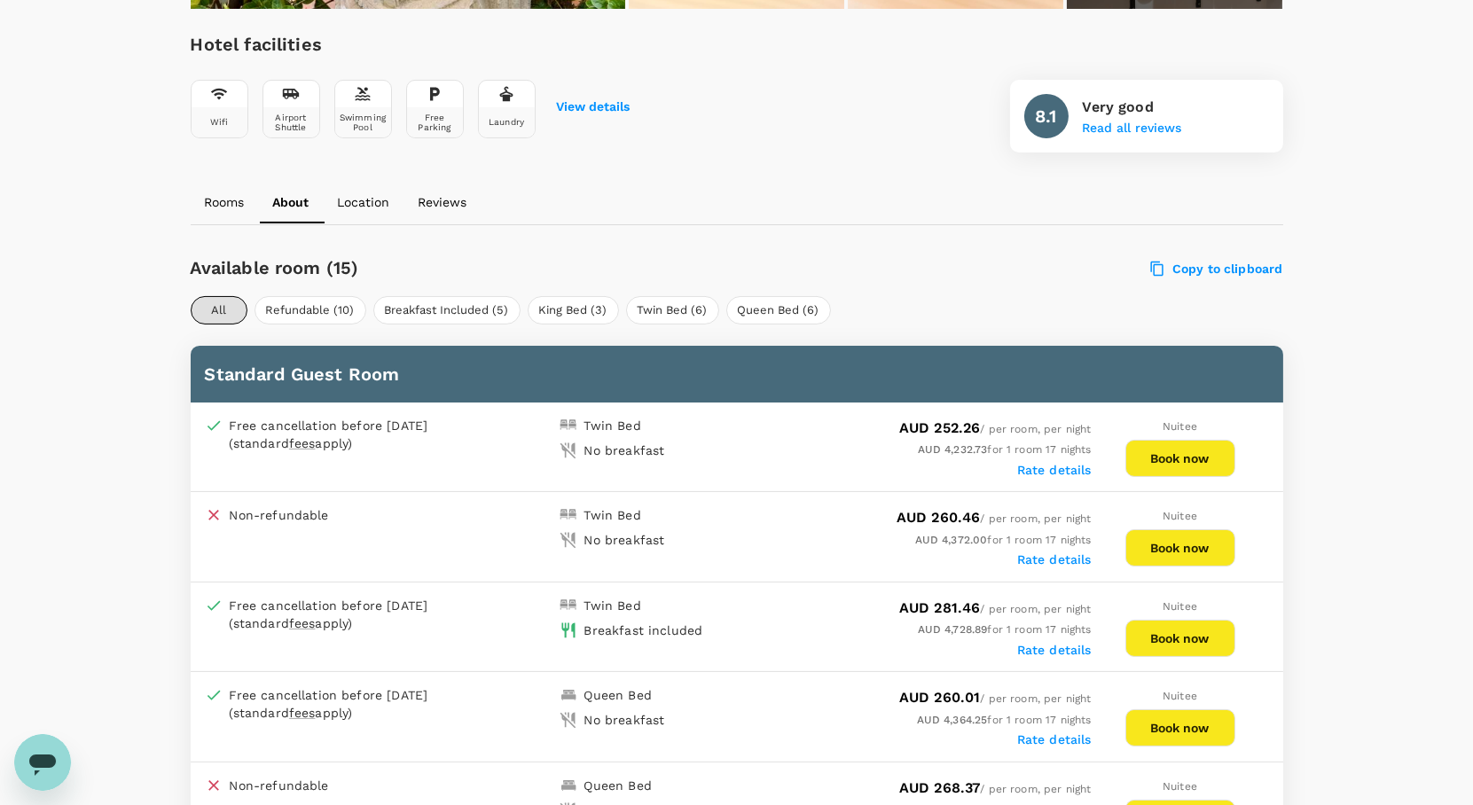
scroll to position [591, 0]
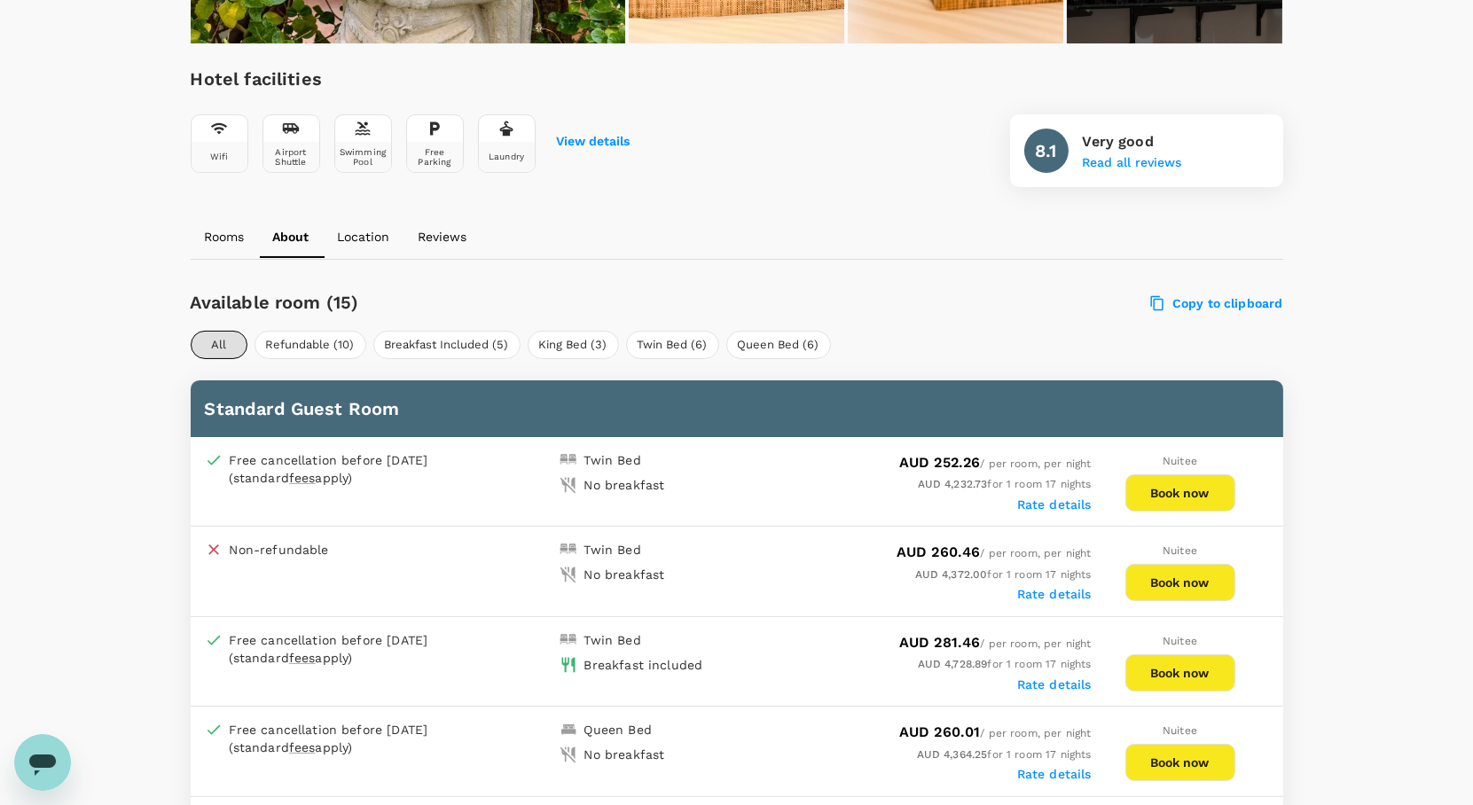
click at [240, 238] on p "Rooms" at bounding box center [225, 237] width 40 height 18
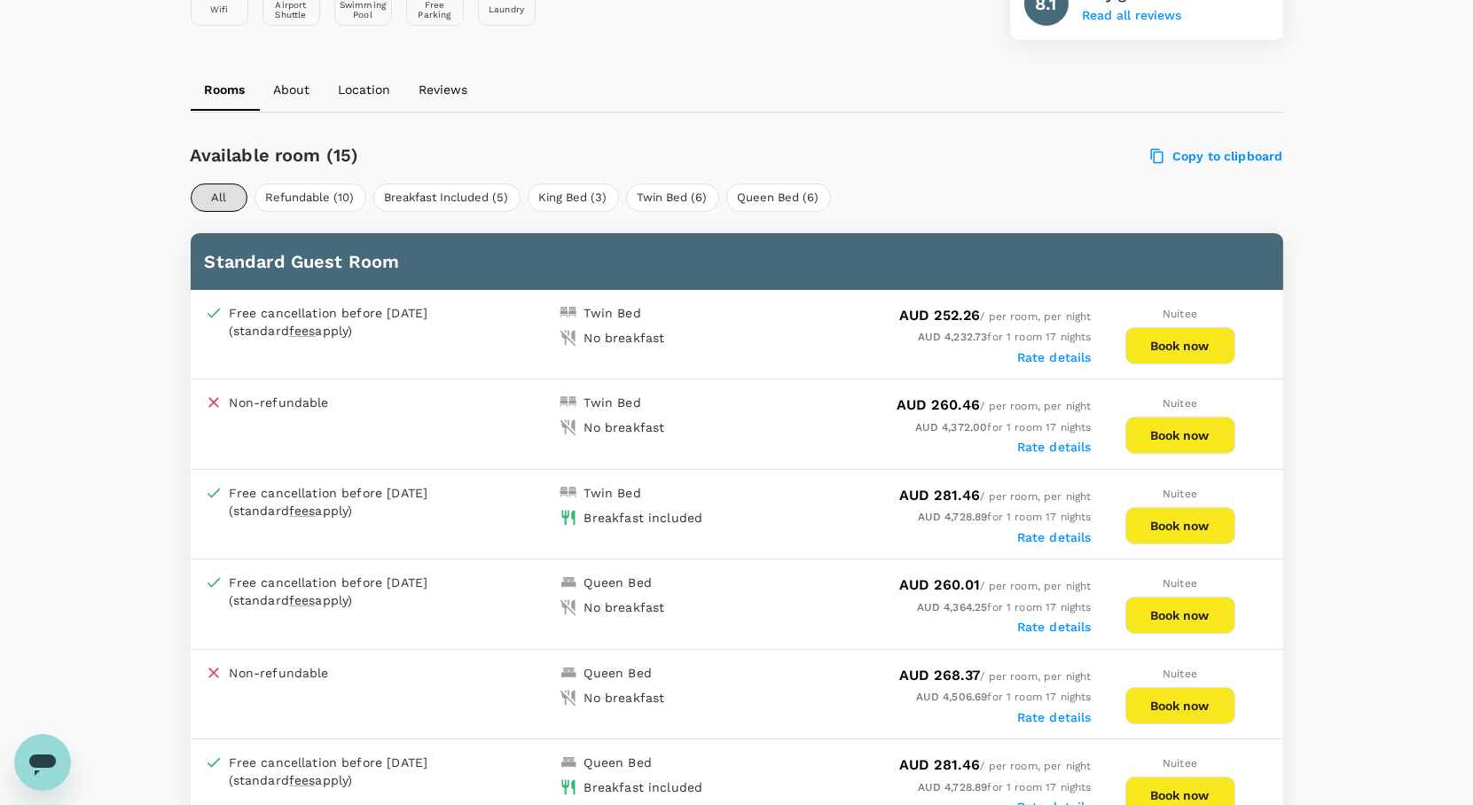
scroll to position [715, 0]
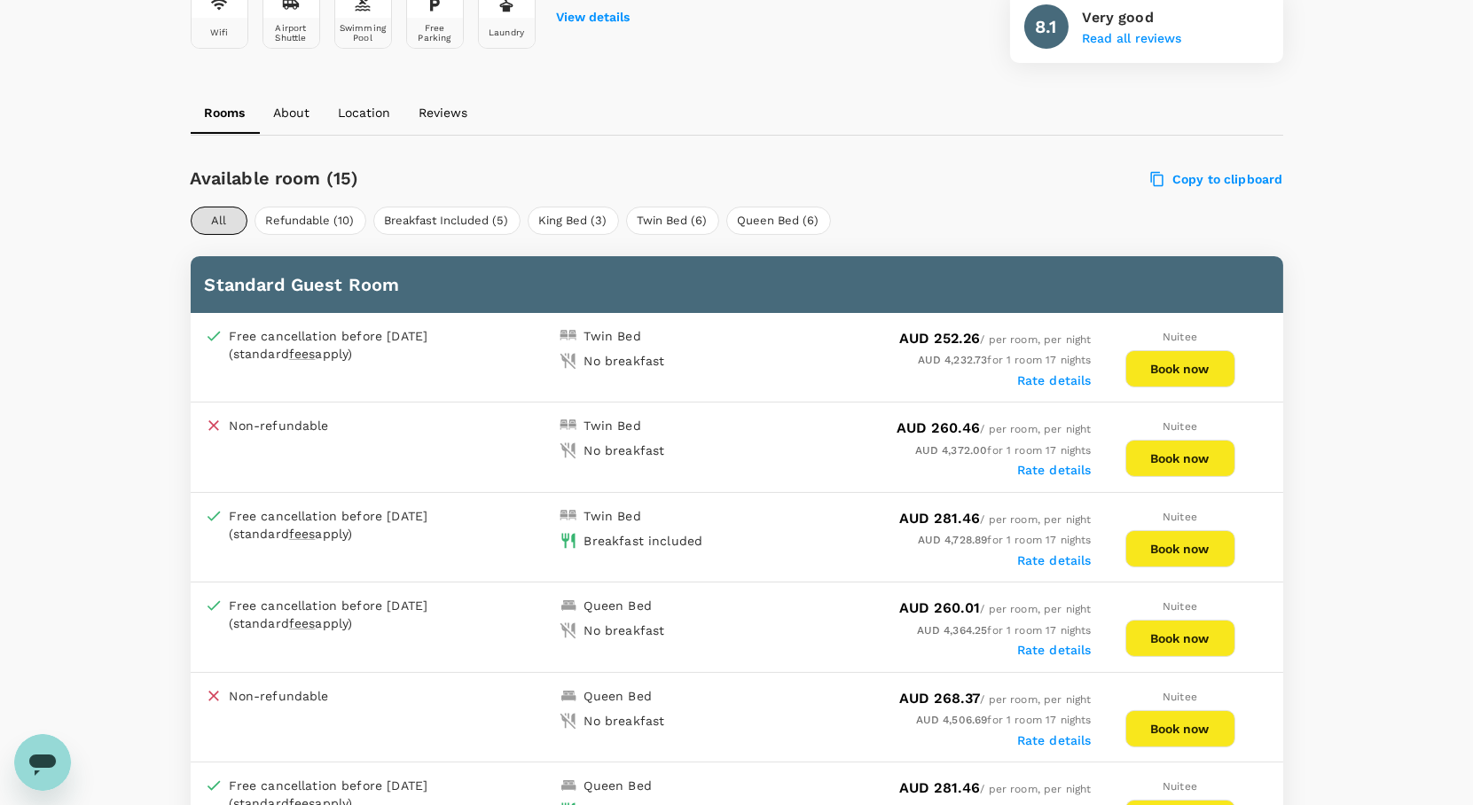
click at [299, 113] on p "About" at bounding box center [292, 113] width 36 height 18
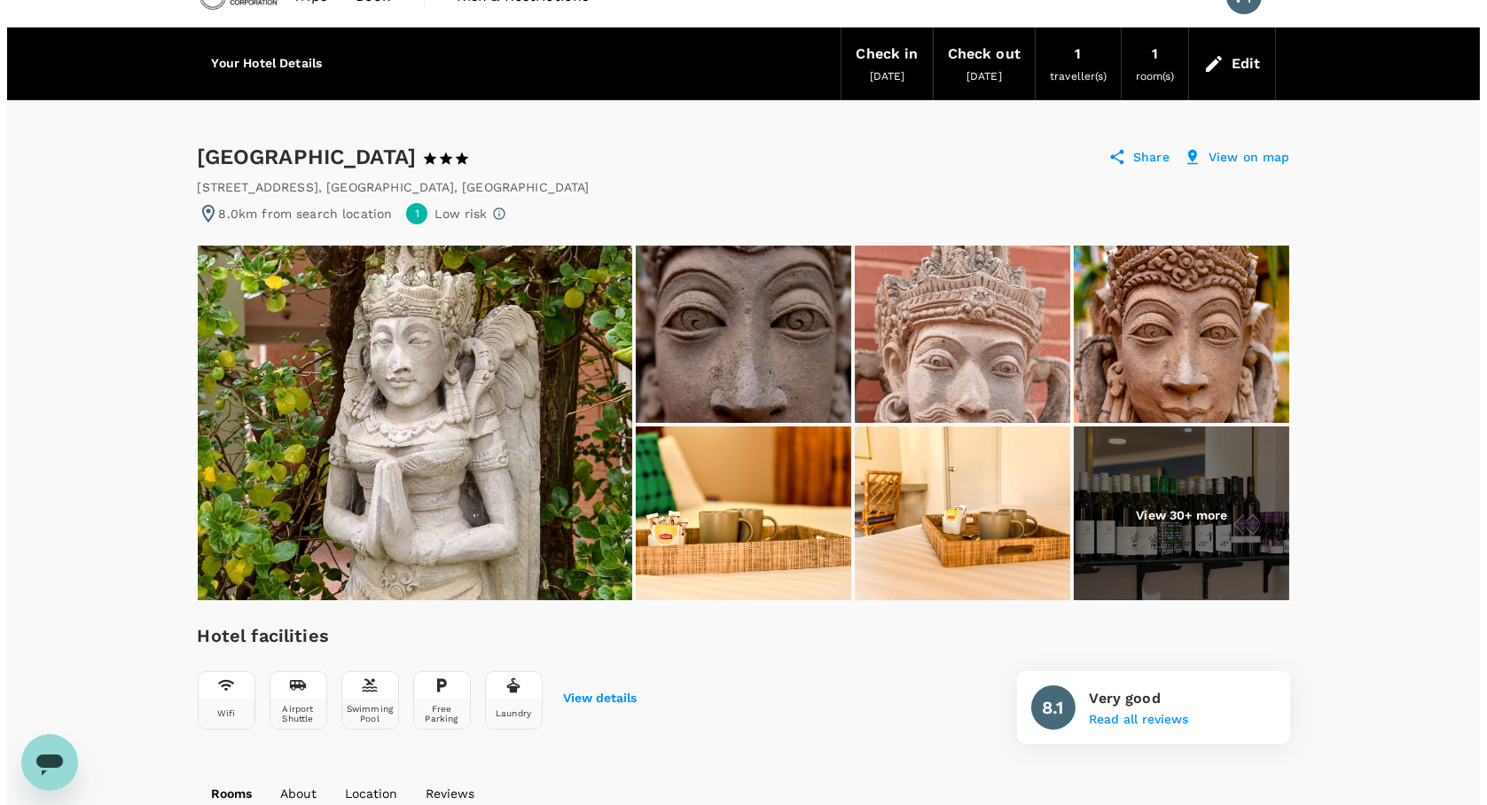
scroll to position [0, 0]
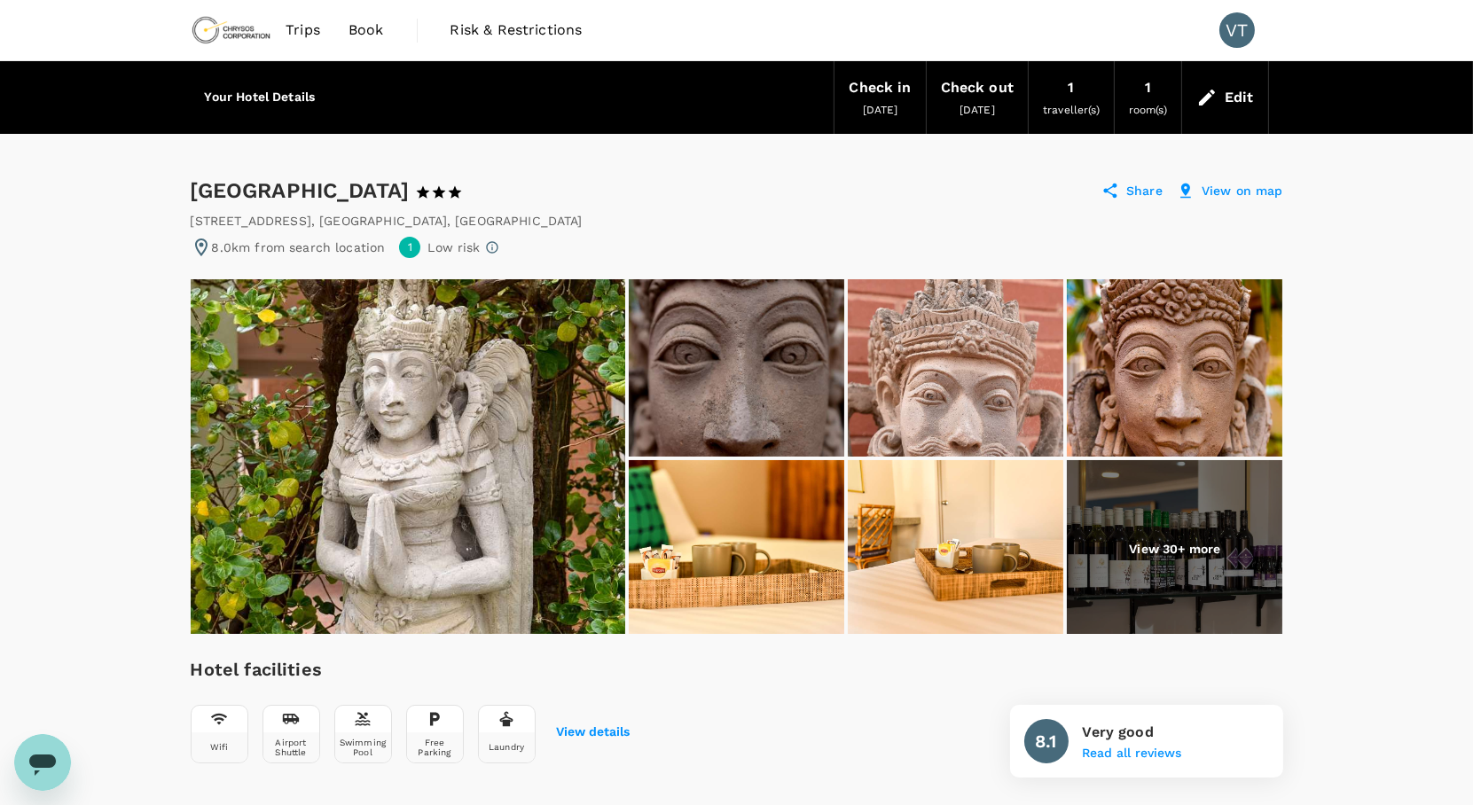
click at [1198, 591] on img at bounding box center [1175, 548] width 216 height 177
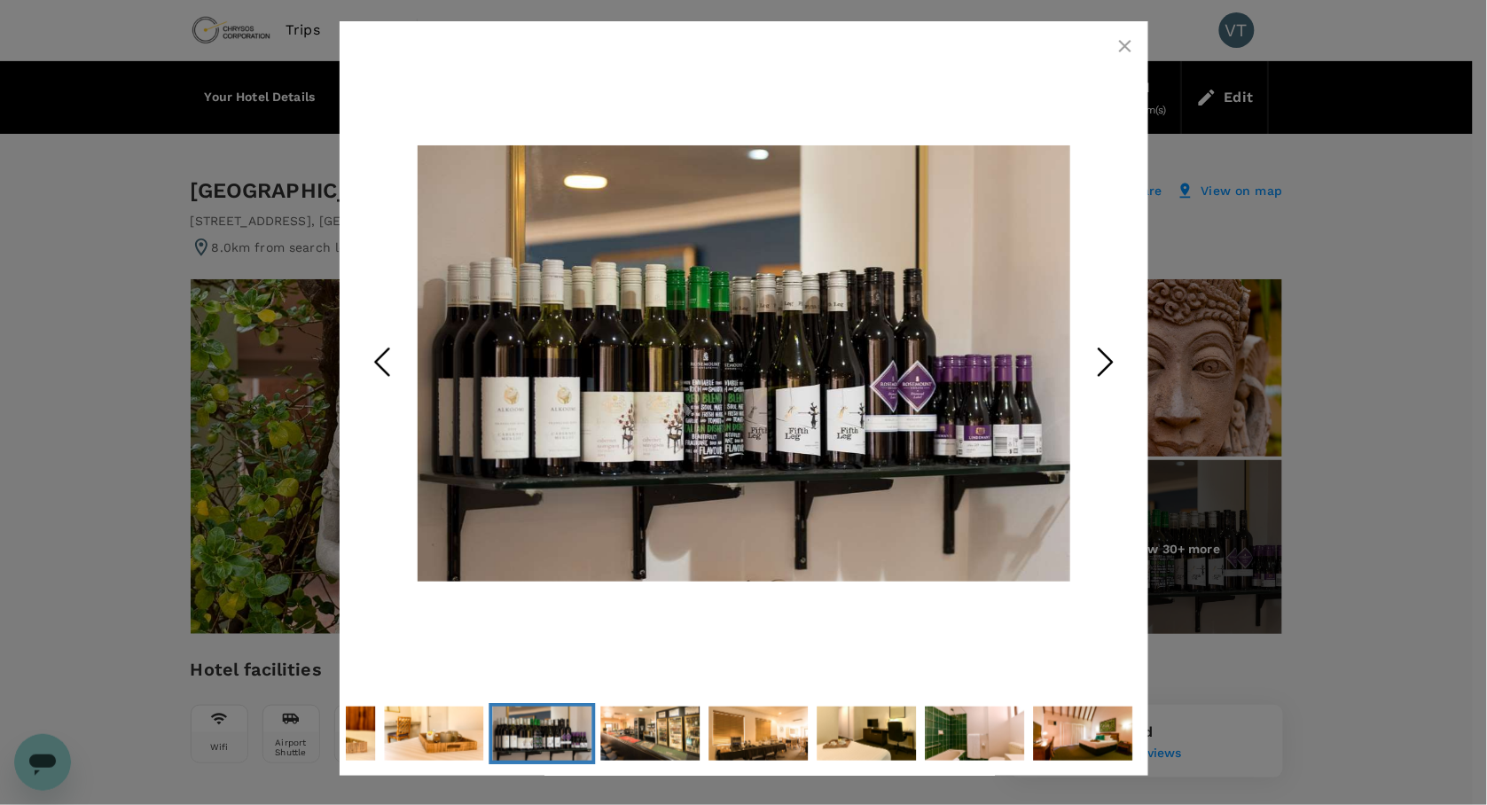
click at [765, 766] on div at bounding box center [744, 734] width 795 height 70
click at [765, 738] on img "Go to Slide 9" at bounding box center [758, 734] width 99 height 67
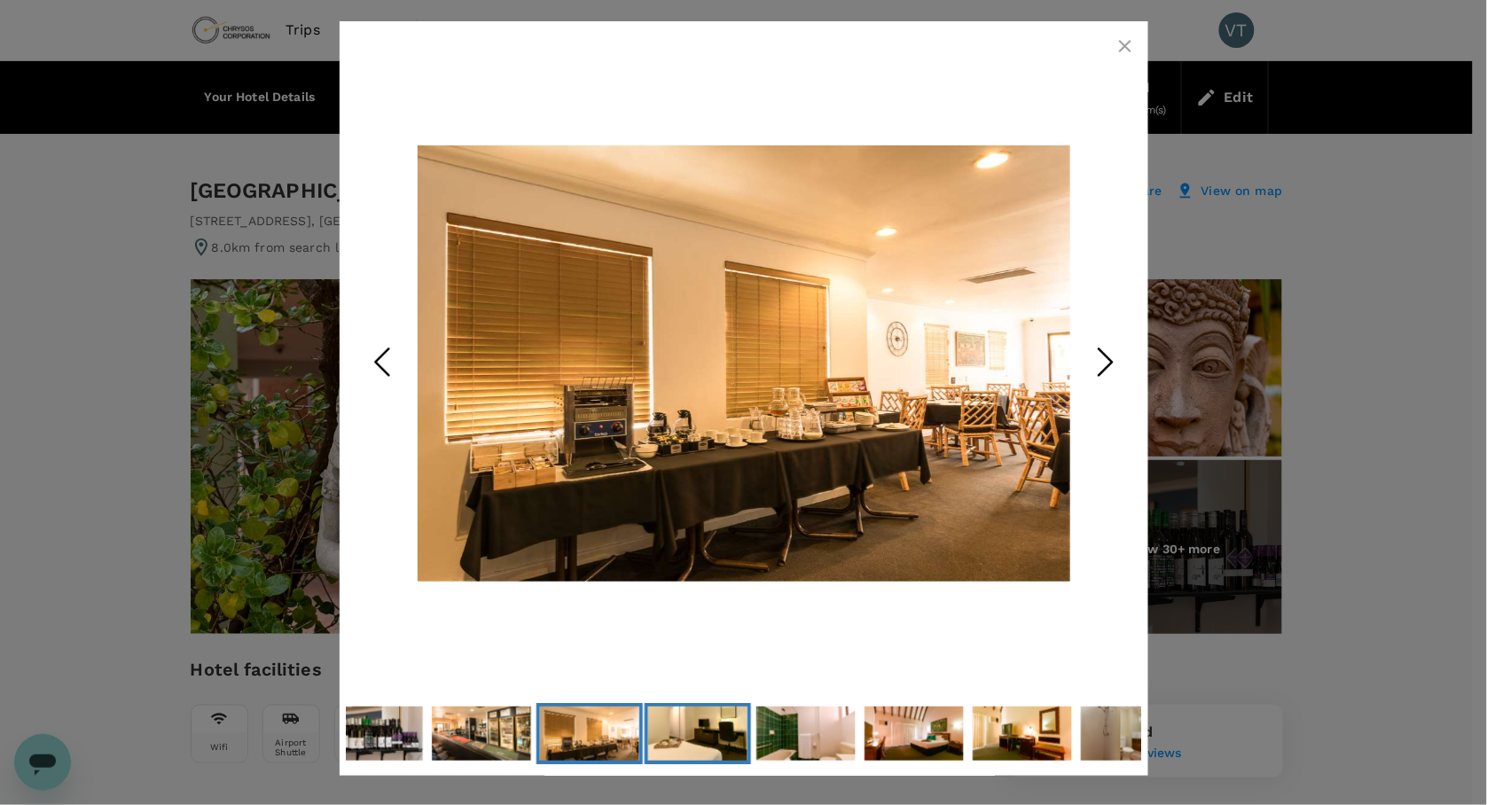
click at [693, 740] on img "Go to Slide 10" at bounding box center [697, 734] width 99 height 67
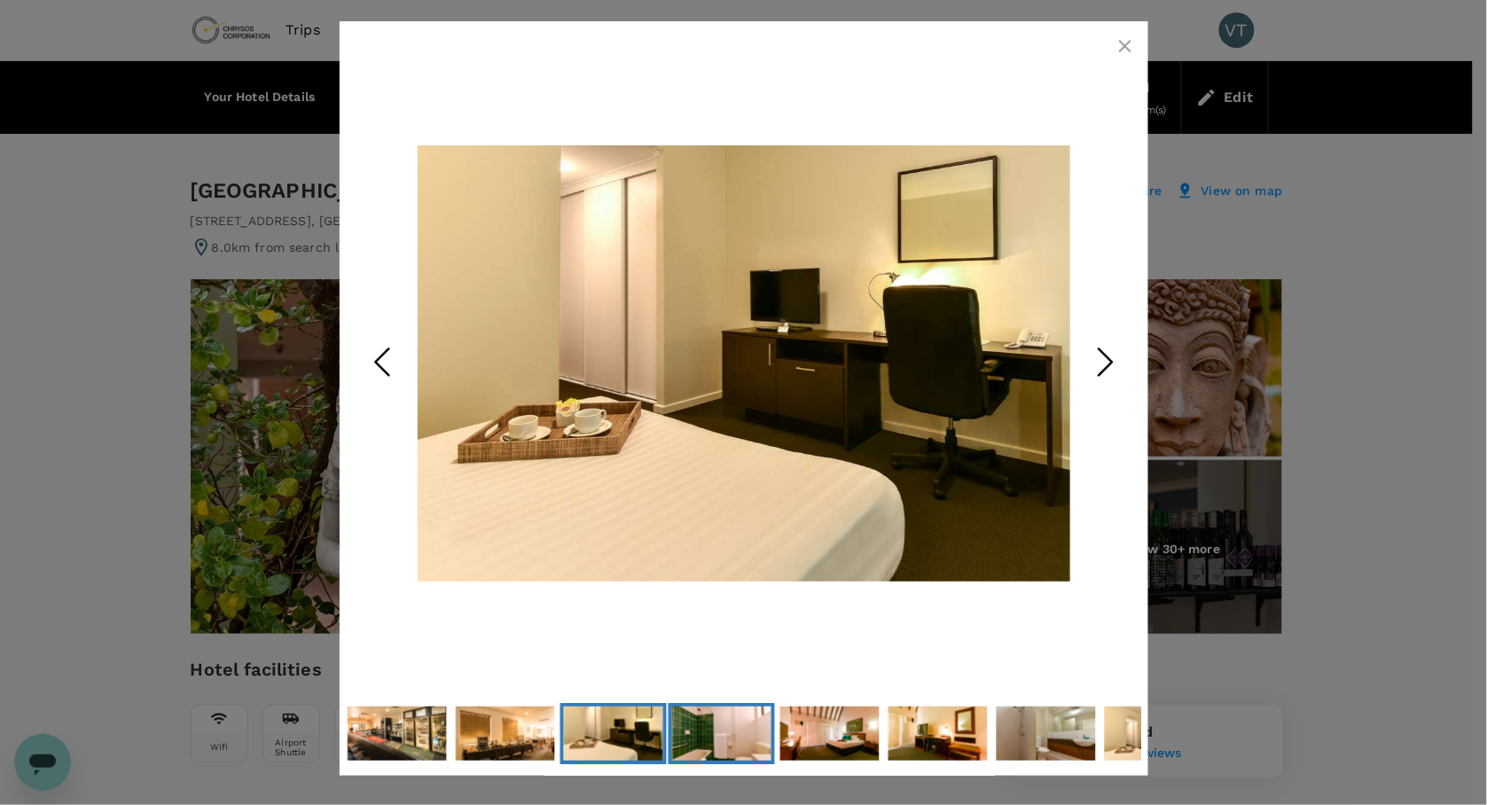
click at [693, 740] on img "Go to Slide 11" at bounding box center [720, 734] width 99 height 67
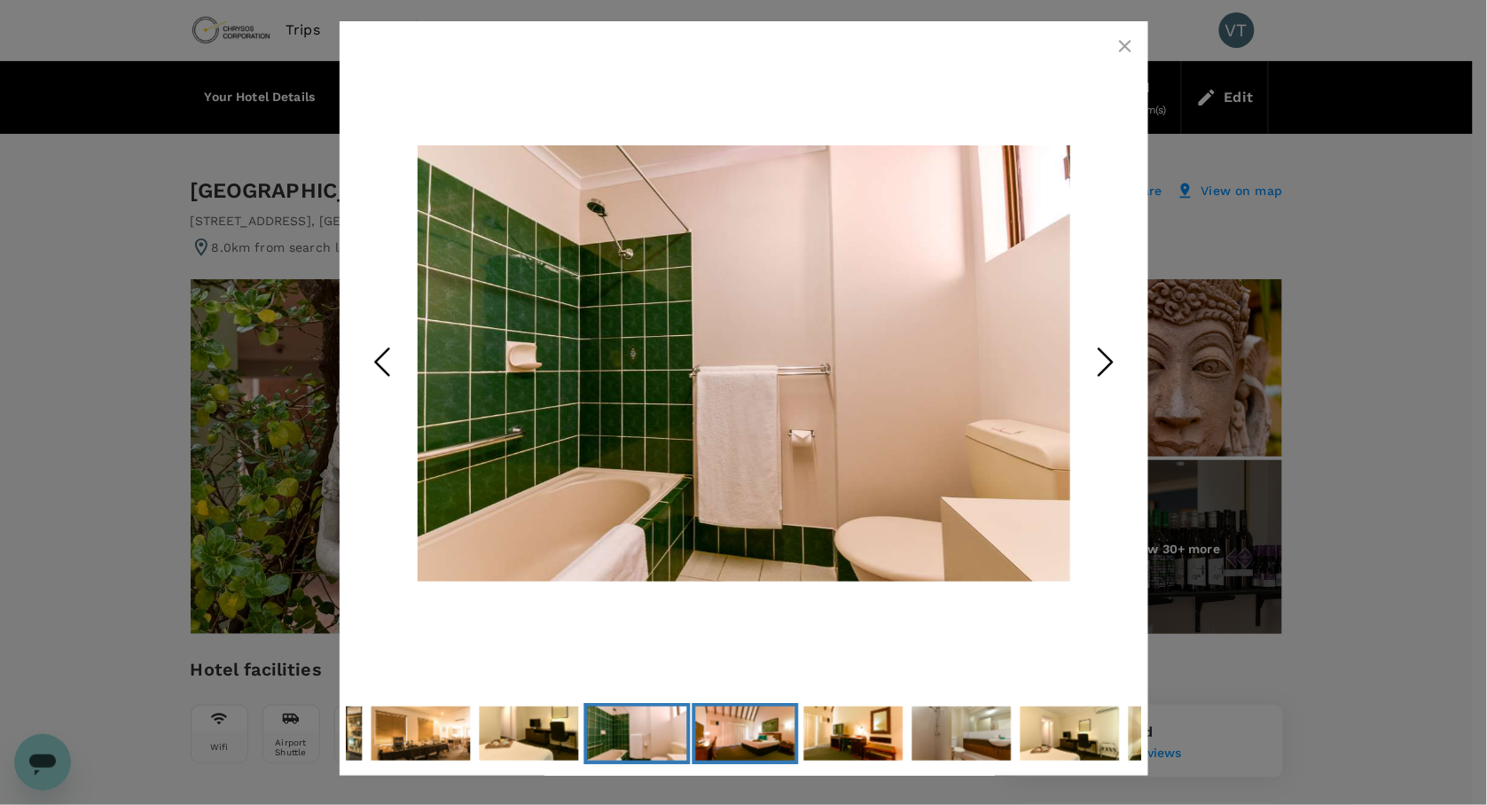
click at [693, 740] on button "Go to Slide 12" at bounding box center [745, 733] width 106 height 61
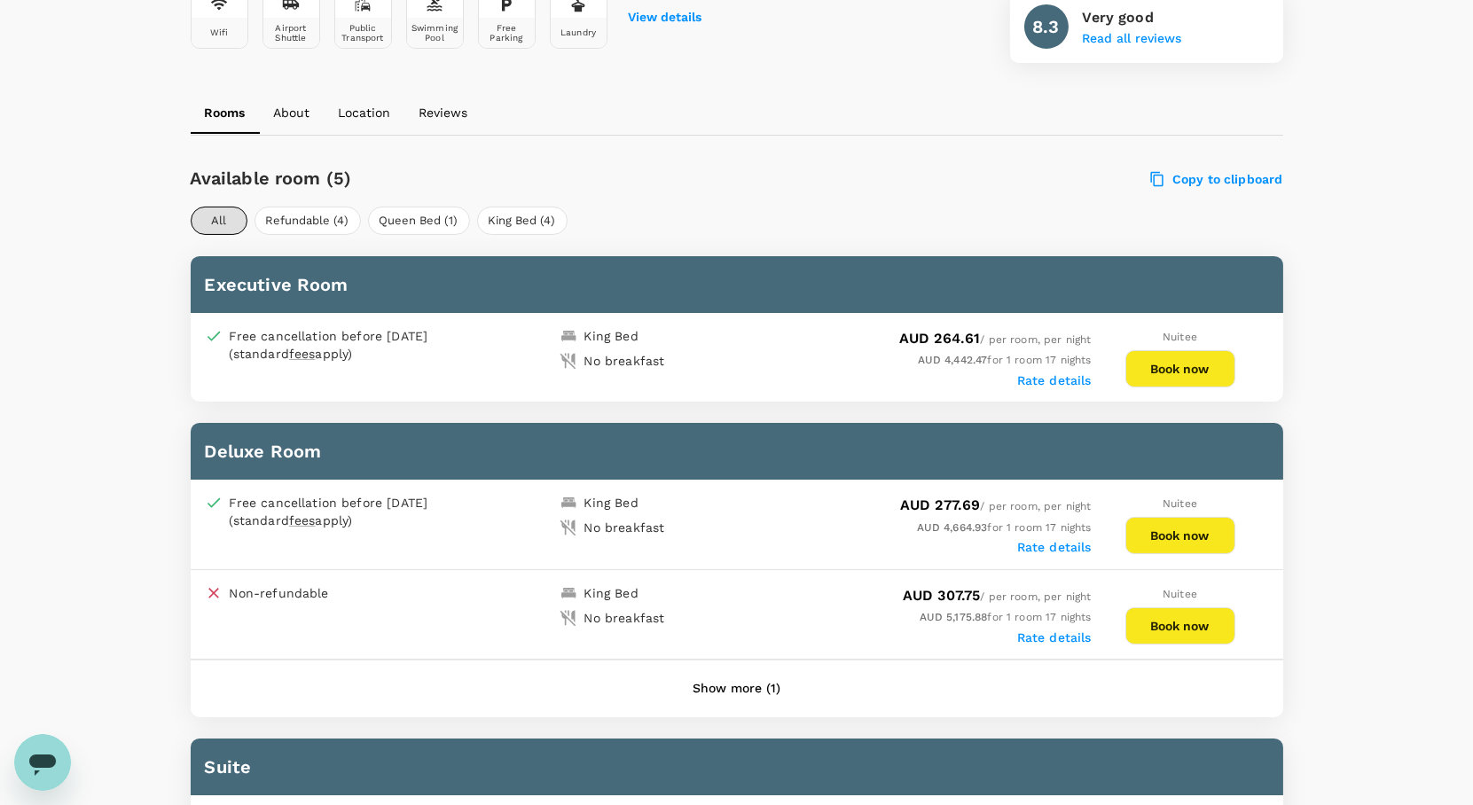
scroll to position [689, 0]
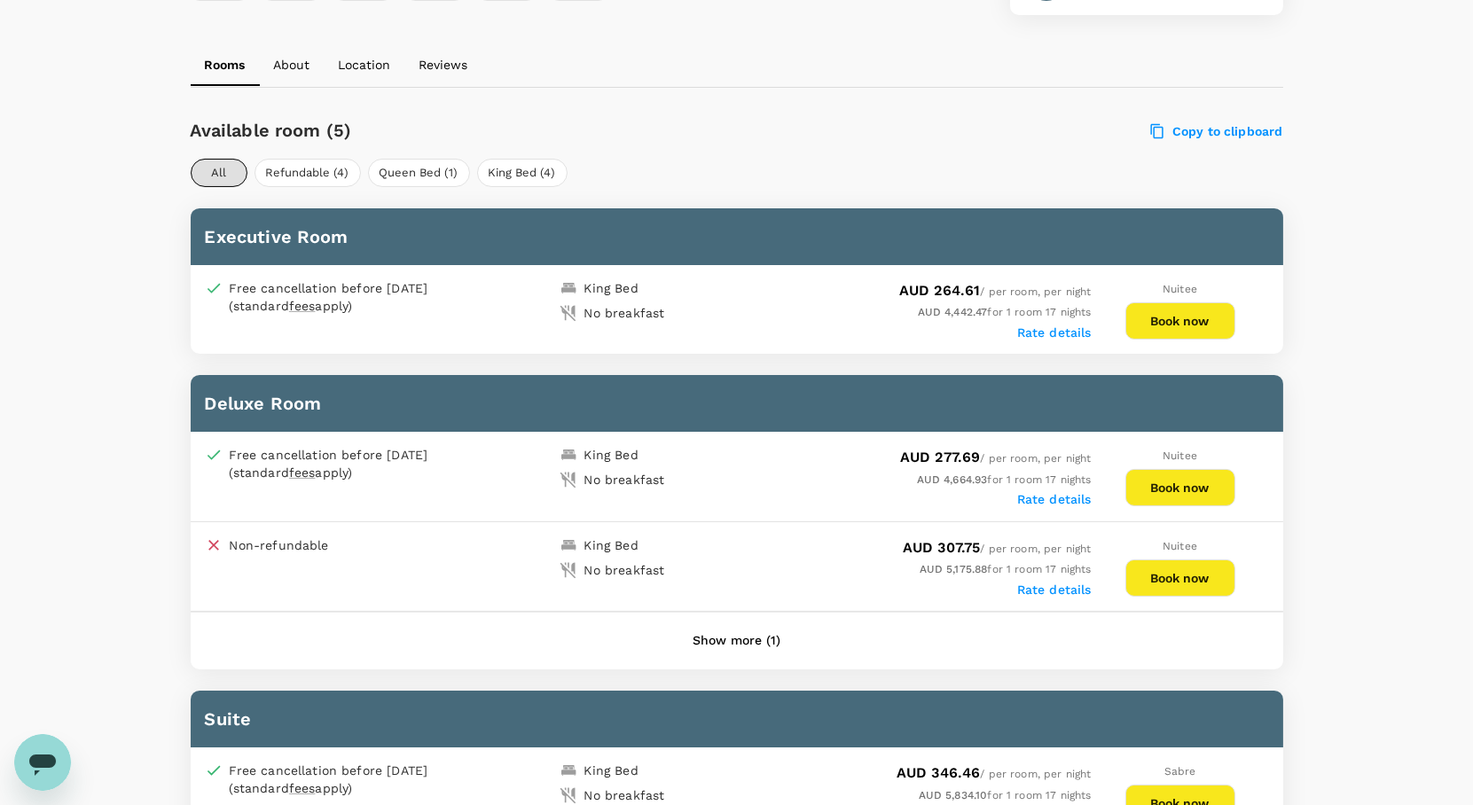
click at [743, 653] on button "Show more (1)" at bounding box center [736, 641] width 137 height 43
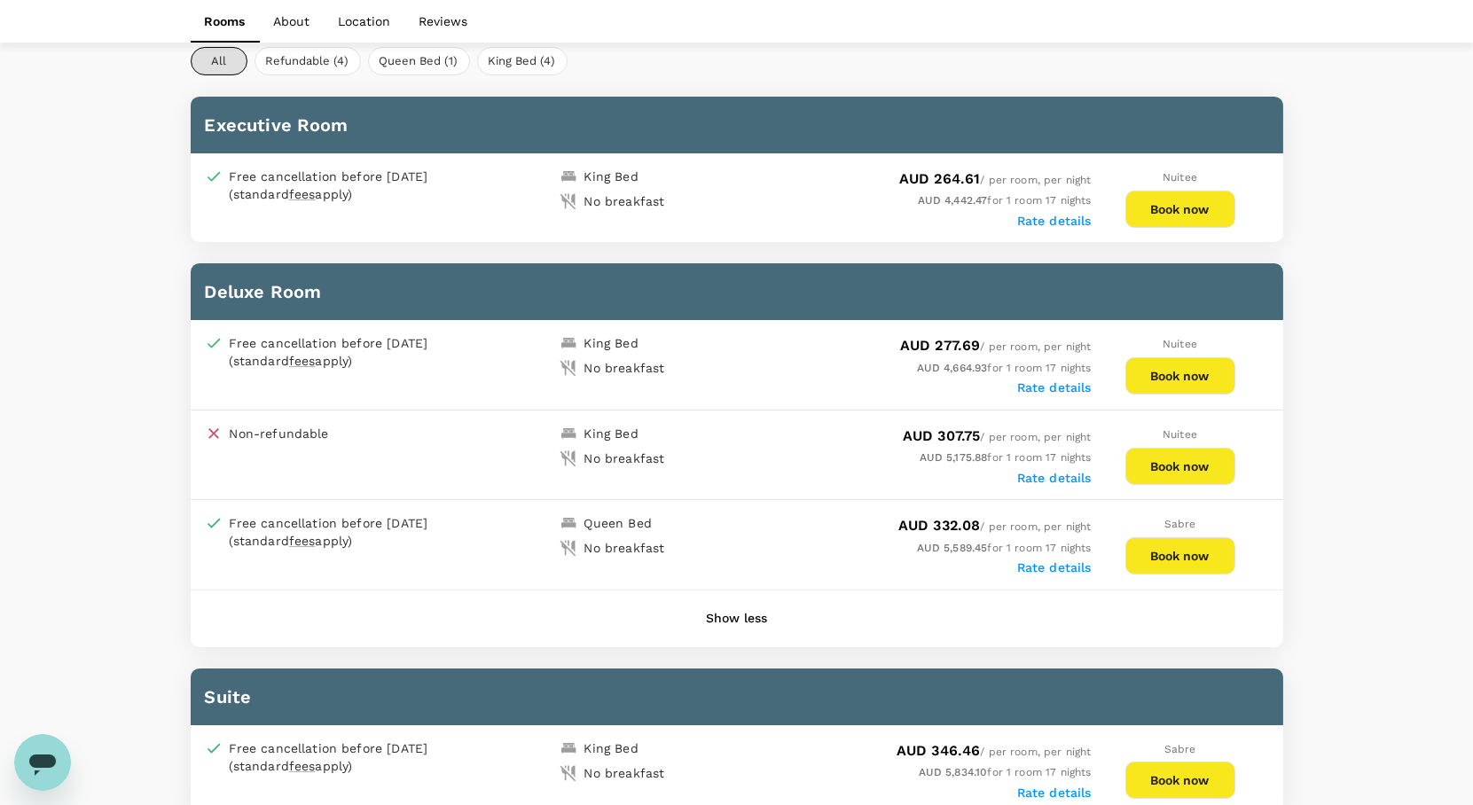
scroll to position [887, 0]
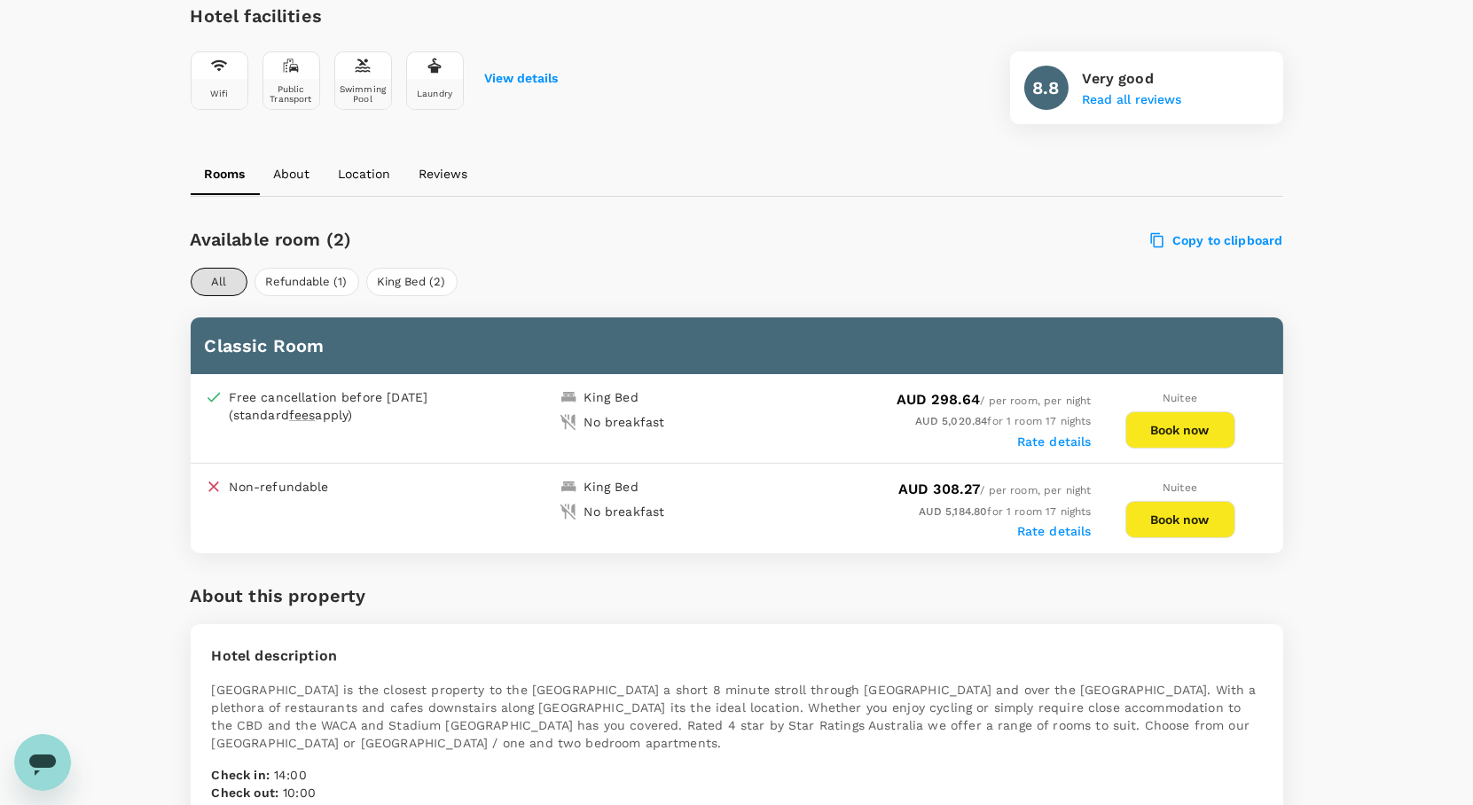
scroll to position [689, 0]
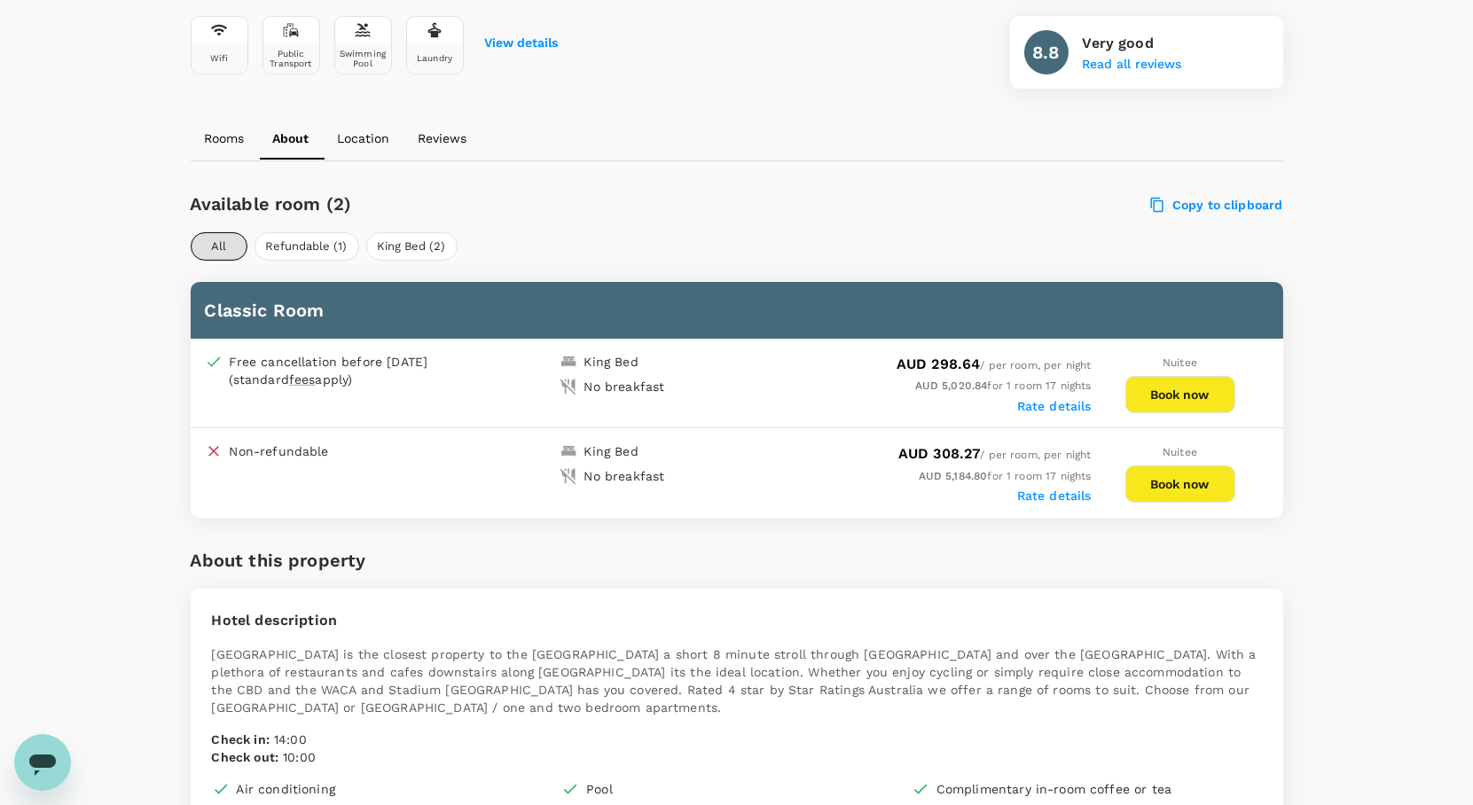
click at [1064, 404] on label "Rate details" at bounding box center [1054, 406] width 75 height 14
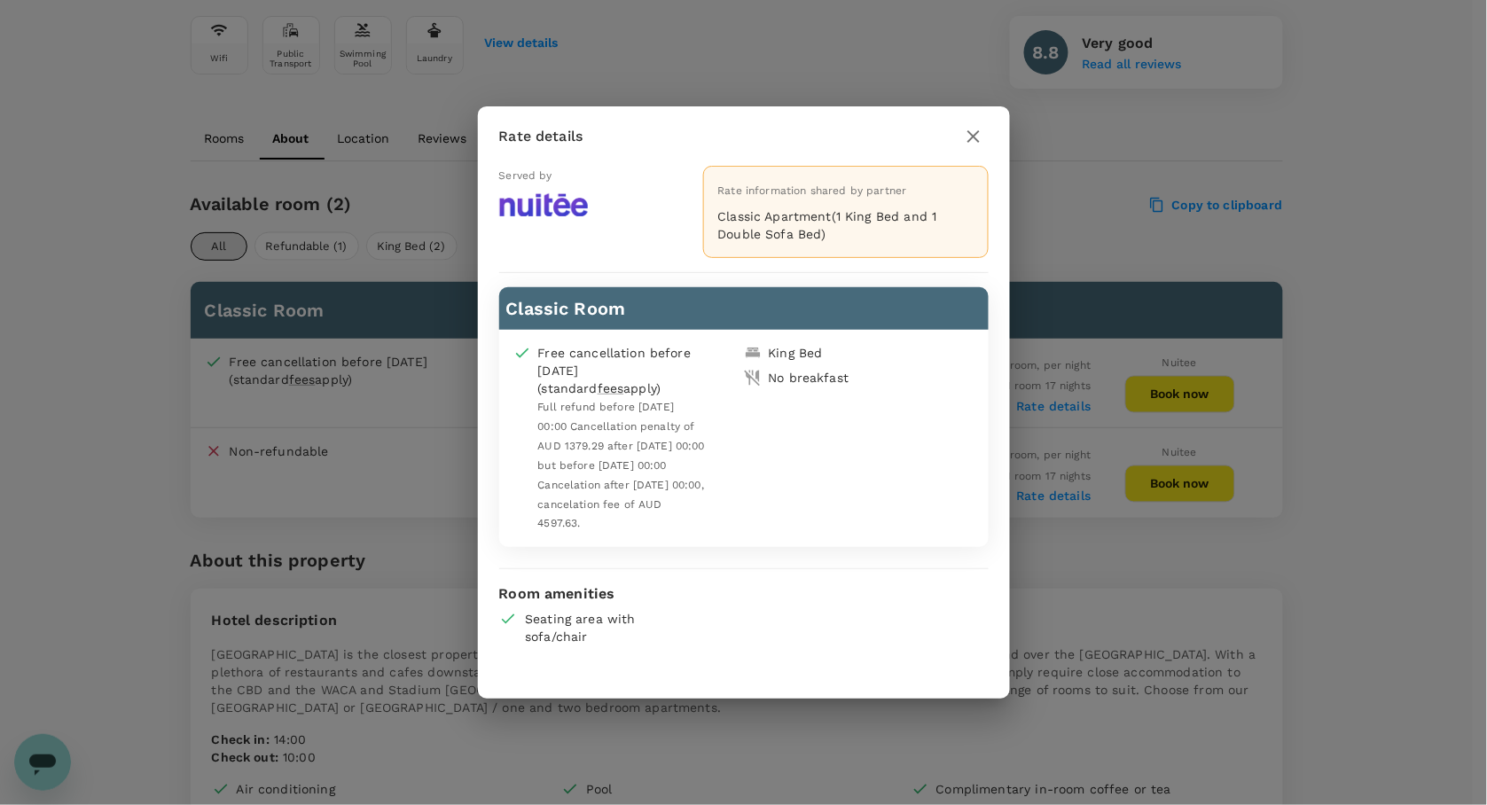
click at [1040, 404] on div "Rate details Served by Rate information shared by partner Classic Apartment(1 K…" at bounding box center [743, 402] width 1487 height 805
click at [968, 137] on icon "button" at bounding box center [973, 136] width 21 height 21
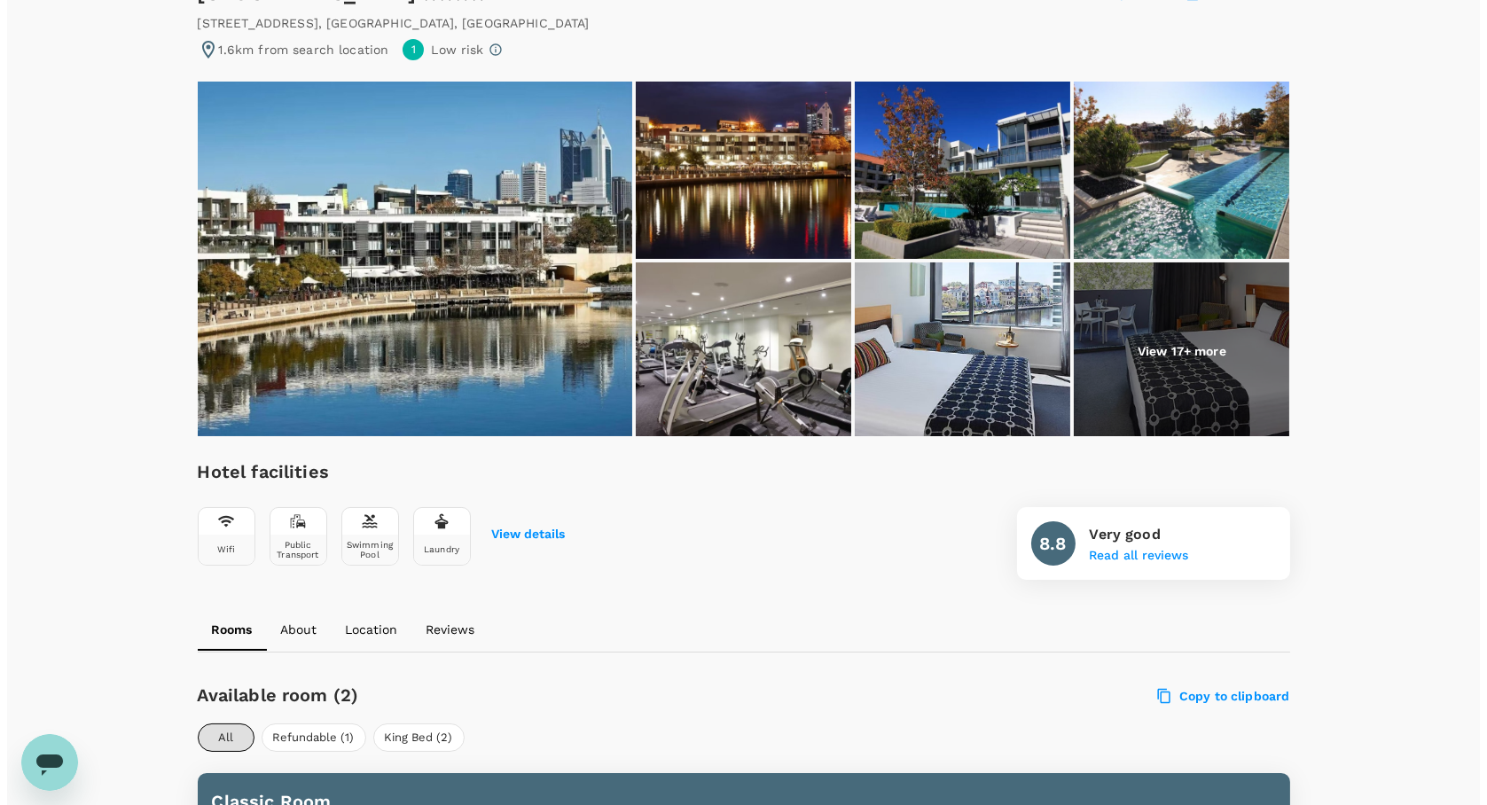
scroll to position [197, 0]
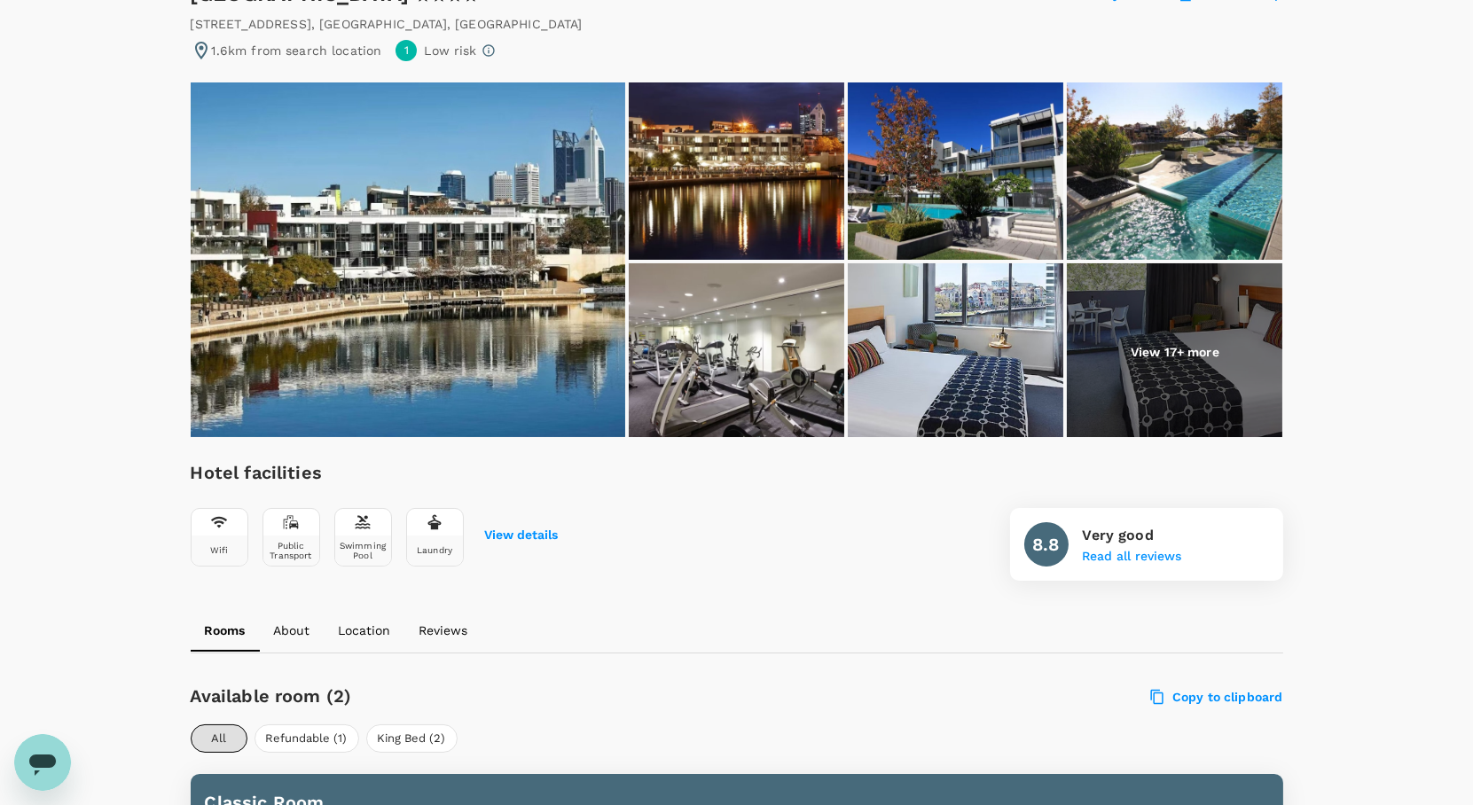
click at [1176, 191] on img at bounding box center [1175, 170] width 216 height 177
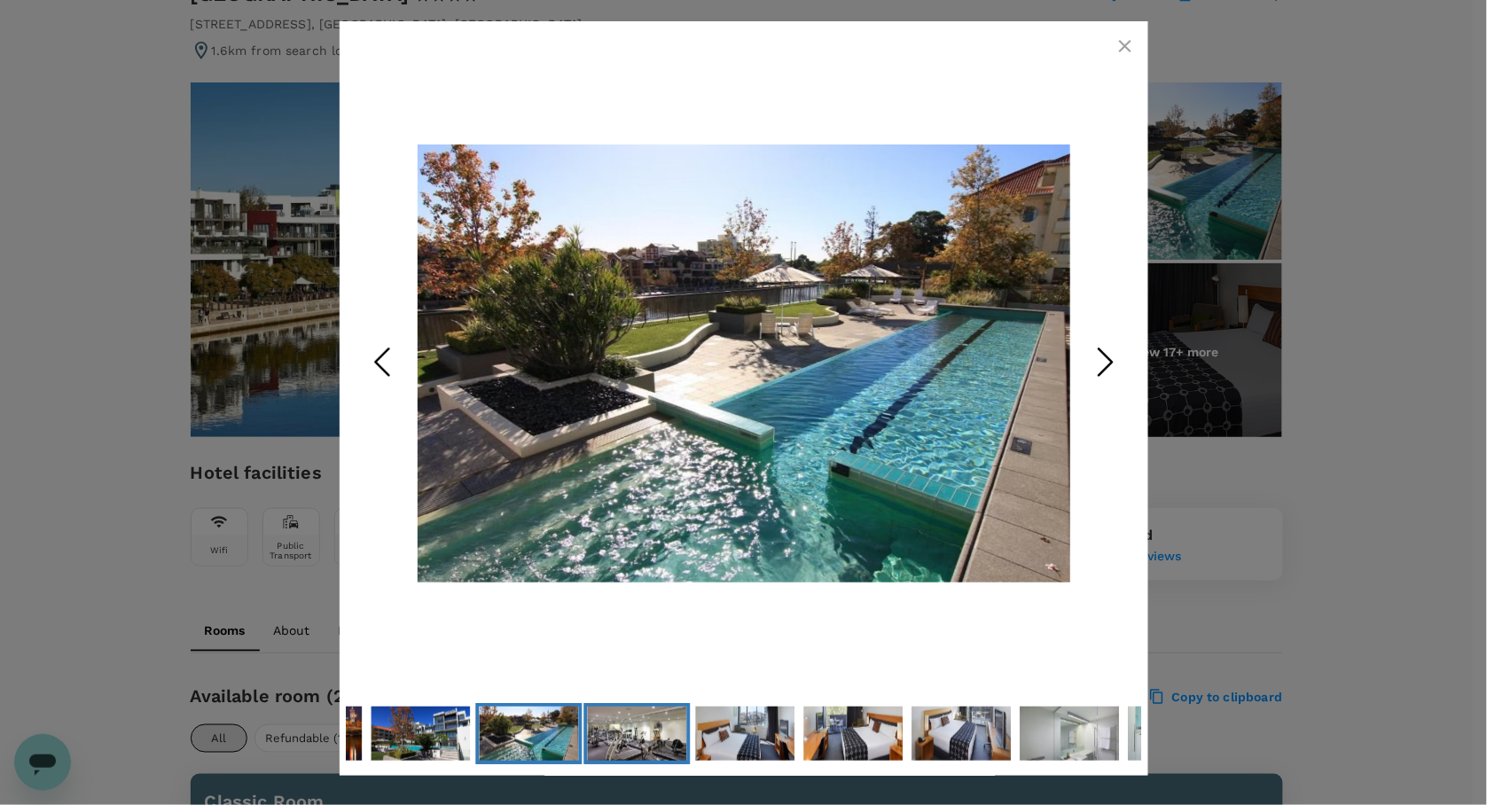
click at [658, 742] on img "Go to Slide 5" at bounding box center [636, 734] width 99 height 65
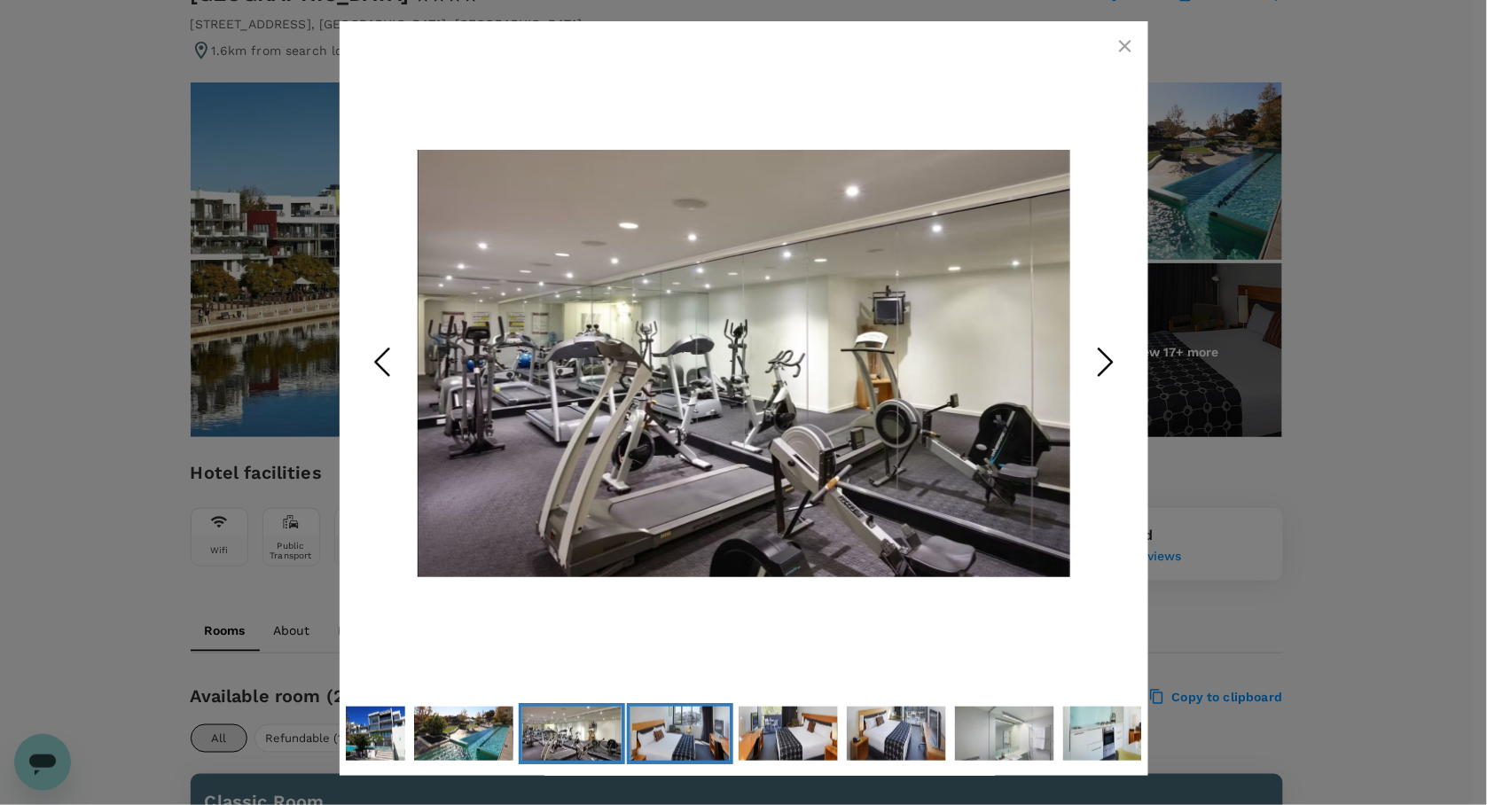
click at [658, 742] on img "Go to Slide 6" at bounding box center [680, 734] width 99 height 54
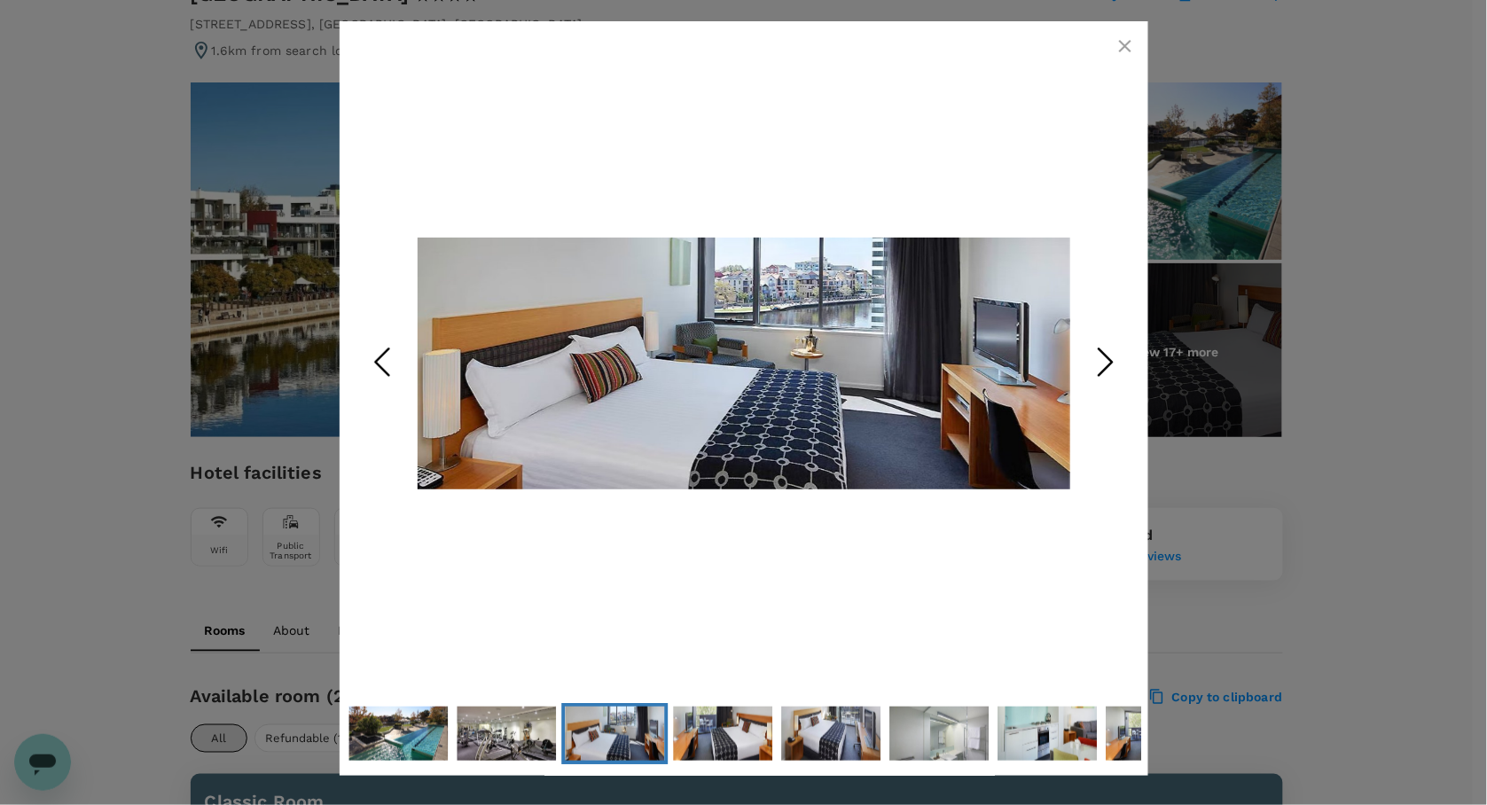
click at [658, 742] on img "Go to Slide 6" at bounding box center [614, 734] width 99 height 54
click at [726, 736] on img "Go to Slide 7" at bounding box center [722, 734] width 99 height 54
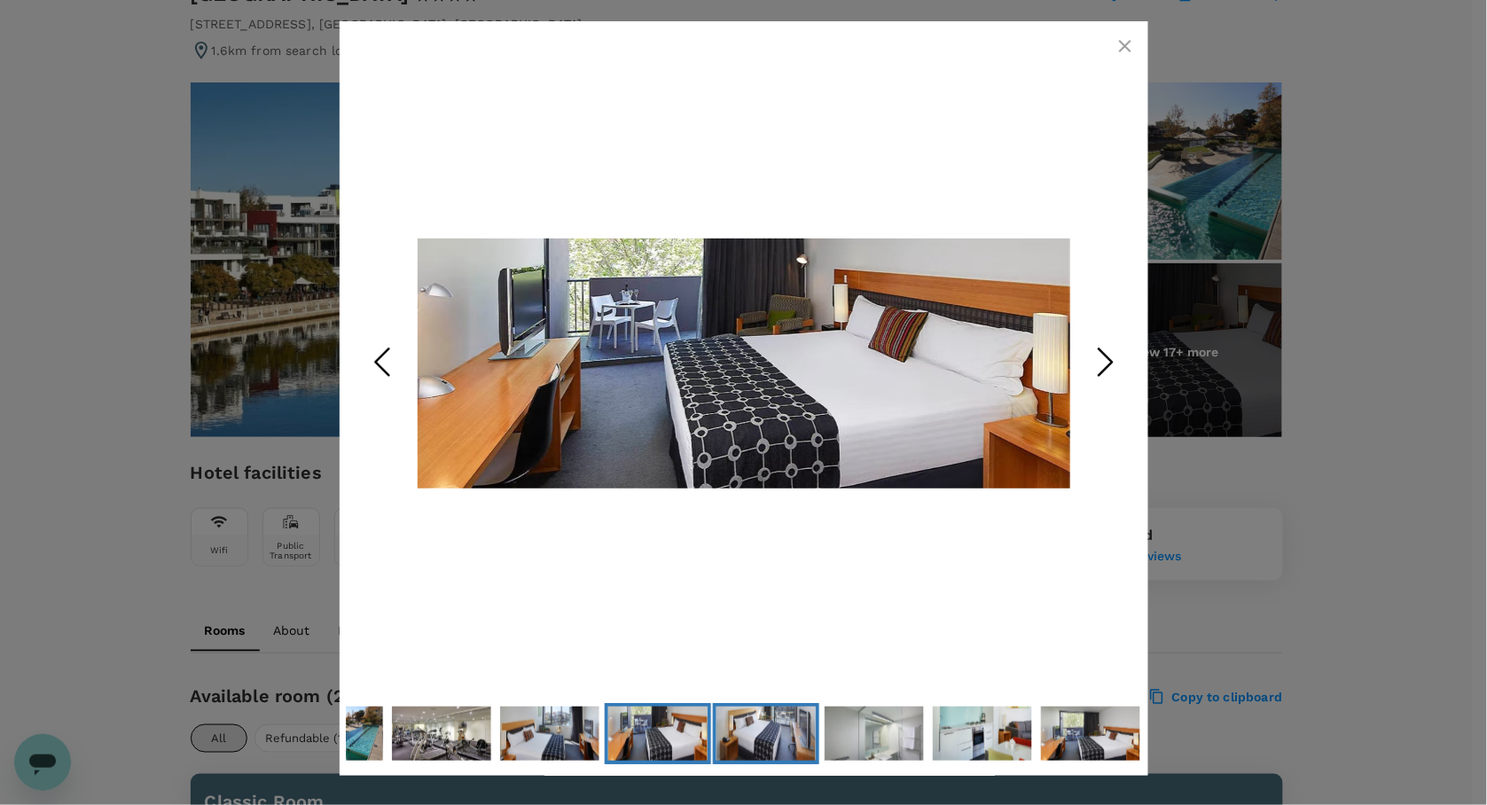
click at [765, 741] on img "Go to Slide 8" at bounding box center [766, 734] width 99 height 54
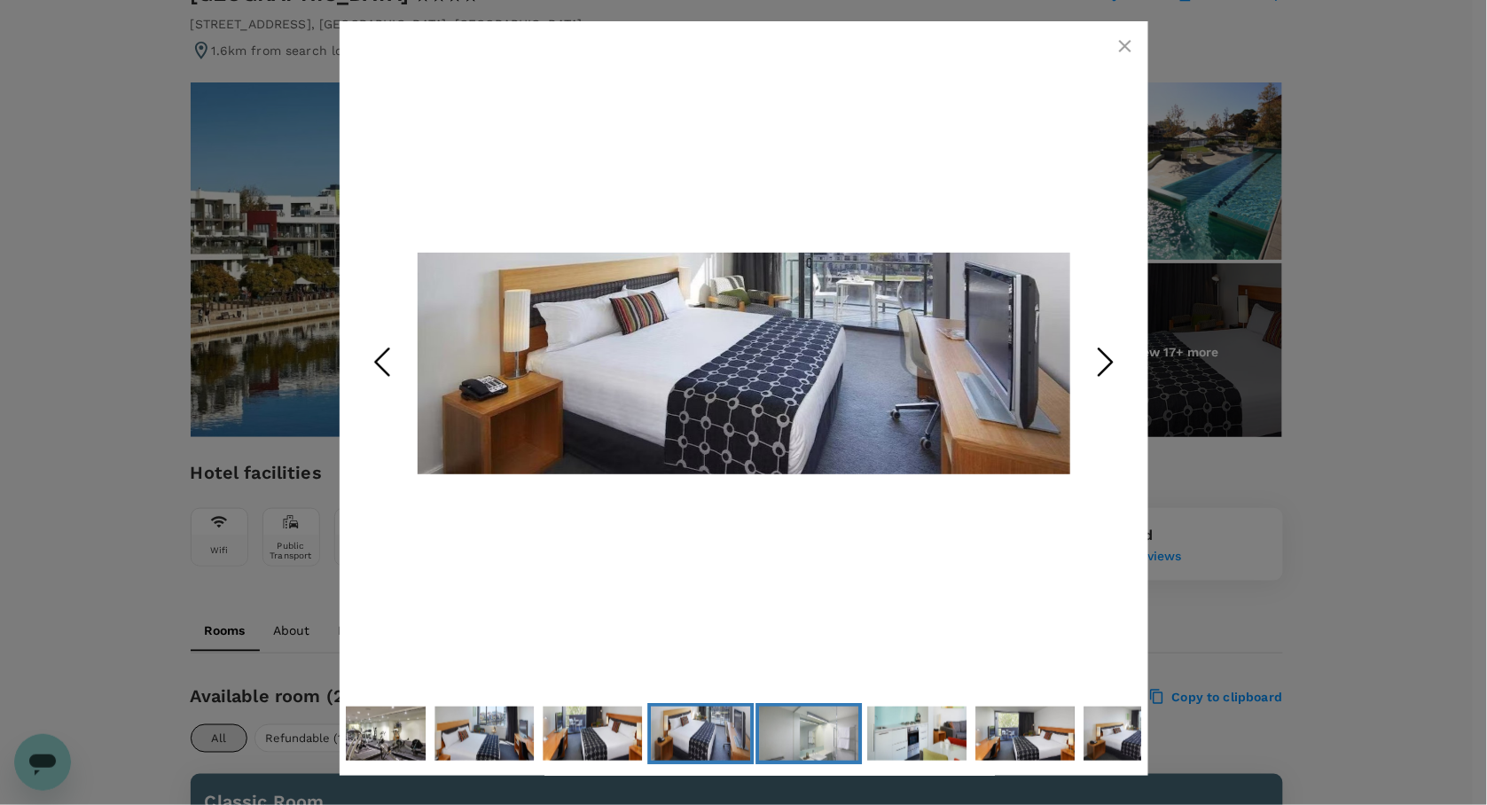
click at [765, 741] on img "Go to Slide 9" at bounding box center [808, 734] width 99 height 67
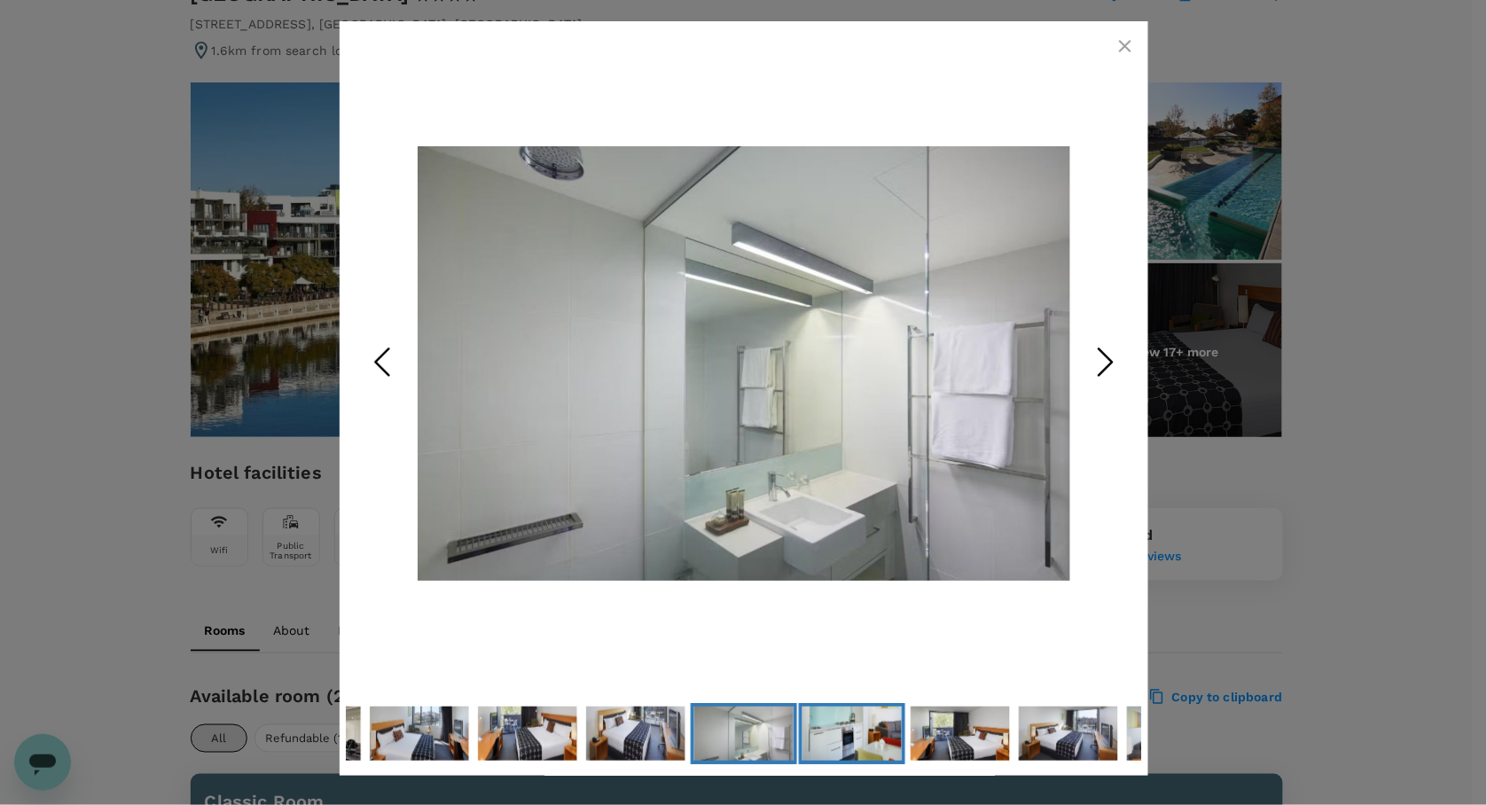
click at [852, 742] on img "Go to Slide 10" at bounding box center [852, 734] width 99 height 54
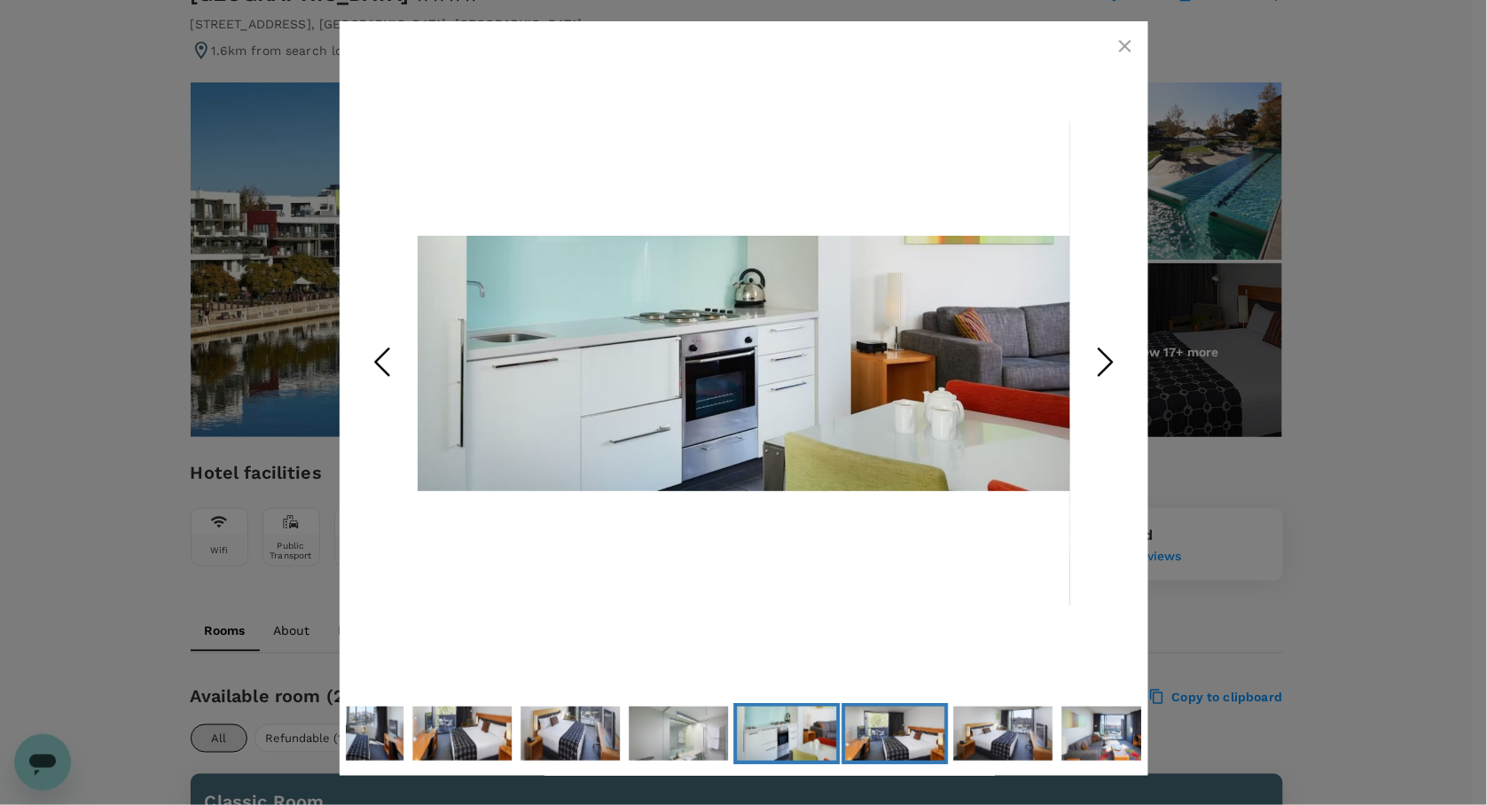
click at [869, 742] on img "Go to Slide 11" at bounding box center [894, 734] width 99 height 74
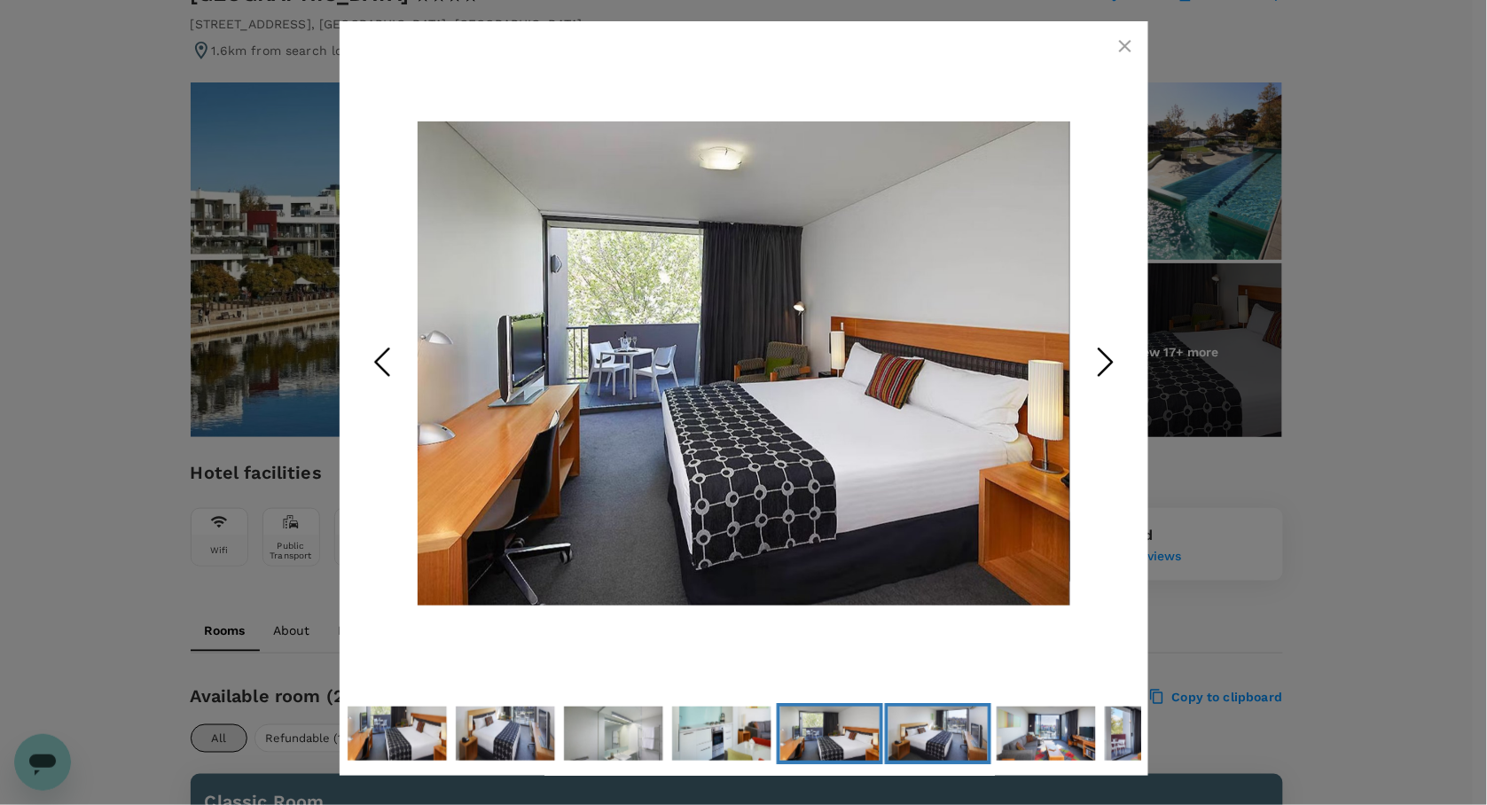
click at [922, 738] on img "Go to Slide 12" at bounding box center [938, 734] width 99 height 67
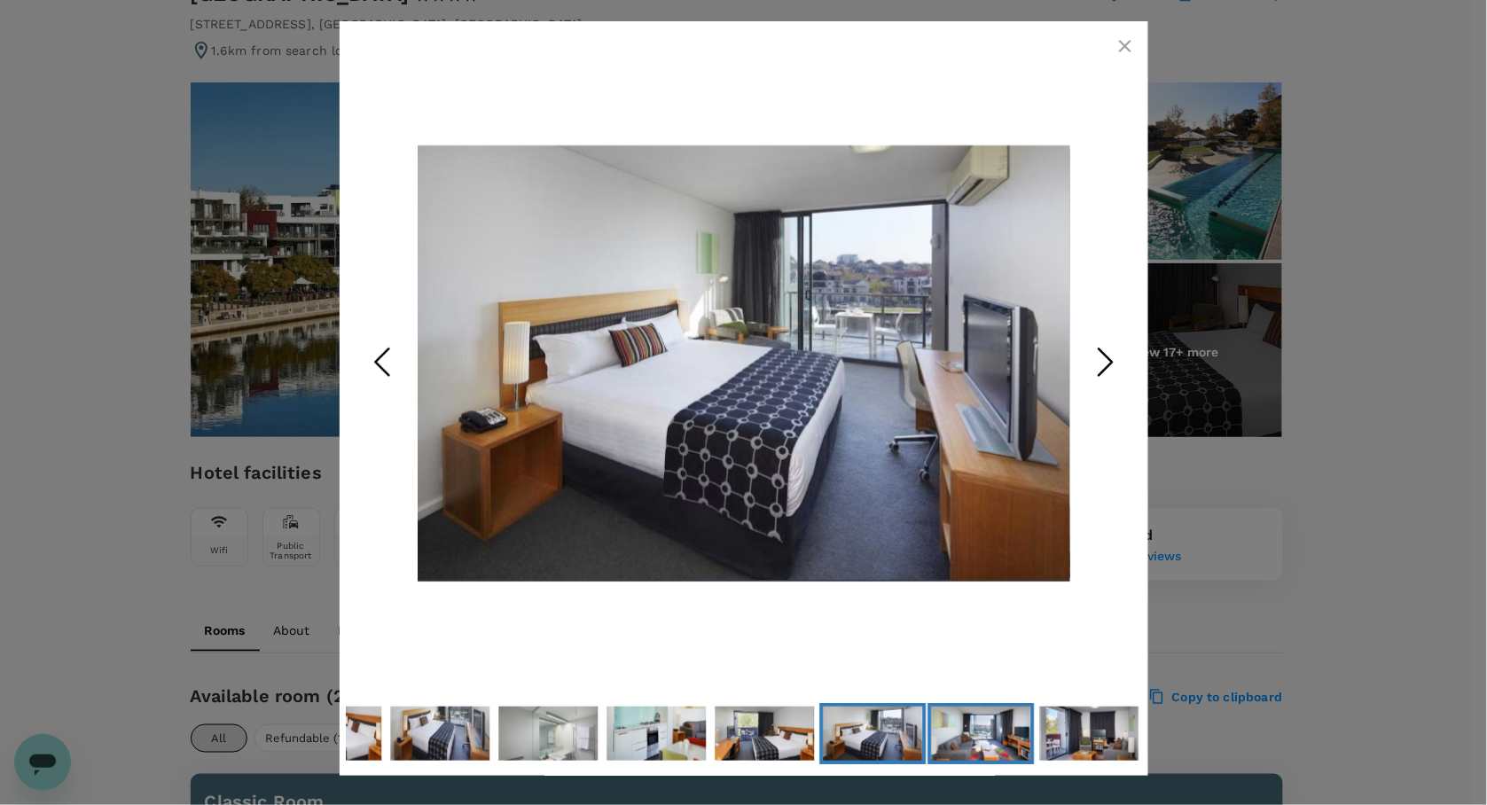
click at [983, 734] on img "Go to Slide 13" at bounding box center [980, 735] width 99 height 66
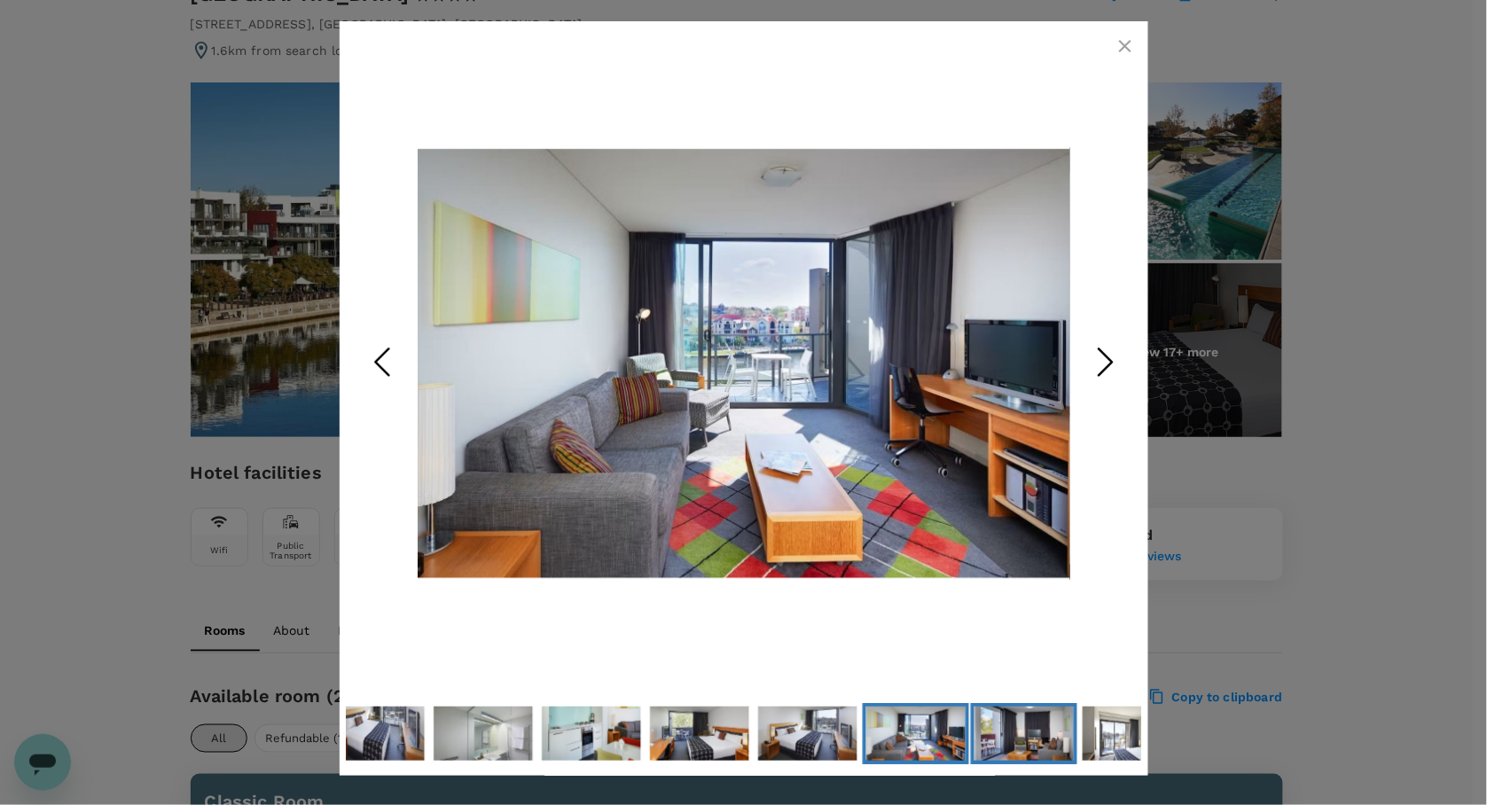
click at [1007, 738] on img "Go to Slide 14" at bounding box center [1024, 734] width 99 height 66
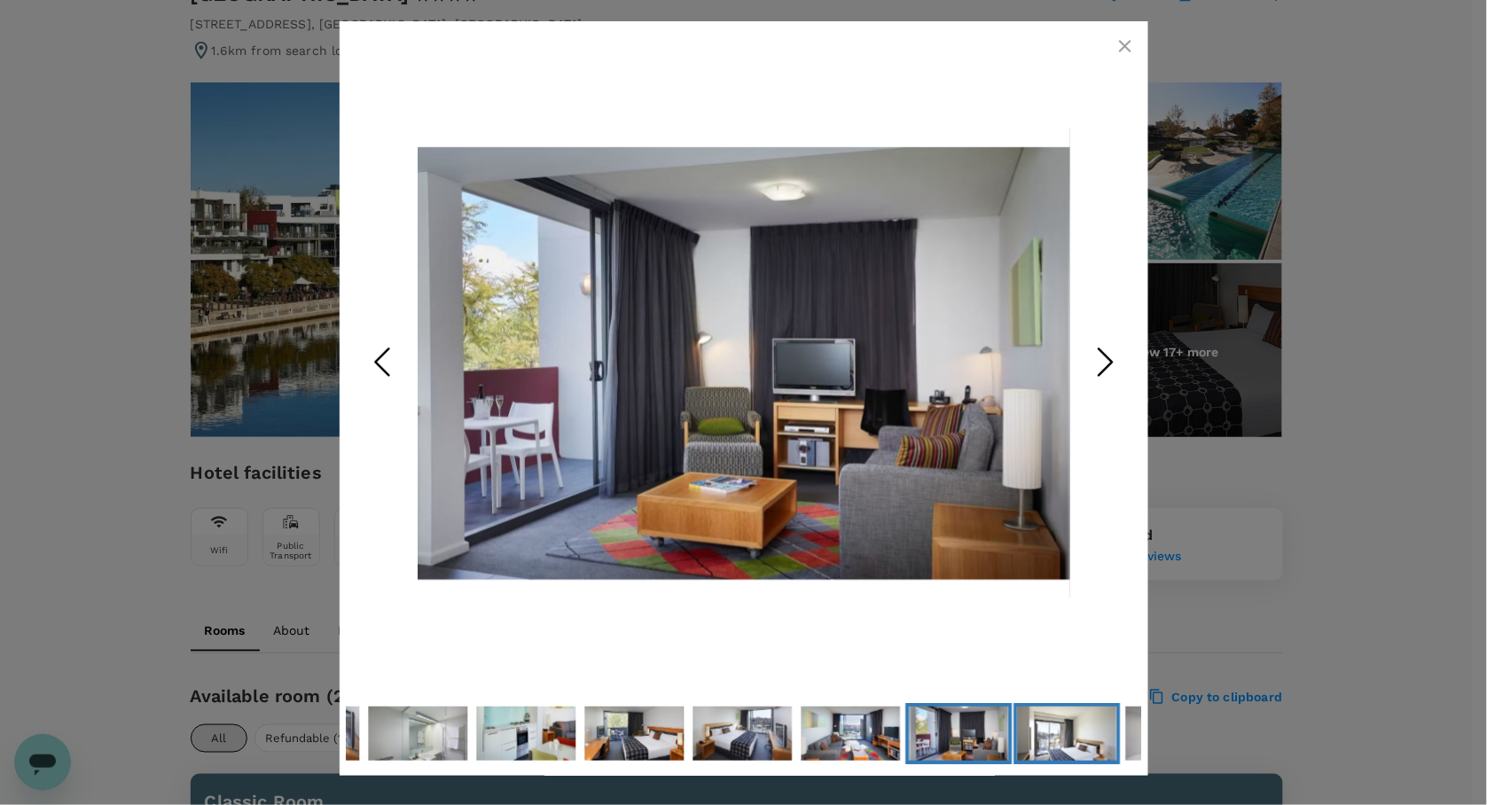
click at [1058, 738] on img "Go to Slide 15" at bounding box center [1066, 734] width 99 height 72
